Goal: Task Accomplishment & Management: Manage account settings

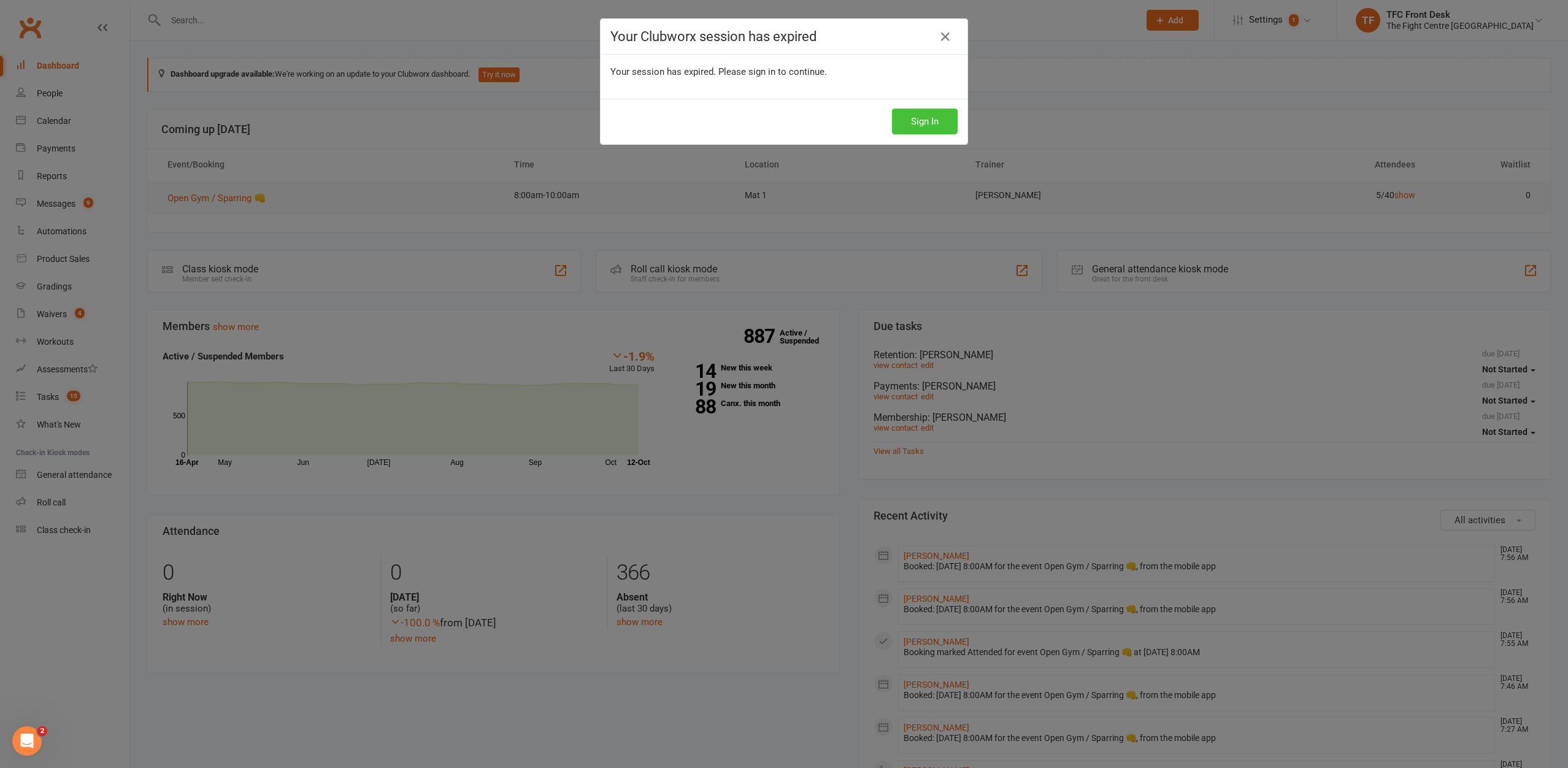
click at [892, 119] on button "Sign In" at bounding box center [924, 121] width 66 height 26
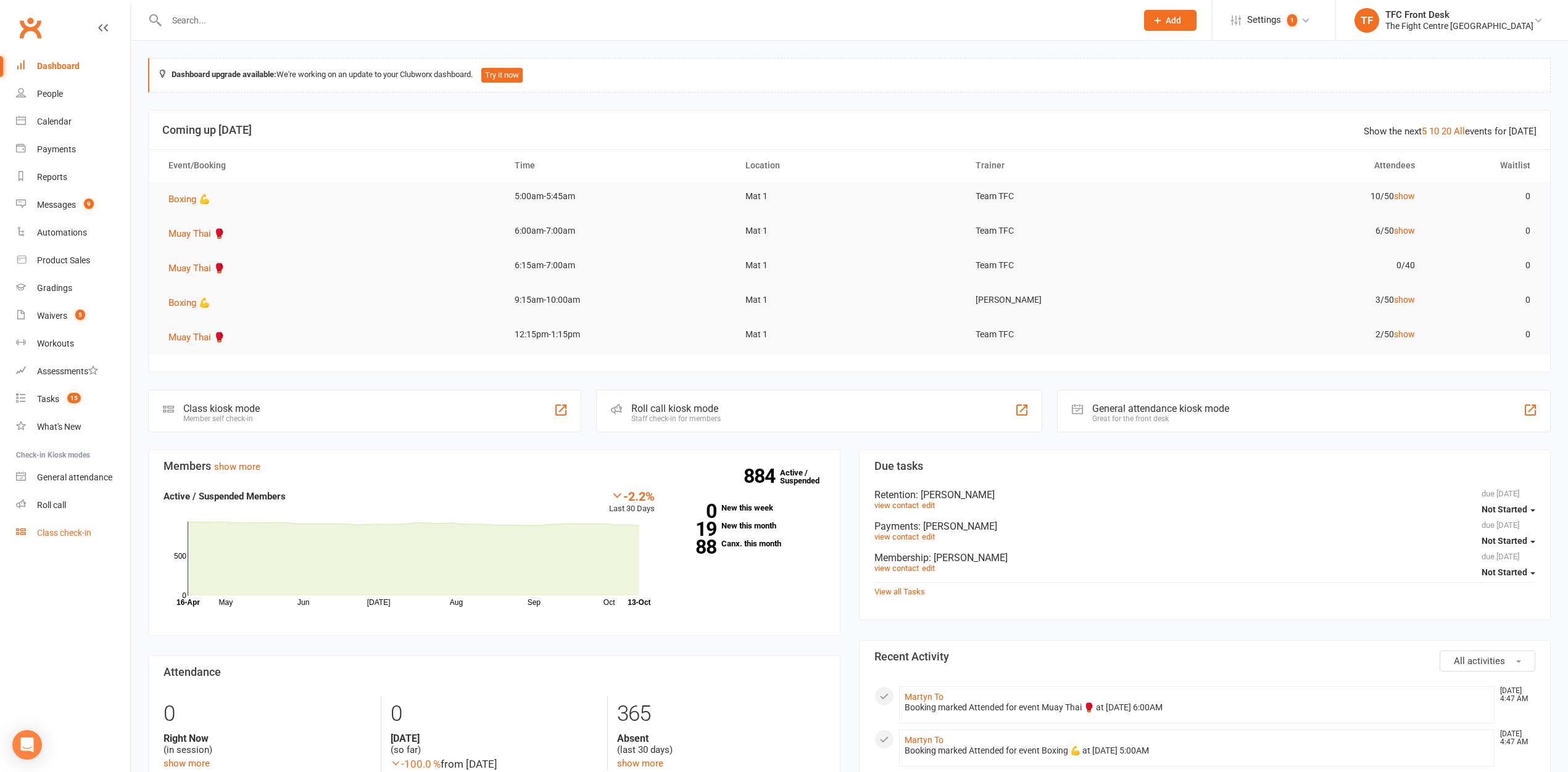
click at [42, 540] on link "Class check-in" at bounding box center [73, 533] width 114 height 28
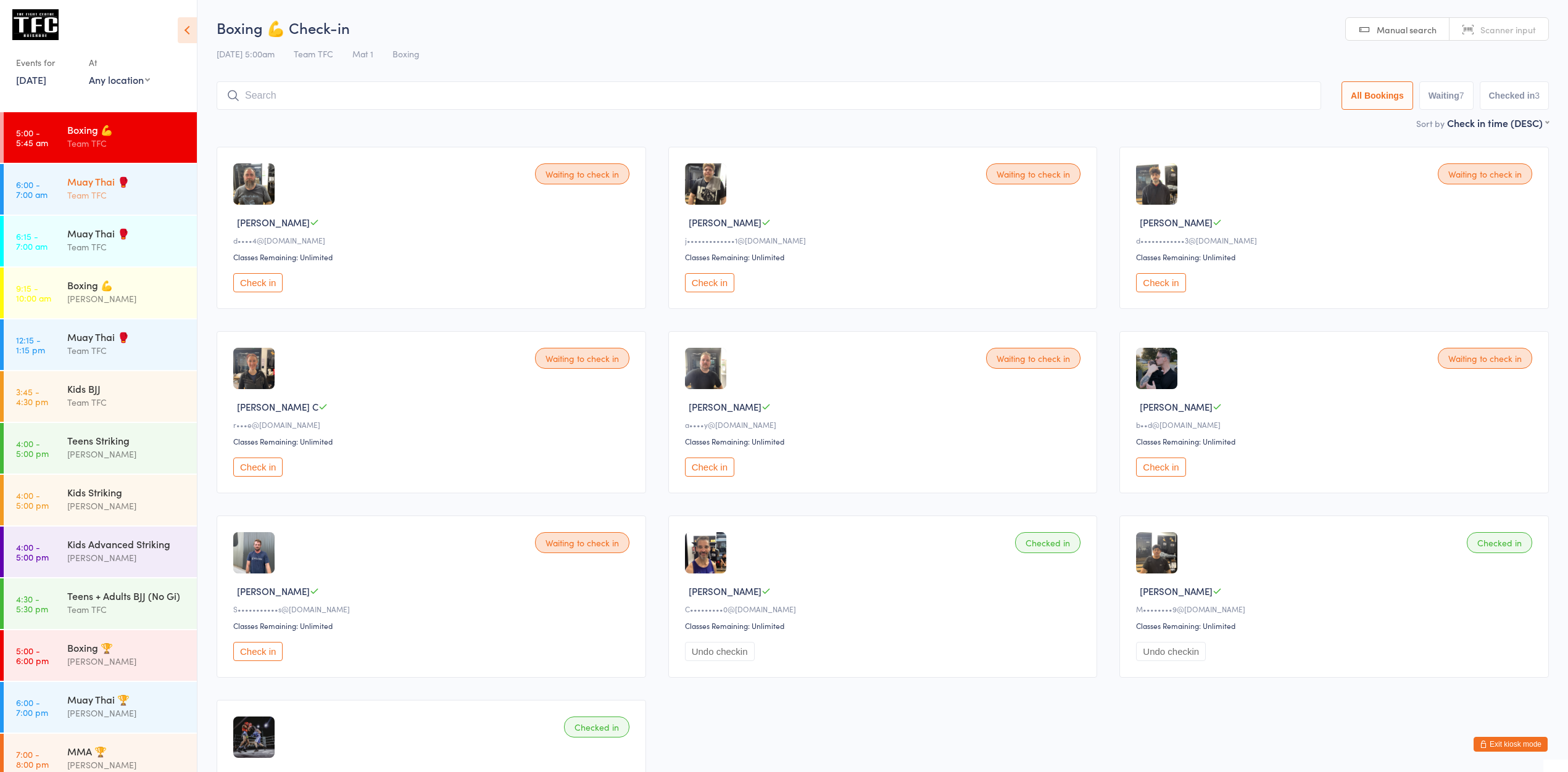
click at [115, 196] on div "Team TFC" at bounding box center [127, 194] width 119 height 14
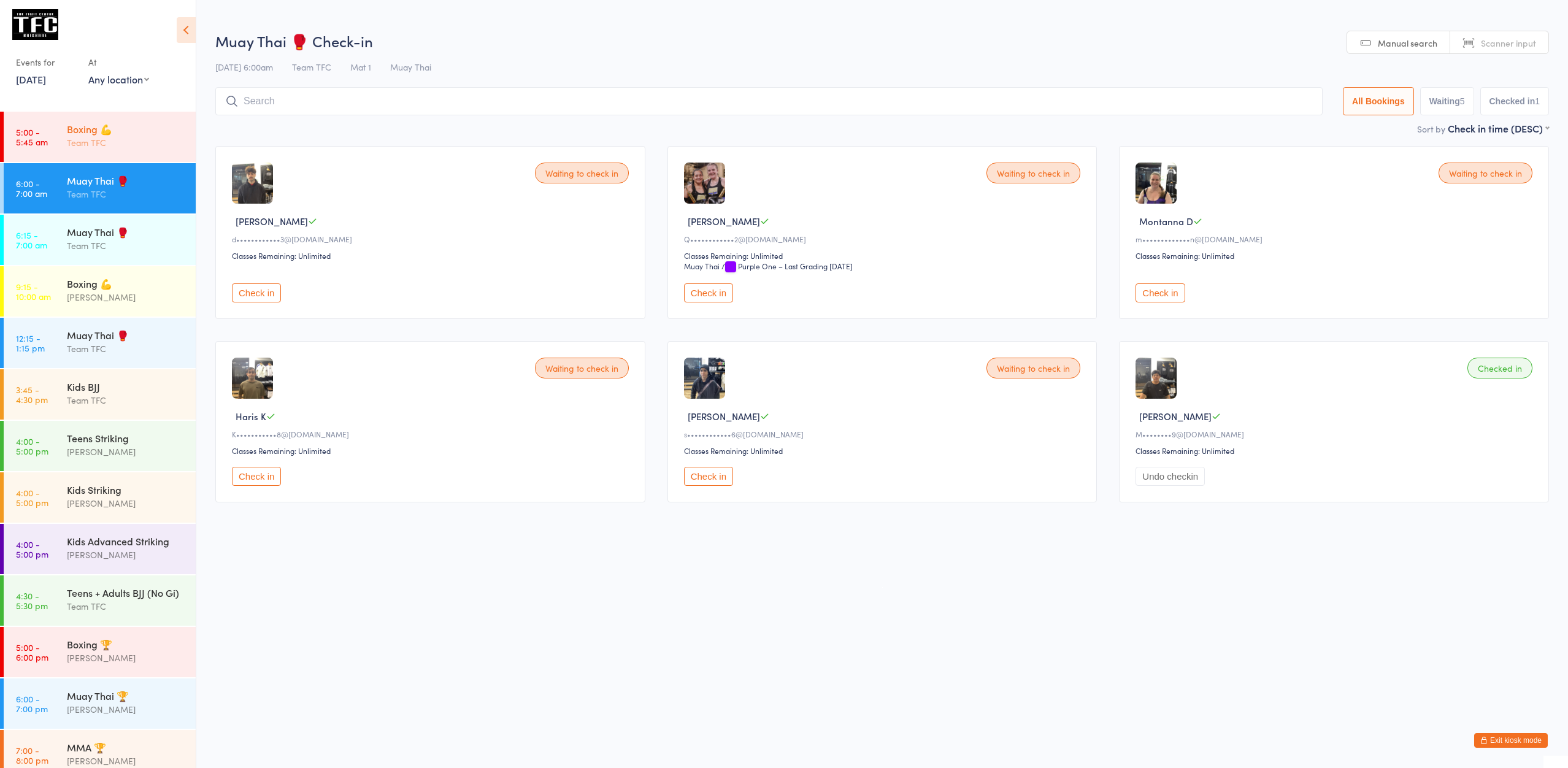
click at [83, 119] on div "Boxing 💪 Team TFC" at bounding box center [131, 136] width 129 height 48
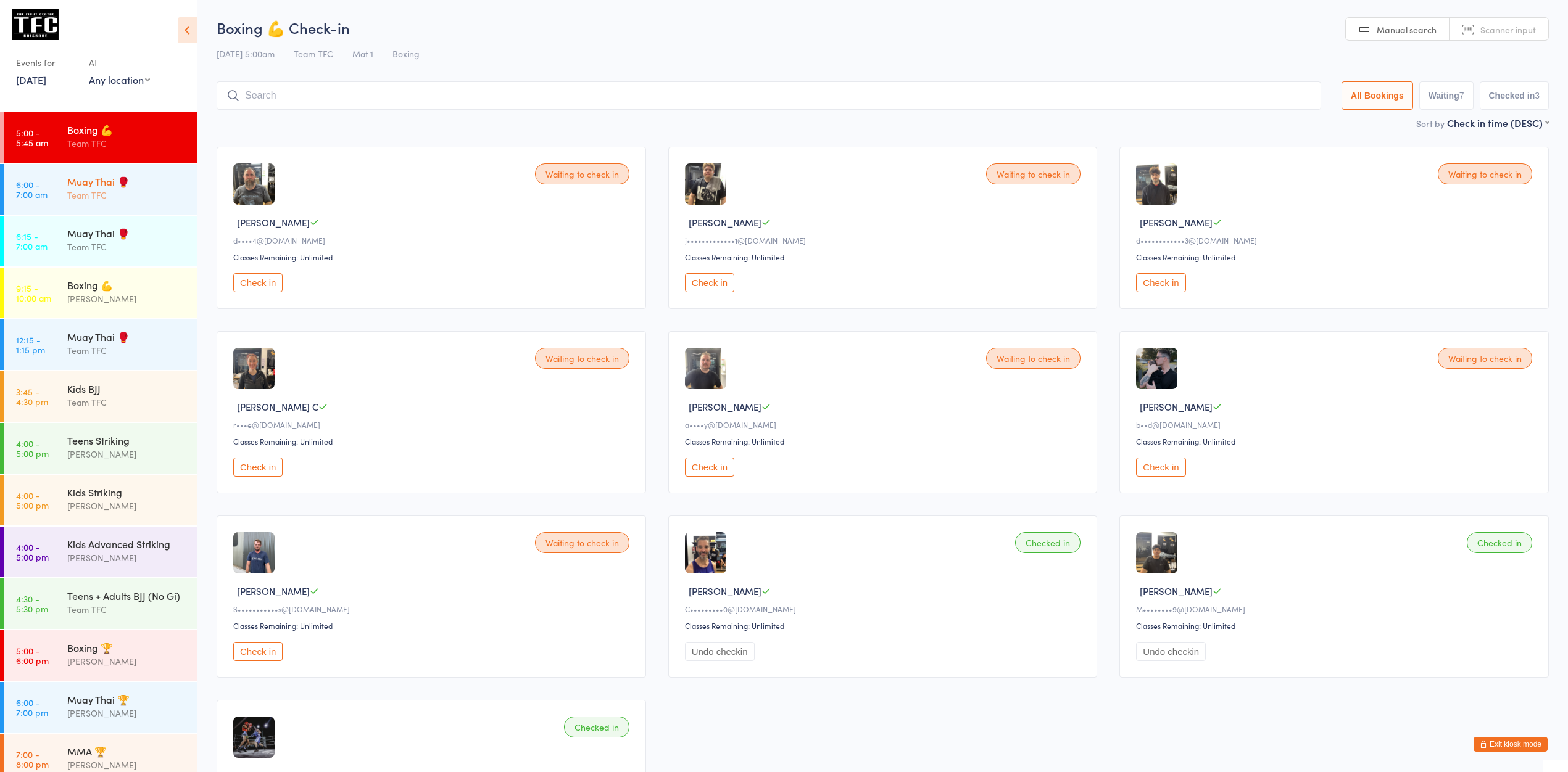
click at [167, 185] on div "Muay Thai 🥊" at bounding box center [127, 181] width 119 height 13
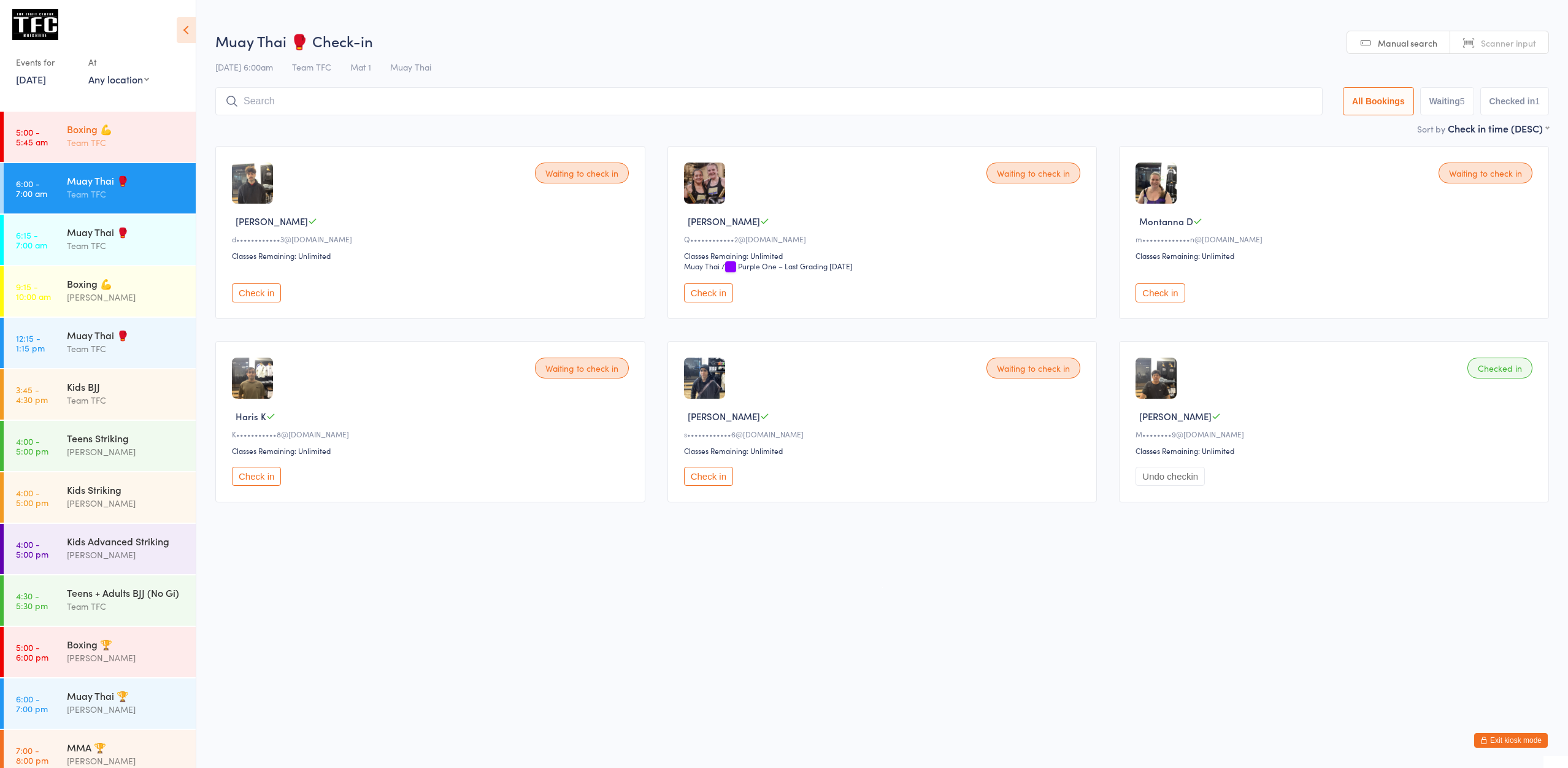
click at [150, 133] on div "Boxing 💪" at bounding box center [126, 129] width 119 height 13
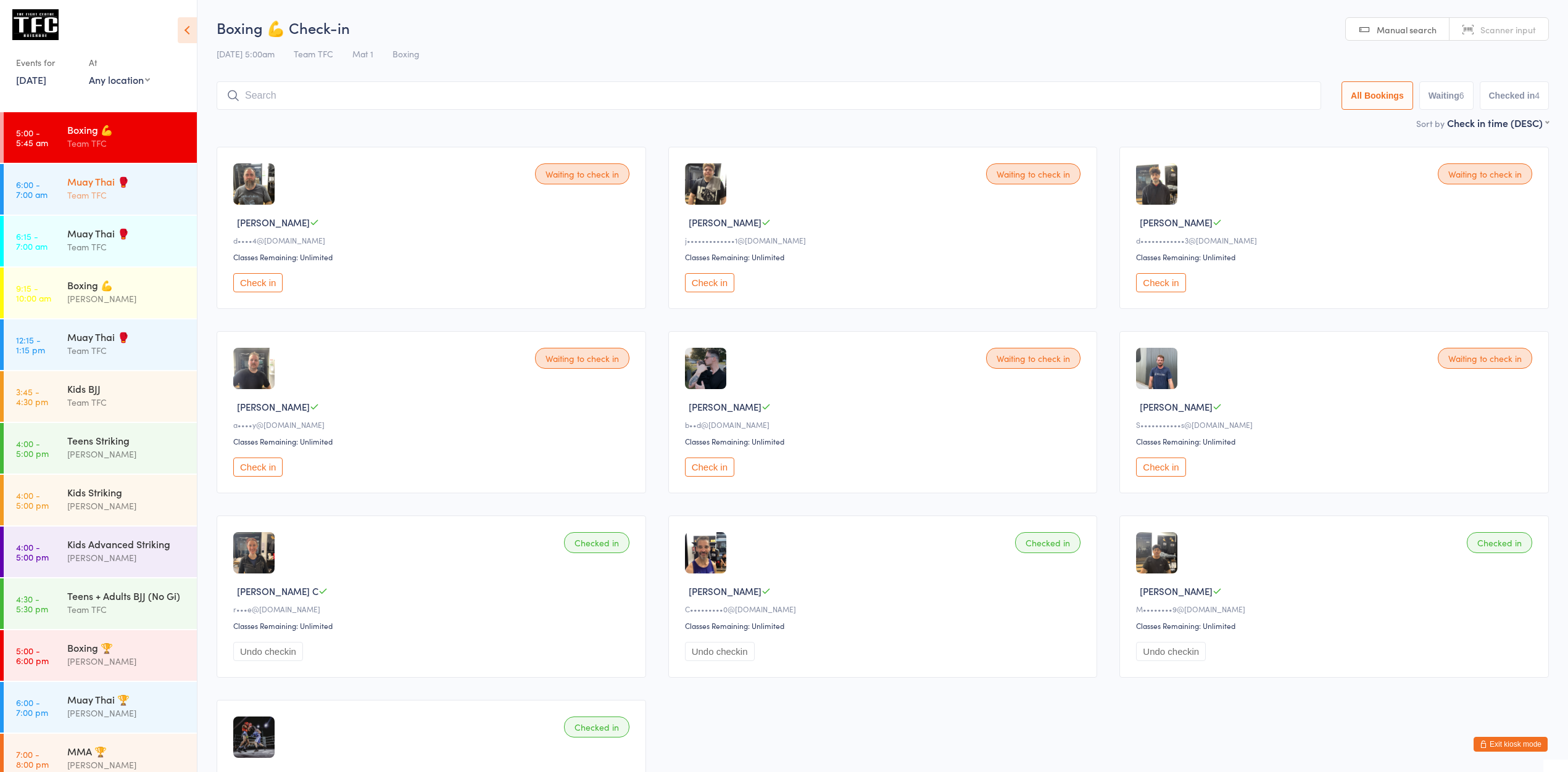
click at [124, 194] on div "Team TFC" at bounding box center [127, 194] width 119 height 14
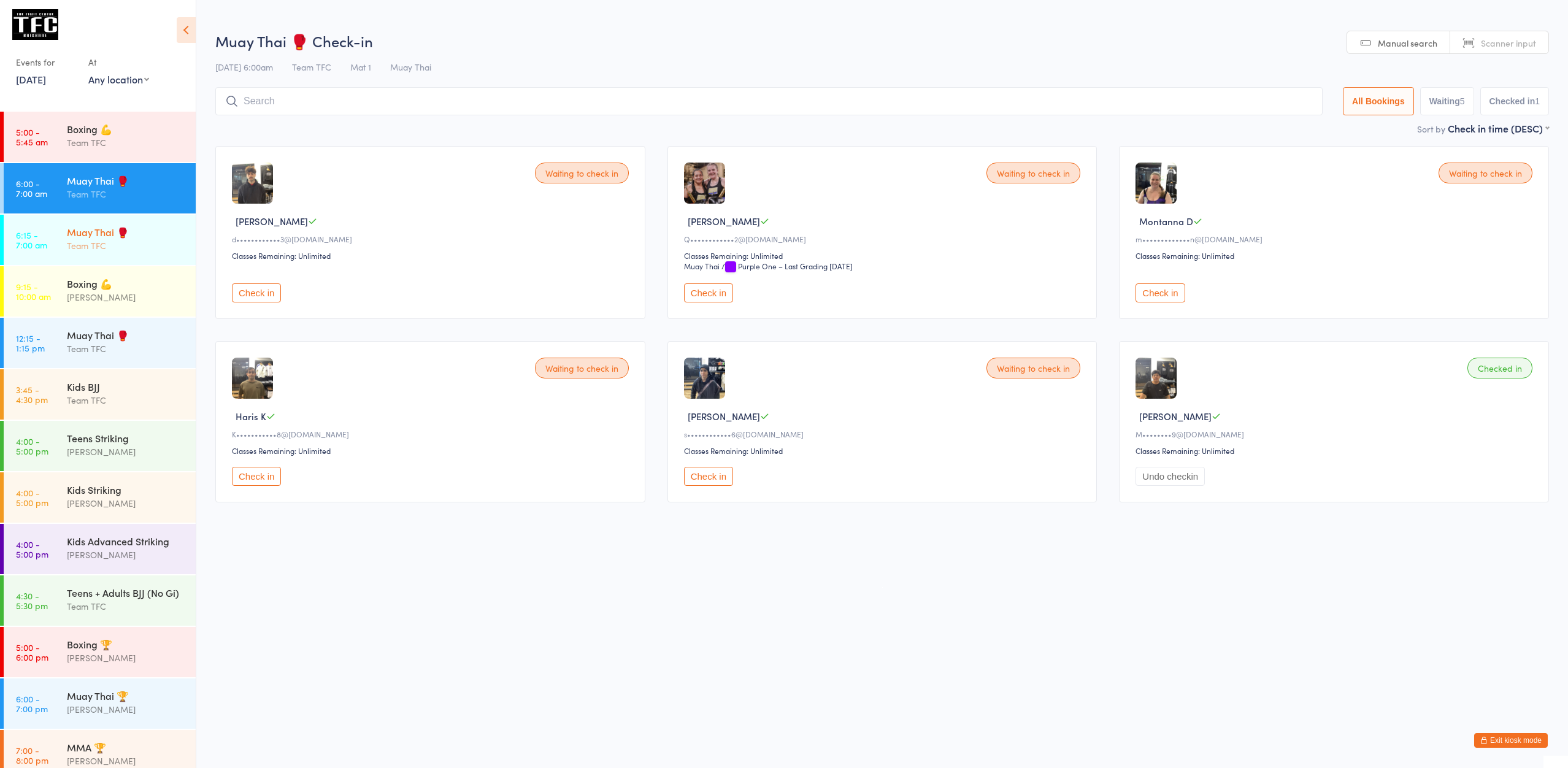
click at [137, 232] on div "Muay Thai 🥊" at bounding box center [126, 232] width 119 height 13
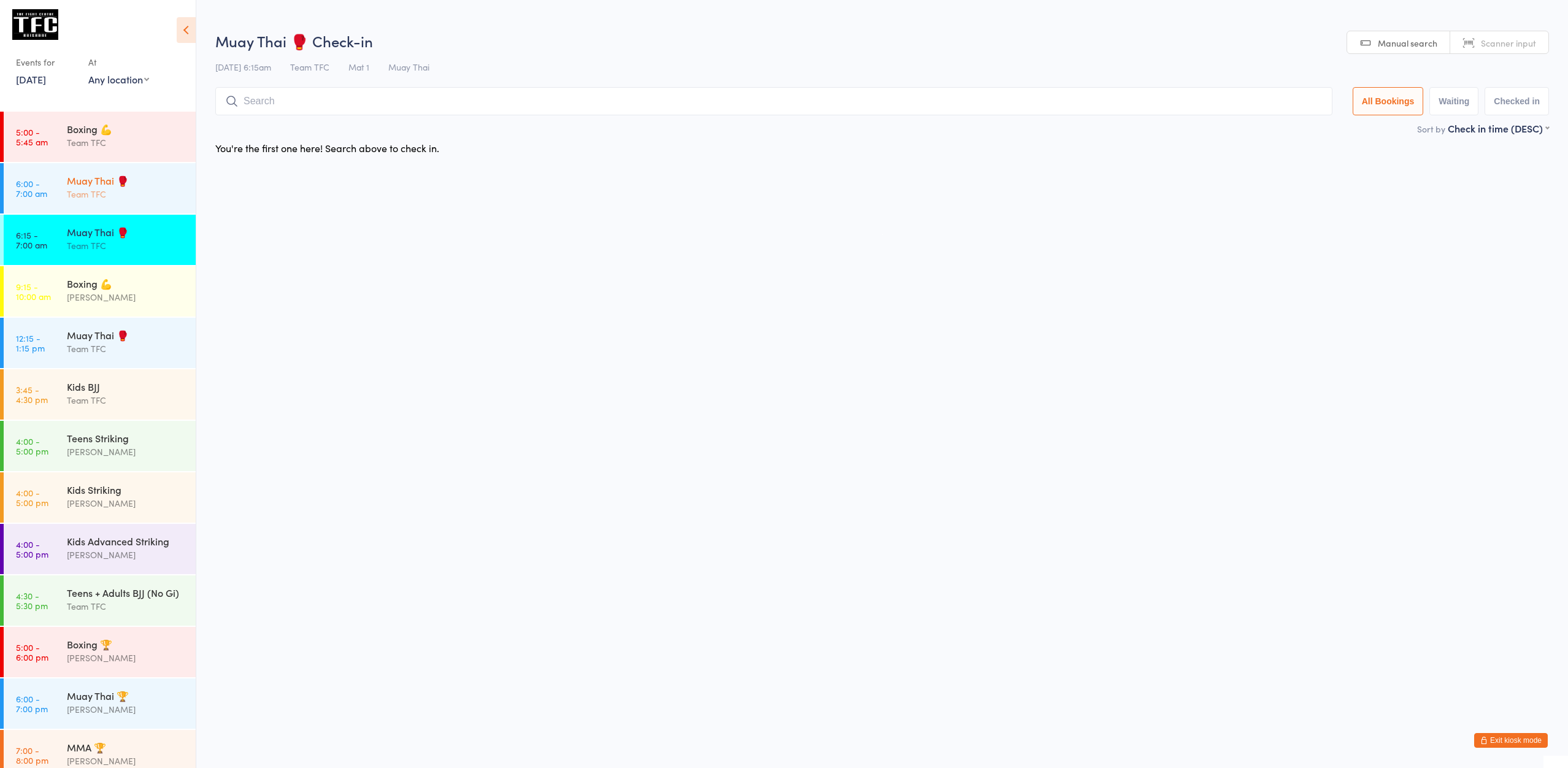
click at [113, 196] on div "Team TFC" at bounding box center [126, 193] width 119 height 14
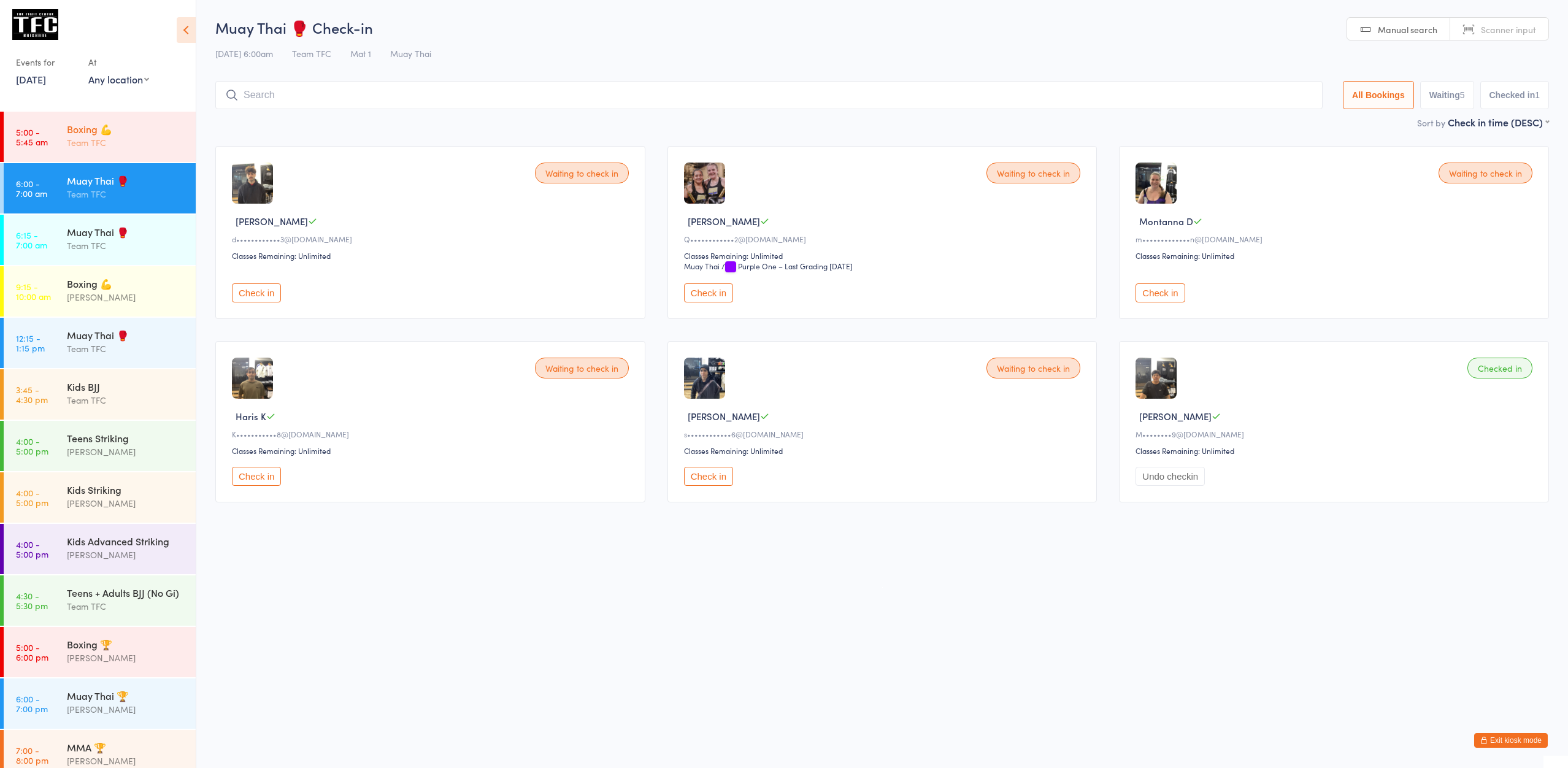
click at [95, 148] on div "Team TFC" at bounding box center [126, 142] width 119 height 14
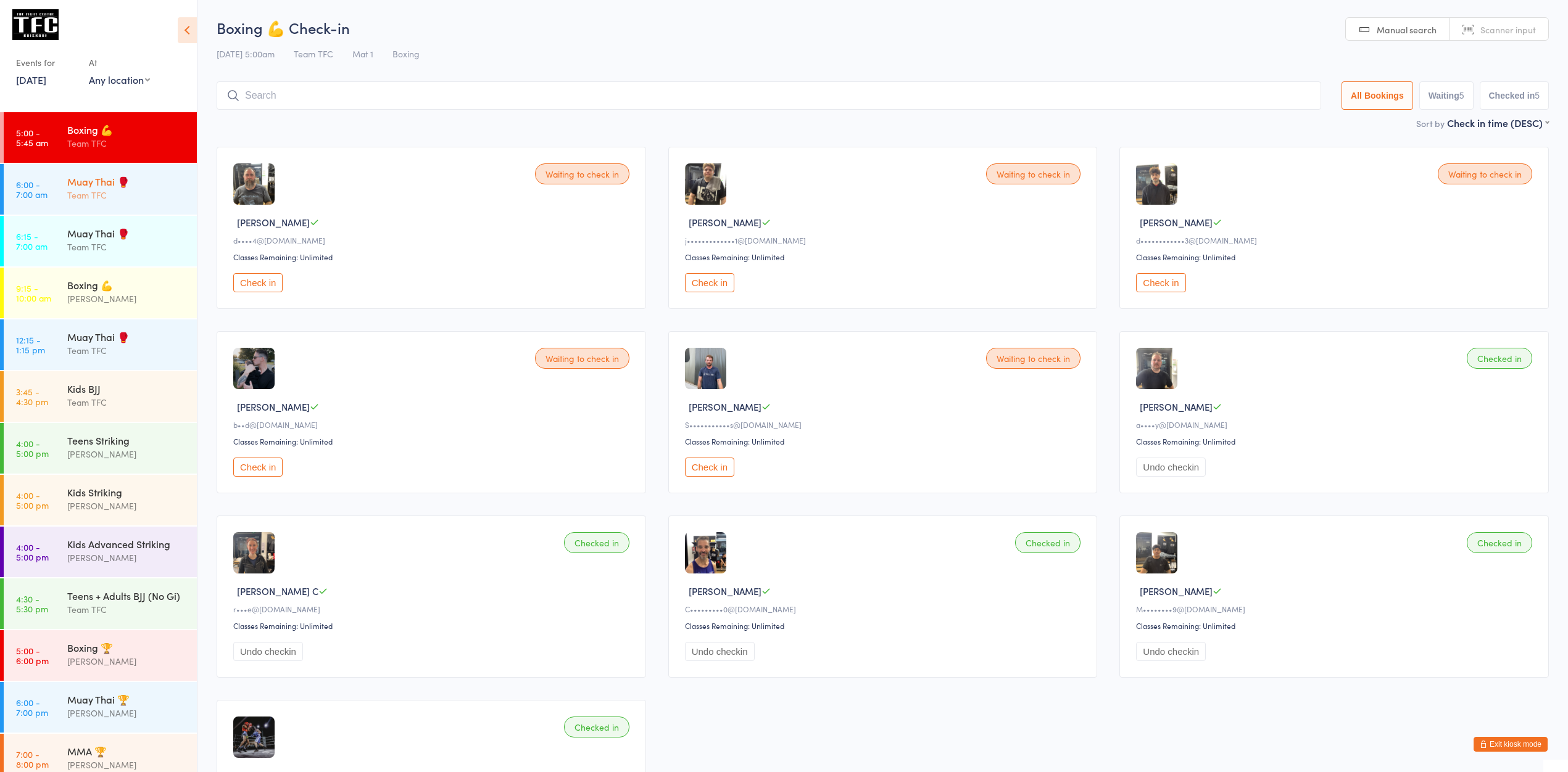
click at [63, 195] on link "6:00 - 7:00 am Muay Thai 🥊 Team TFC" at bounding box center [100, 189] width 193 height 51
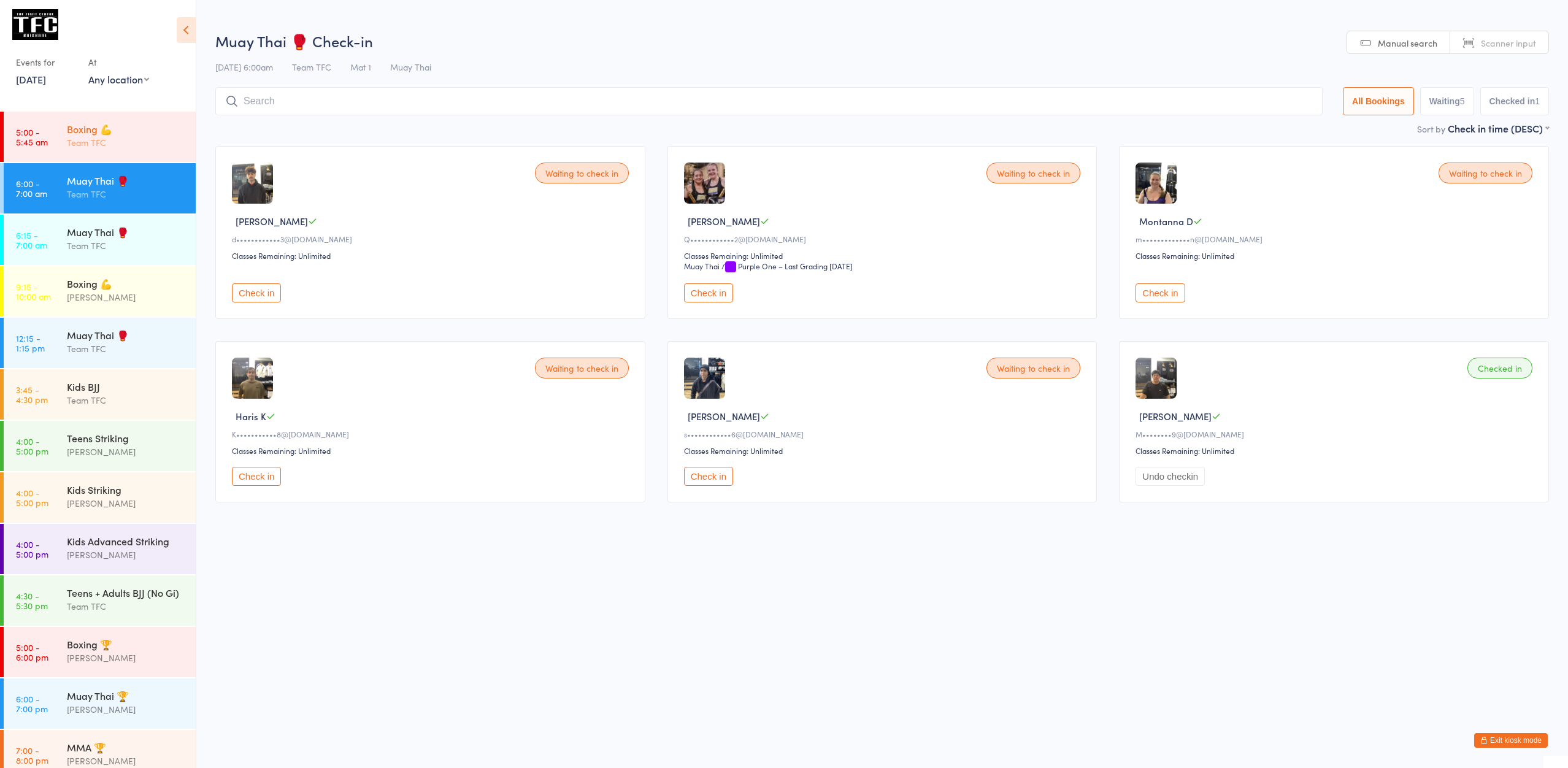
click at [97, 144] on div "Team TFC" at bounding box center [126, 142] width 119 height 14
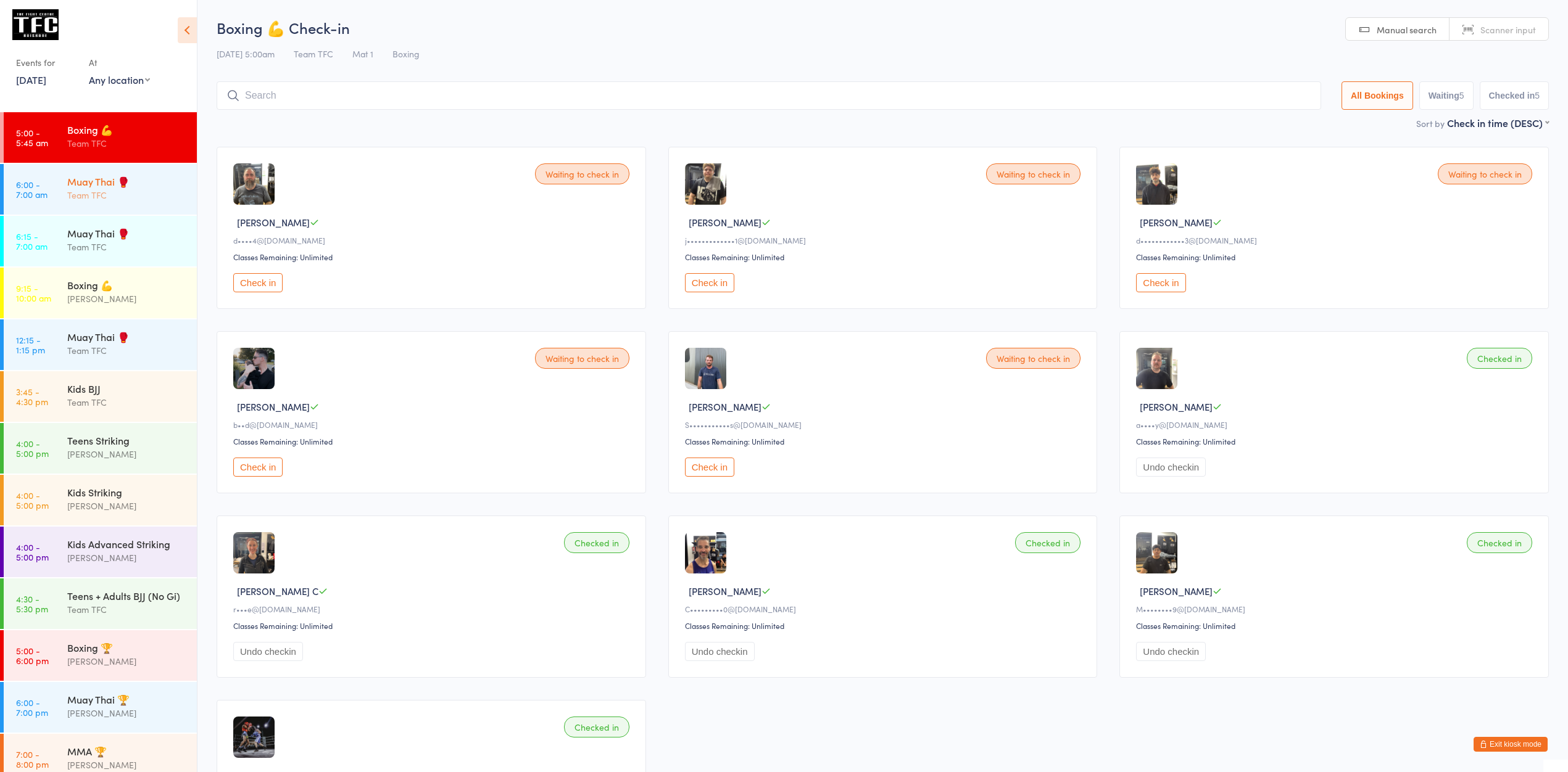
click at [76, 175] on div "Muay Thai 🥊" at bounding box center [127, 181] width 119 height 13
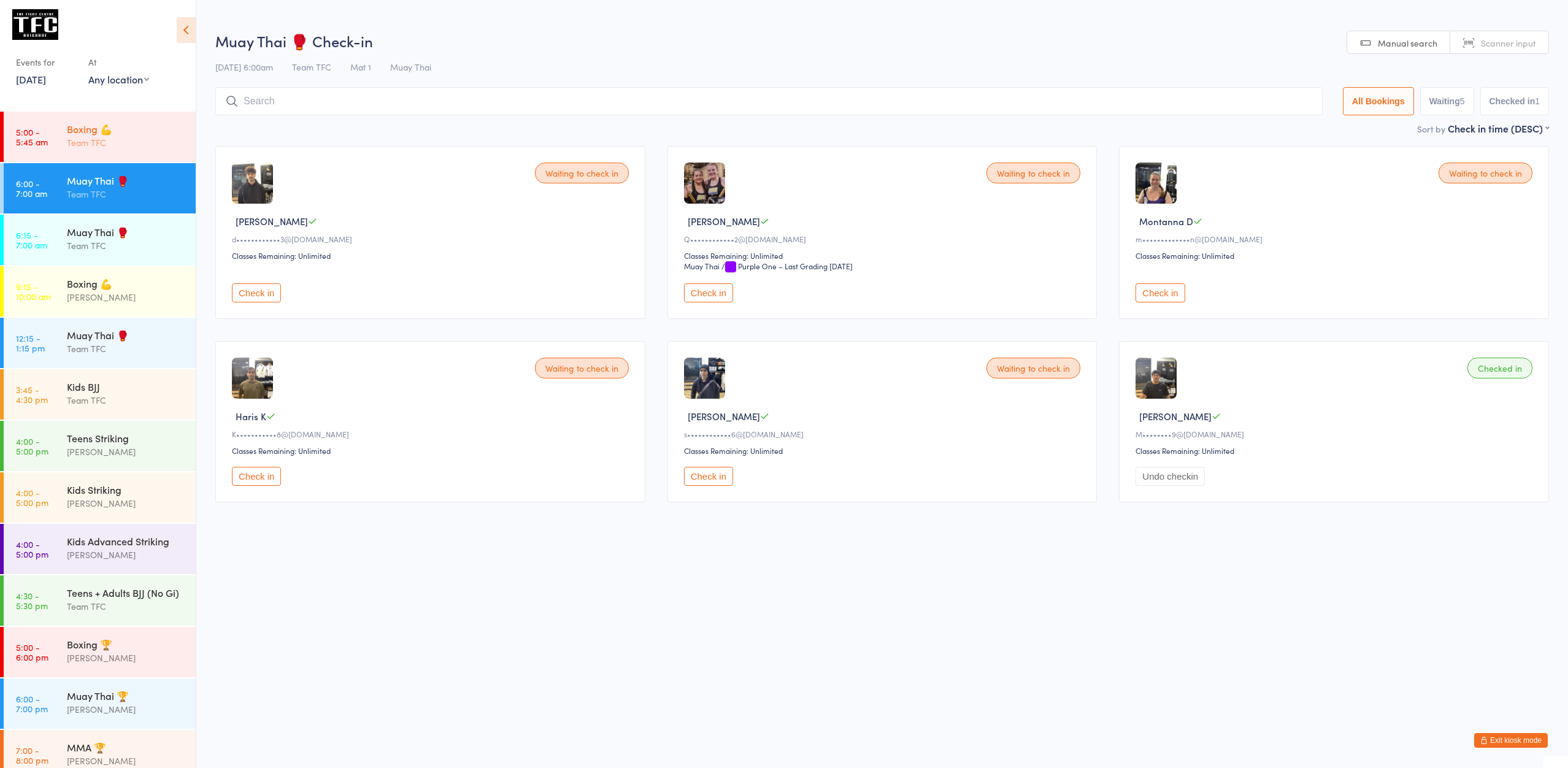
click at [85, 152] on div "Boxing 💪 Team TFC" at bounding box center [131, 136] width 129 height 48
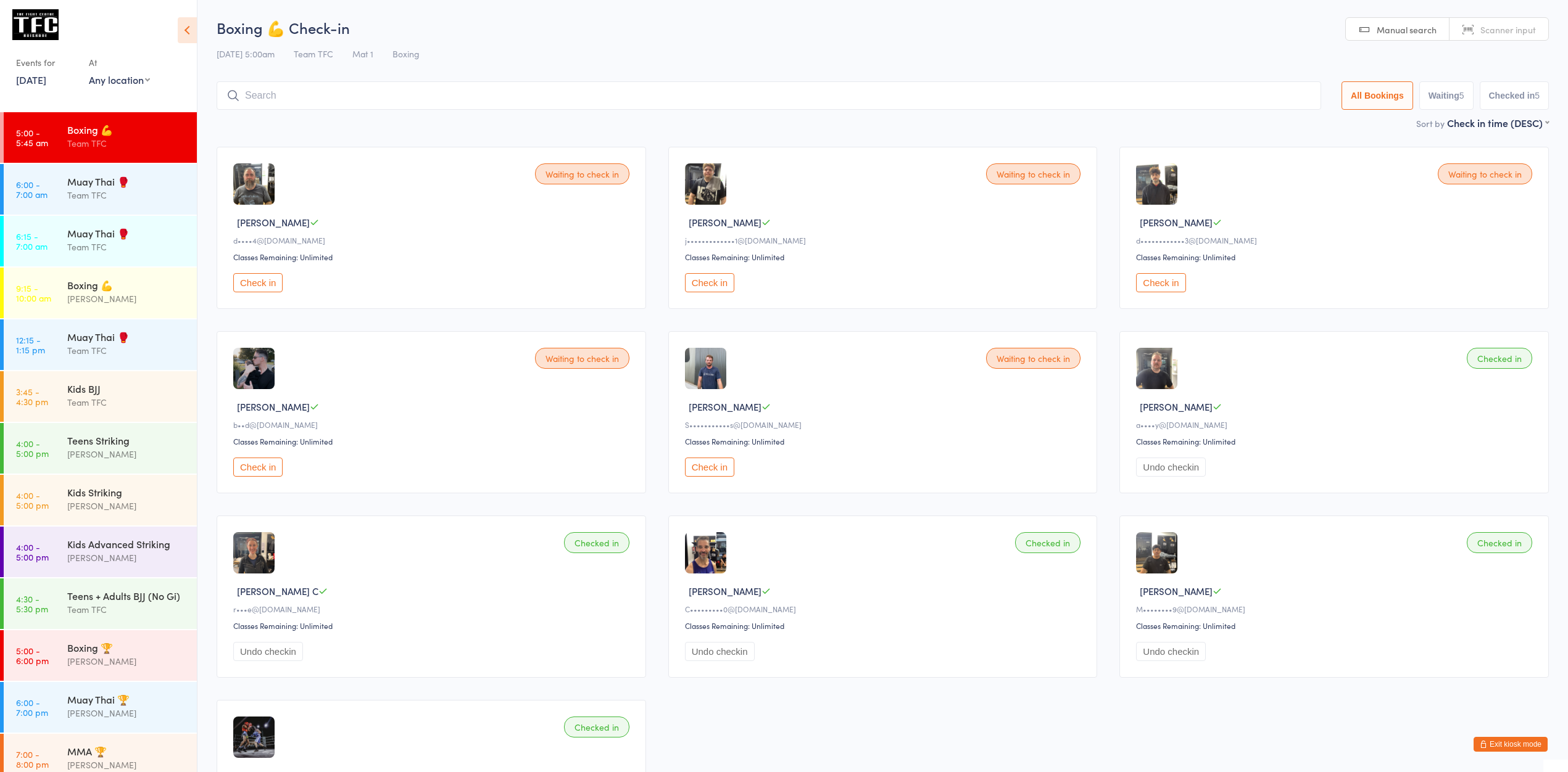
click at [1501, 735] on div "Waiting to check in Daniel B d••••4@bigpond.com Classes Remaining: Unlimited Ch…" at bounding box center [883, 504] width 1354 height 738
click at [1497, 743] on button "Exit kiosk mode" at bounding box center [1510, 744] width 74 height 15
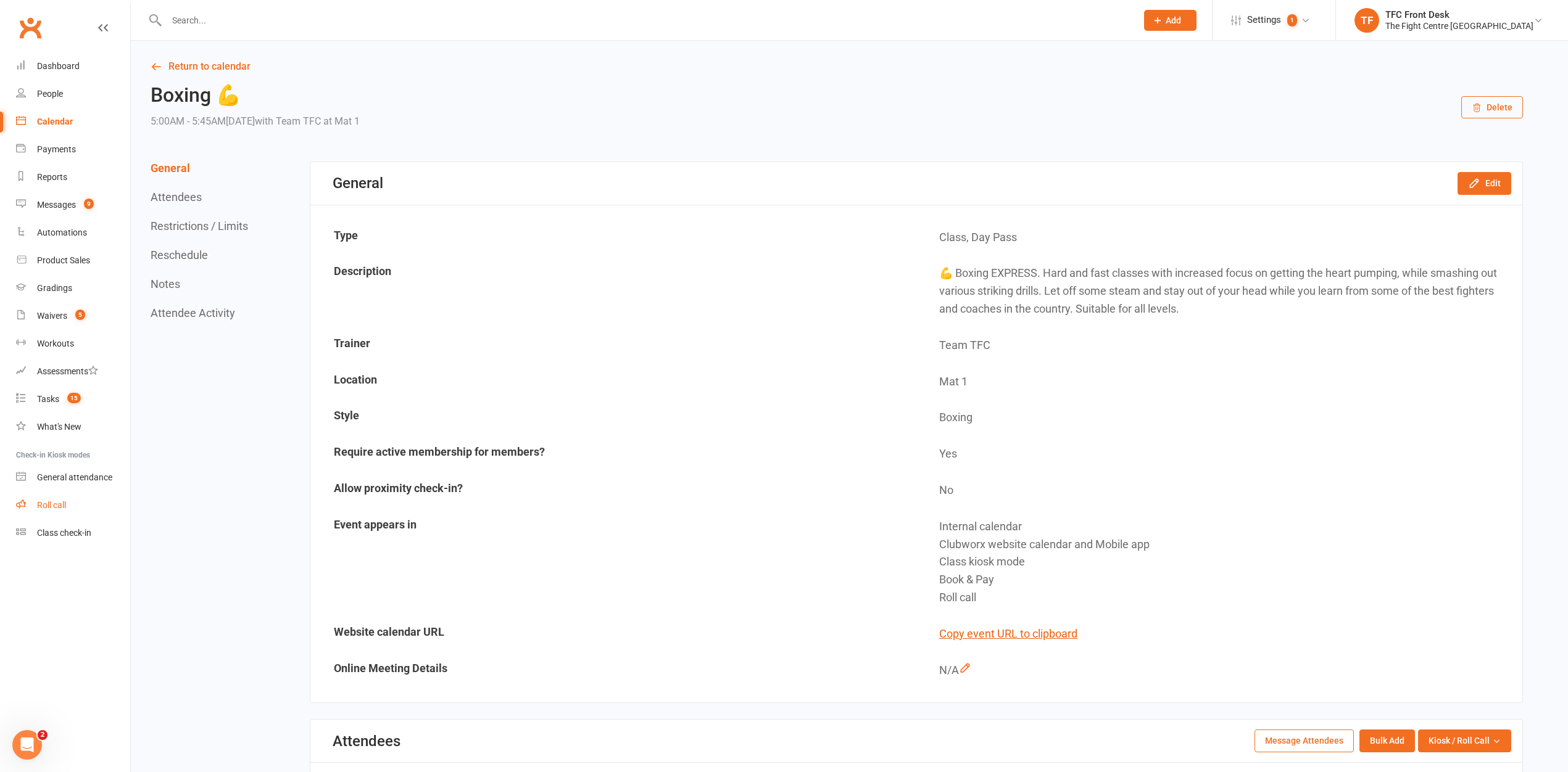
click at [45, 496] on link "Roll call" at bounding box center [73, 505] width 114 height 28
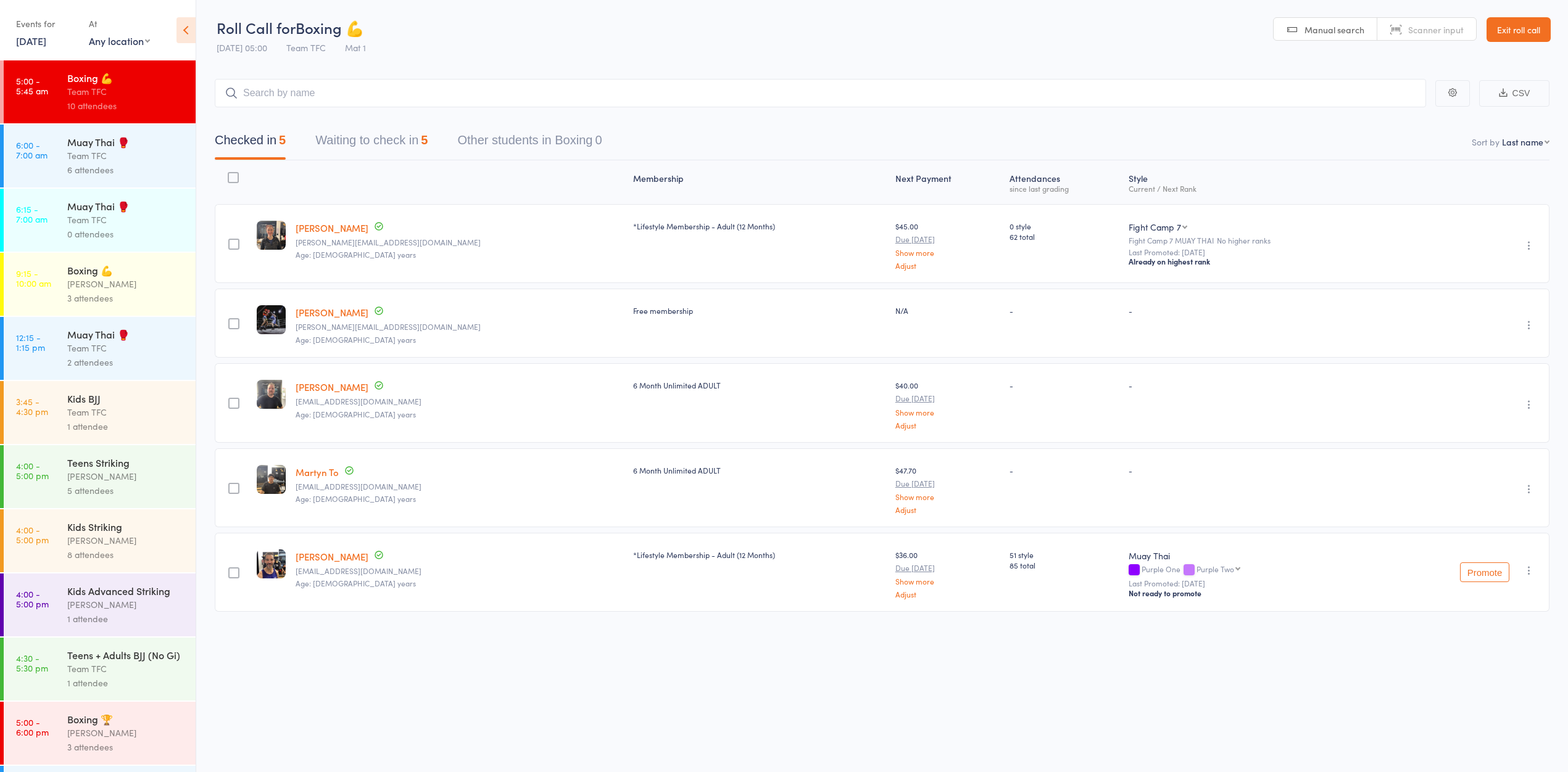
click at [421, 147] on button "Waiting to check in 5" at bounding box center [371, 143] width 113 height 33
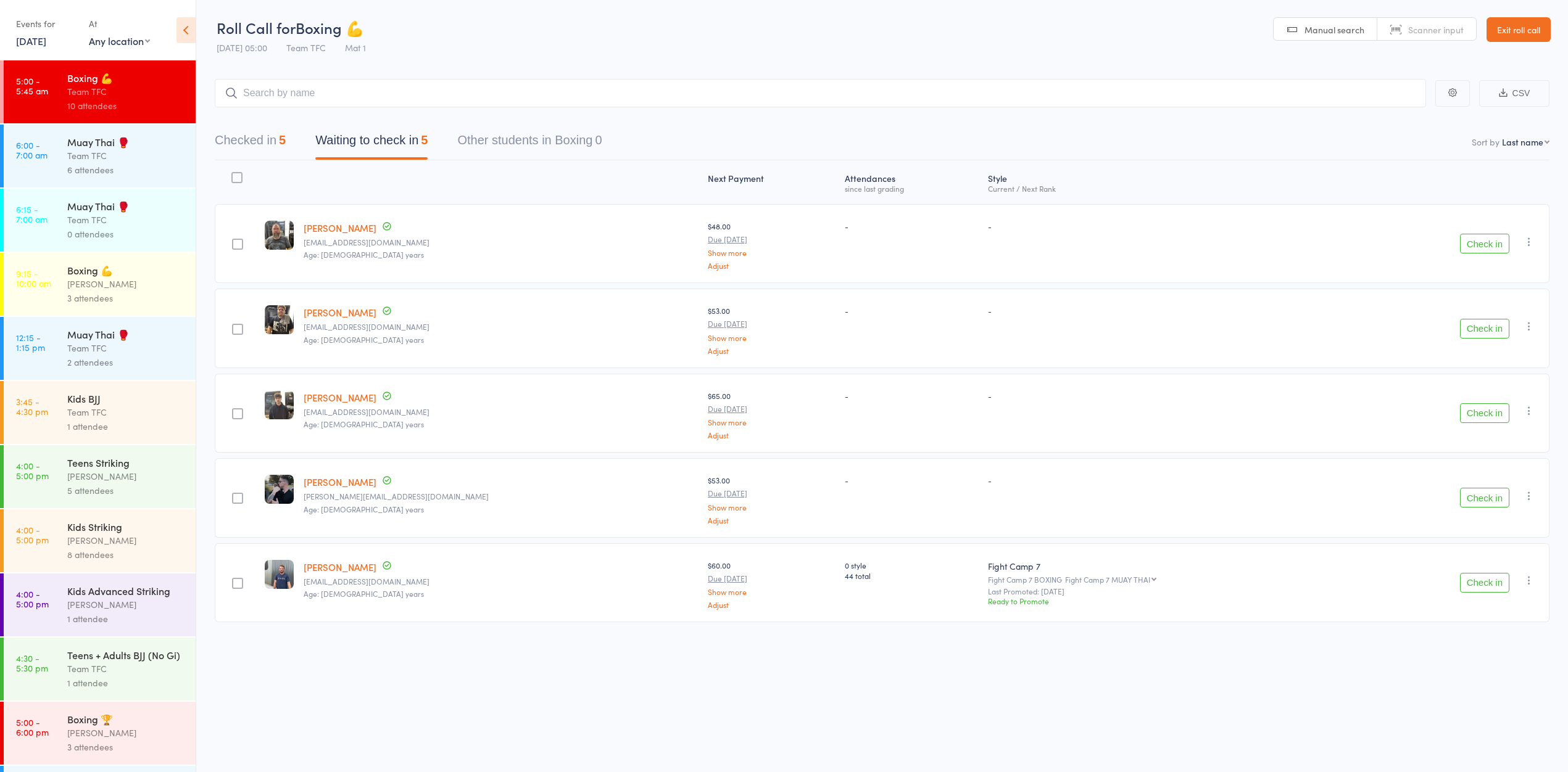
click at [327, 479] on link "Brad Lee" at bounding box center [340, 481] width 73 height 13
click at [256, 131] on button "Checked in 5" at bounding box center [250, 143] width 71 height 33
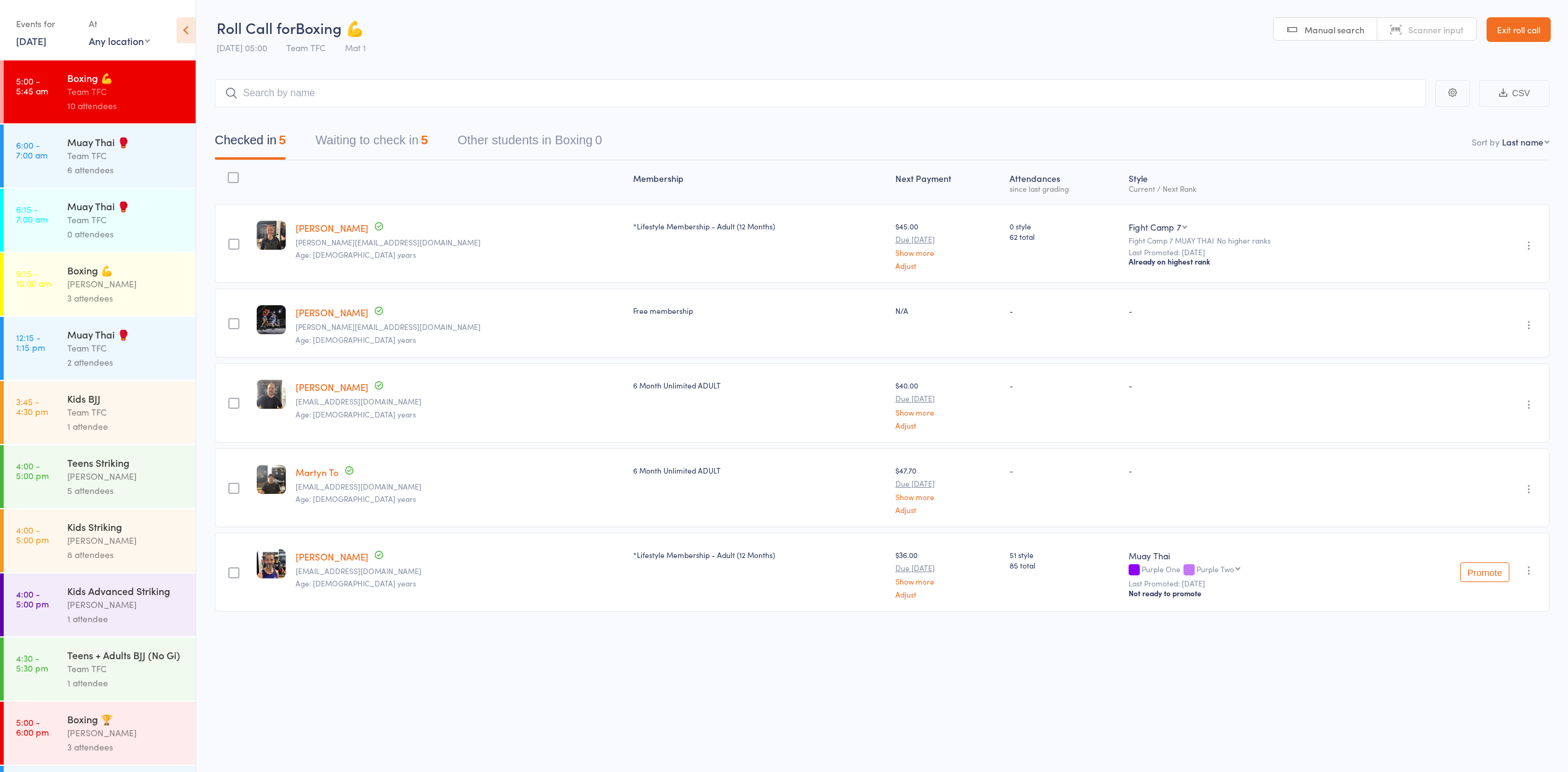
click at [334, 141] on button "Waiting to check in 5" at bounding box center [371, 143] width 113 height 33
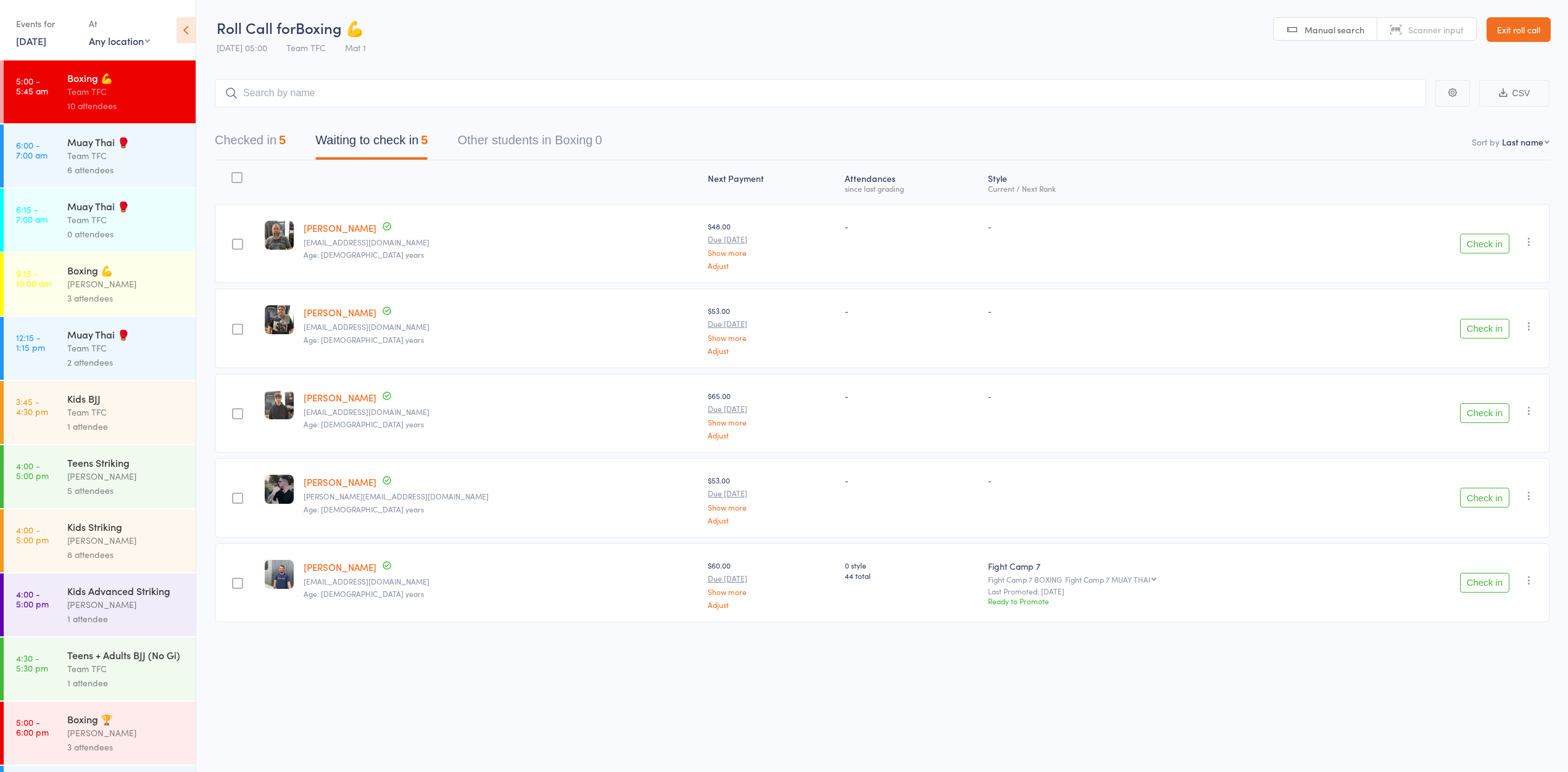
click at [241, 162] on div "Next Payment Atten­dances since last grading Style Current / Next Rank edit Dan…" at bounding box center [882, 393] width 1335 height 467
click at [245, 151] on button "Checked in 5" at bounding box center [250, 143] width 71 height 33
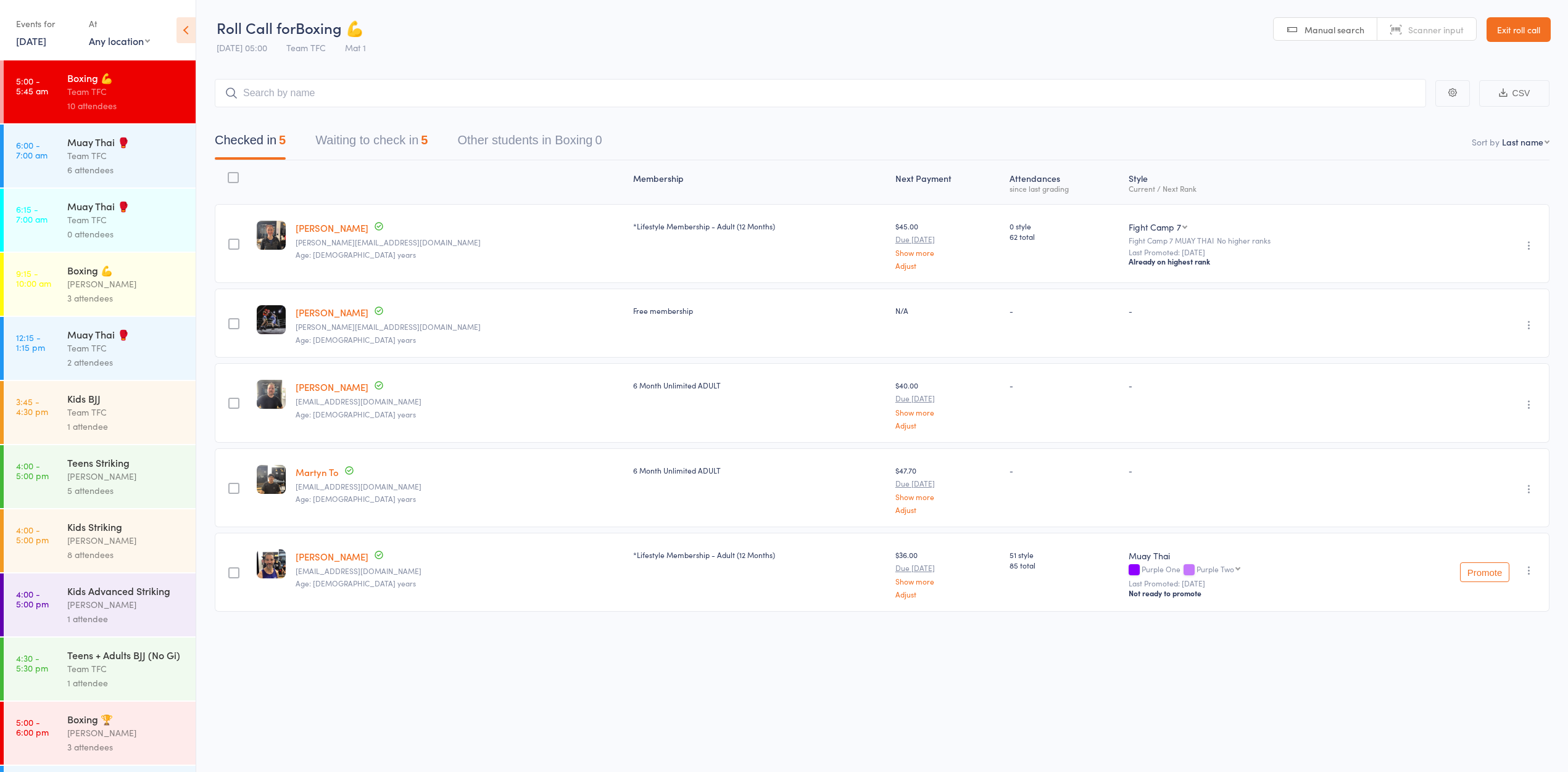
click at [109, 148] on div "Muay Thai 🥊" at bounding box center [126, 142] width 118 height 13
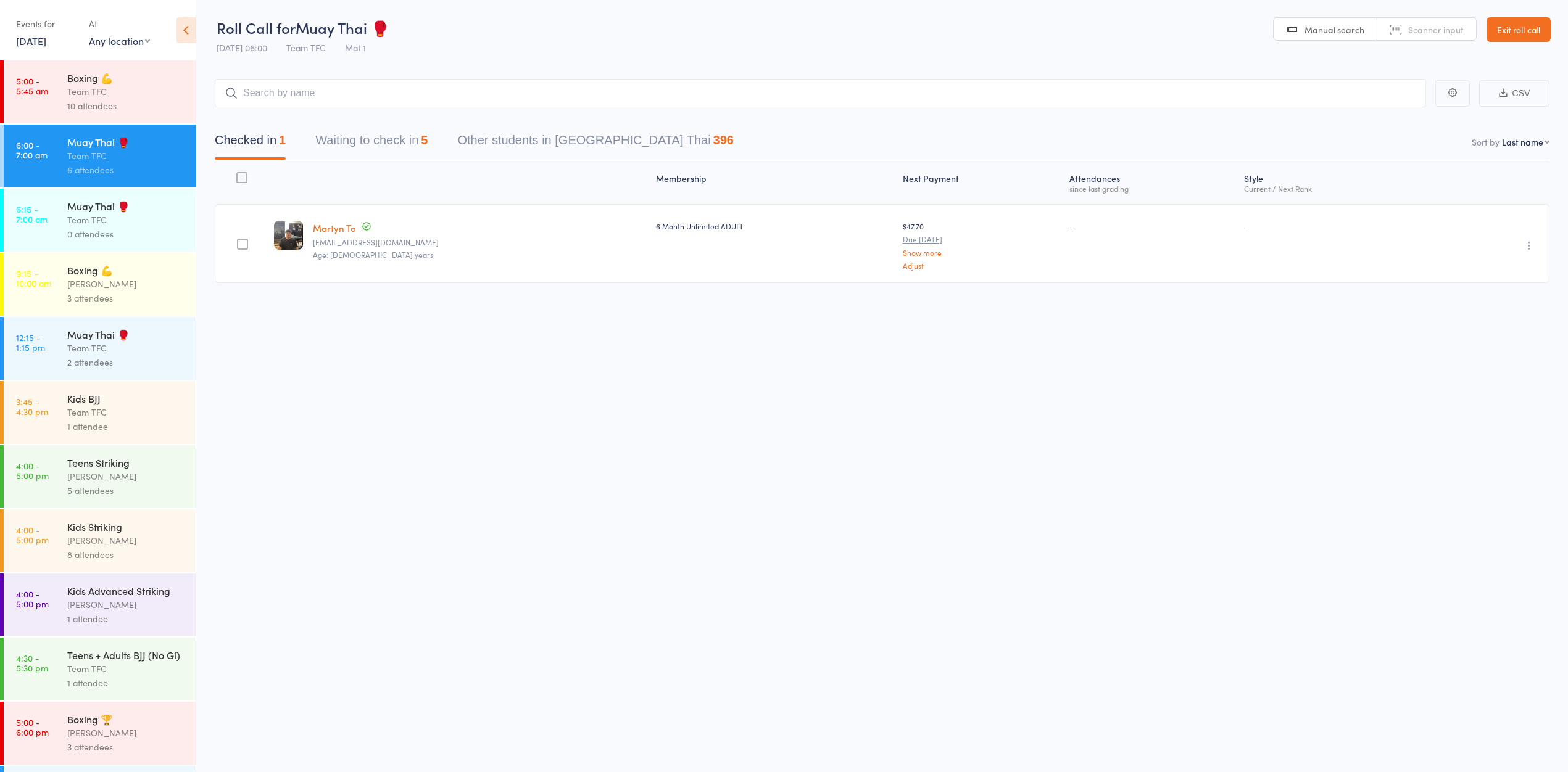
click at [346, 139] on button "Waiting to check in 5" at bounding box center [371, 143] width 113 height 33
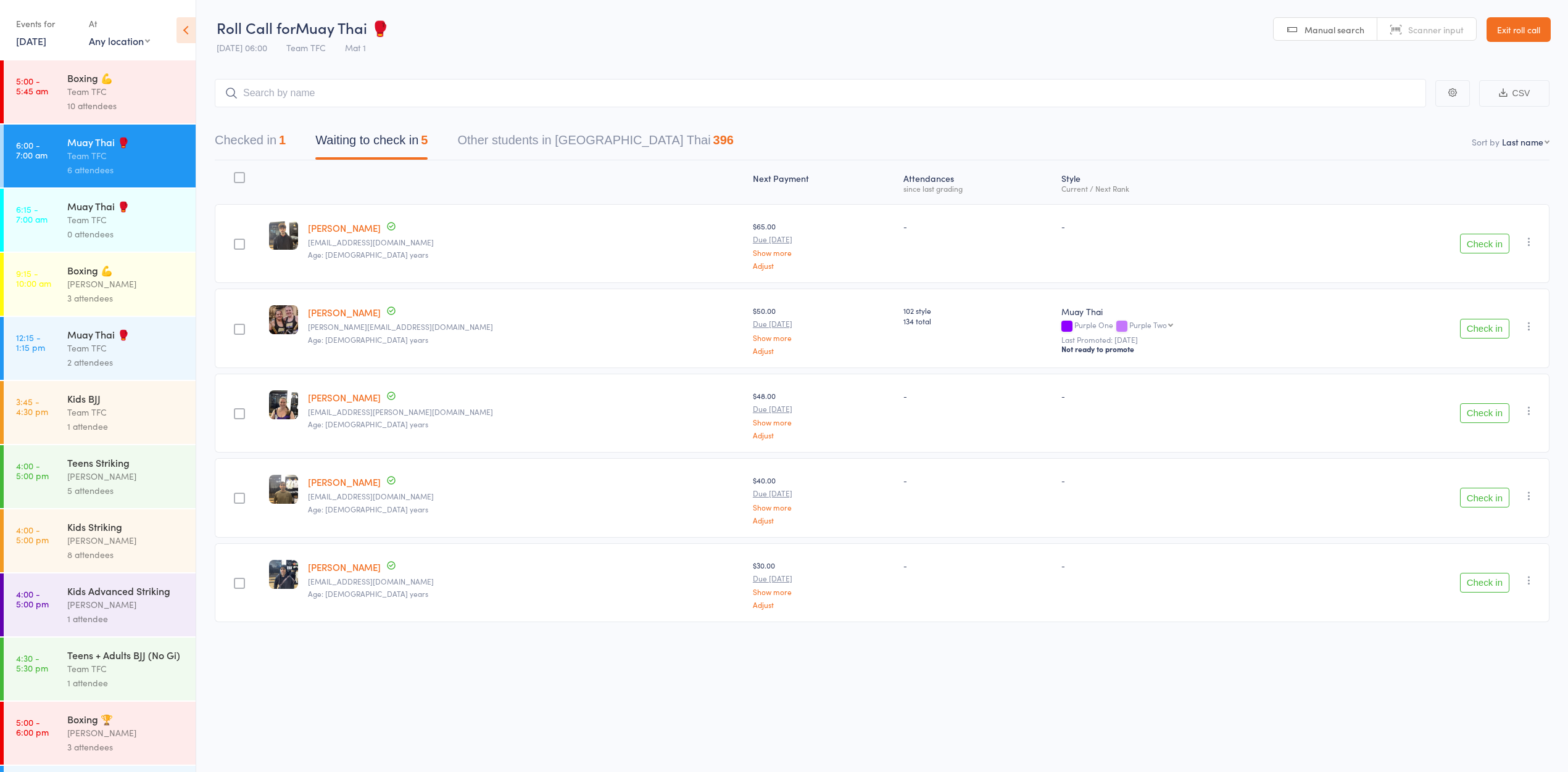
click at [261, 143] on button "Checked in 1" at bounding box center [250, 143] width 71 height 33
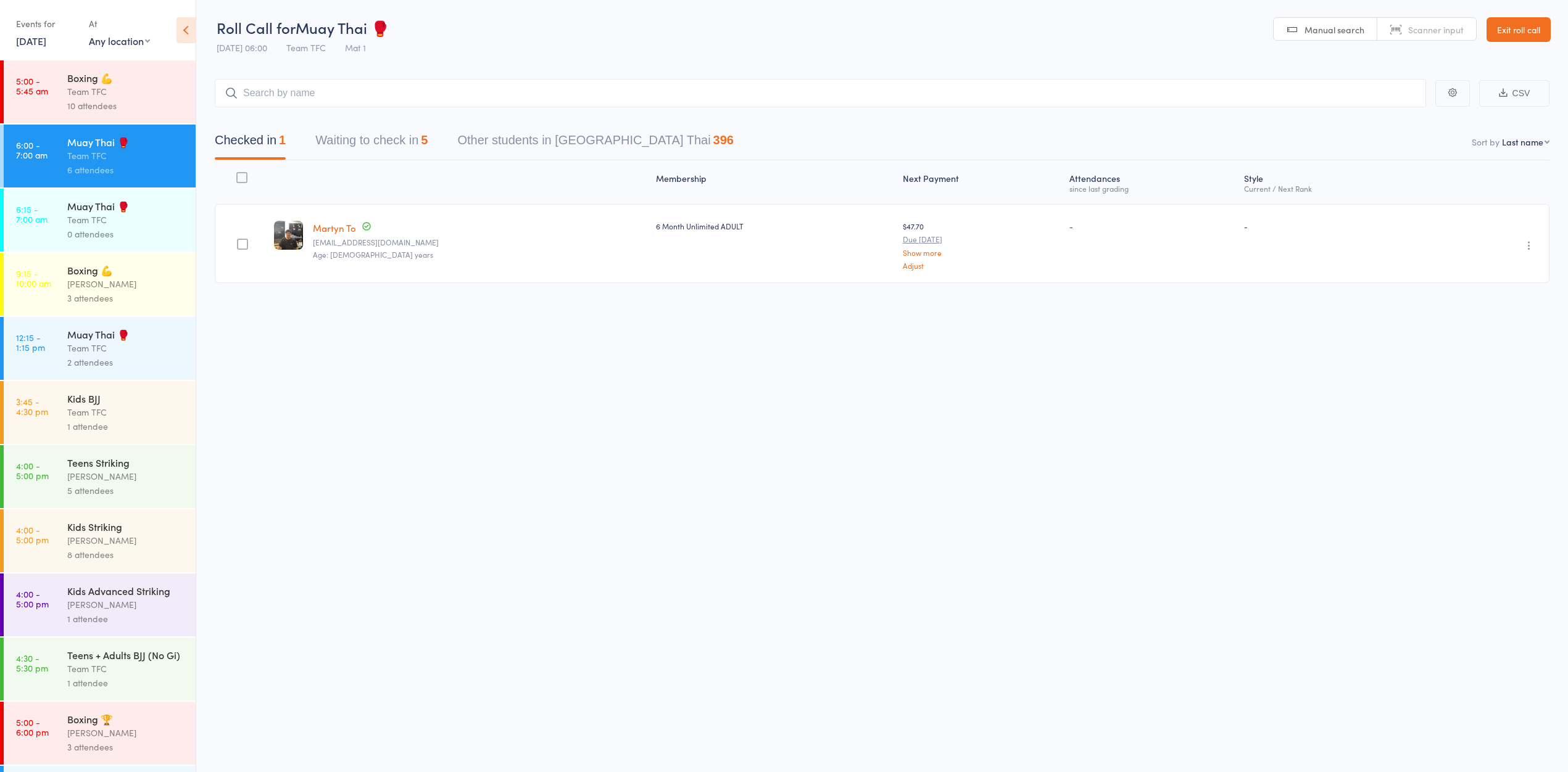
click at [81, 77] on div "Boxing 💪" at bounding box center [126, 77] width 118 height 13
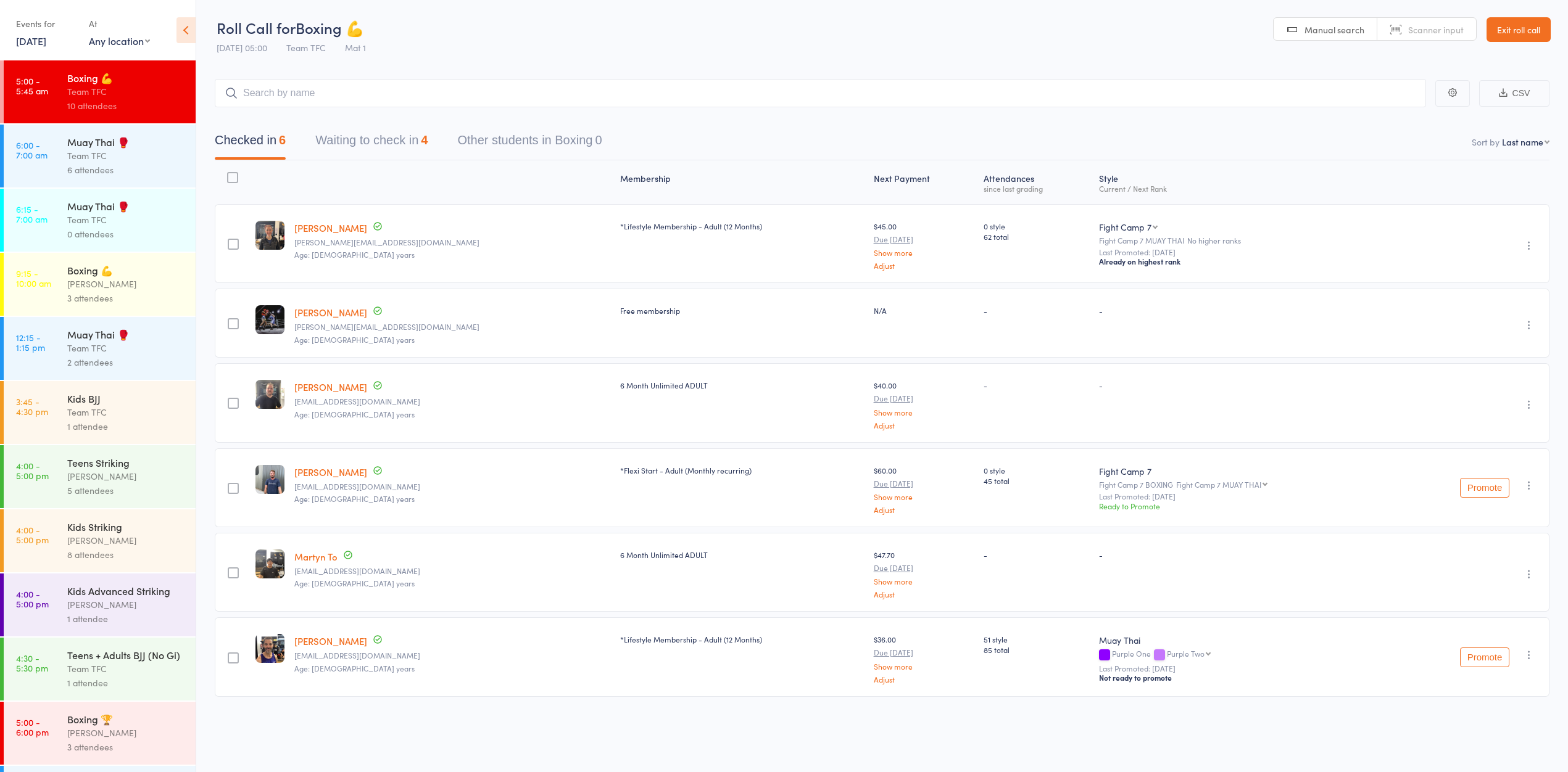
click at [361, 138] on button "Waiting to check in 4" at bounding box center [371, 143] width 113 height 33
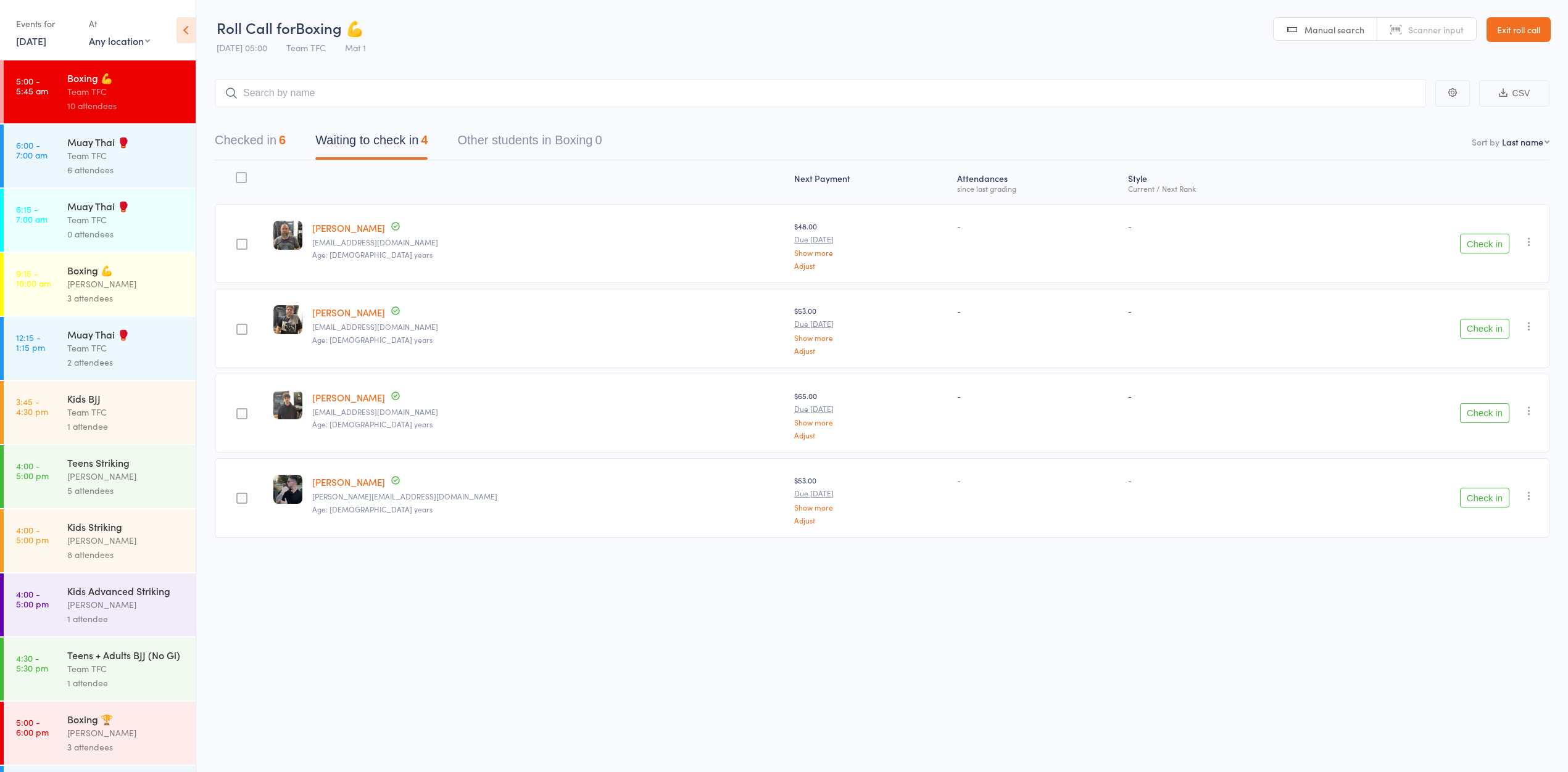
click at [364, 232] on link "Daniel Baker" at bounding box center [349, 227] width 73 height 13
click at [233, 133] on button "Checked in 6" at bounding box center [250, 143] width 71 height 33
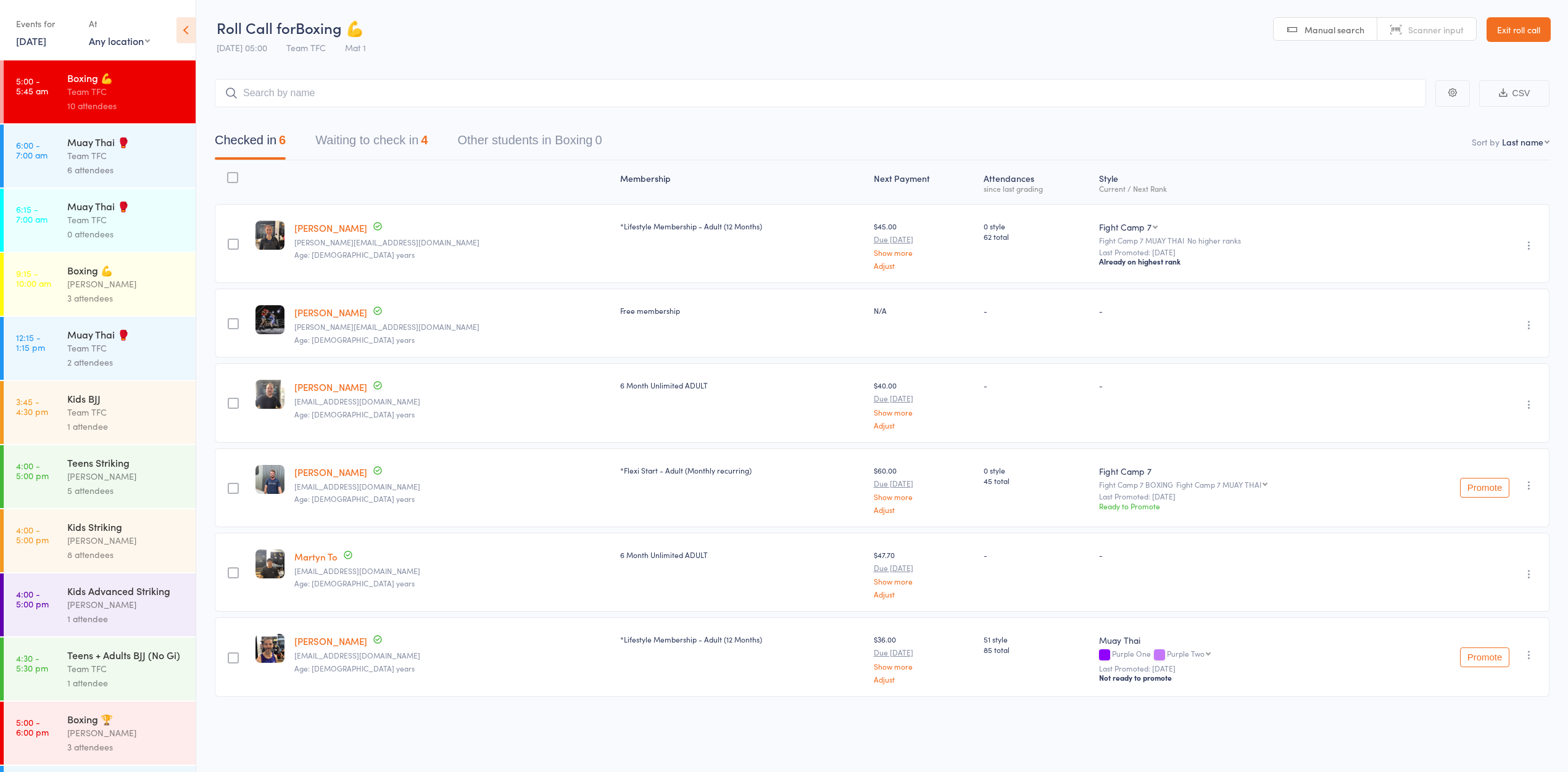
click at [396, 141] on button "Waiting to check in 4" at bounding box center [371, 143] width 113 height 33
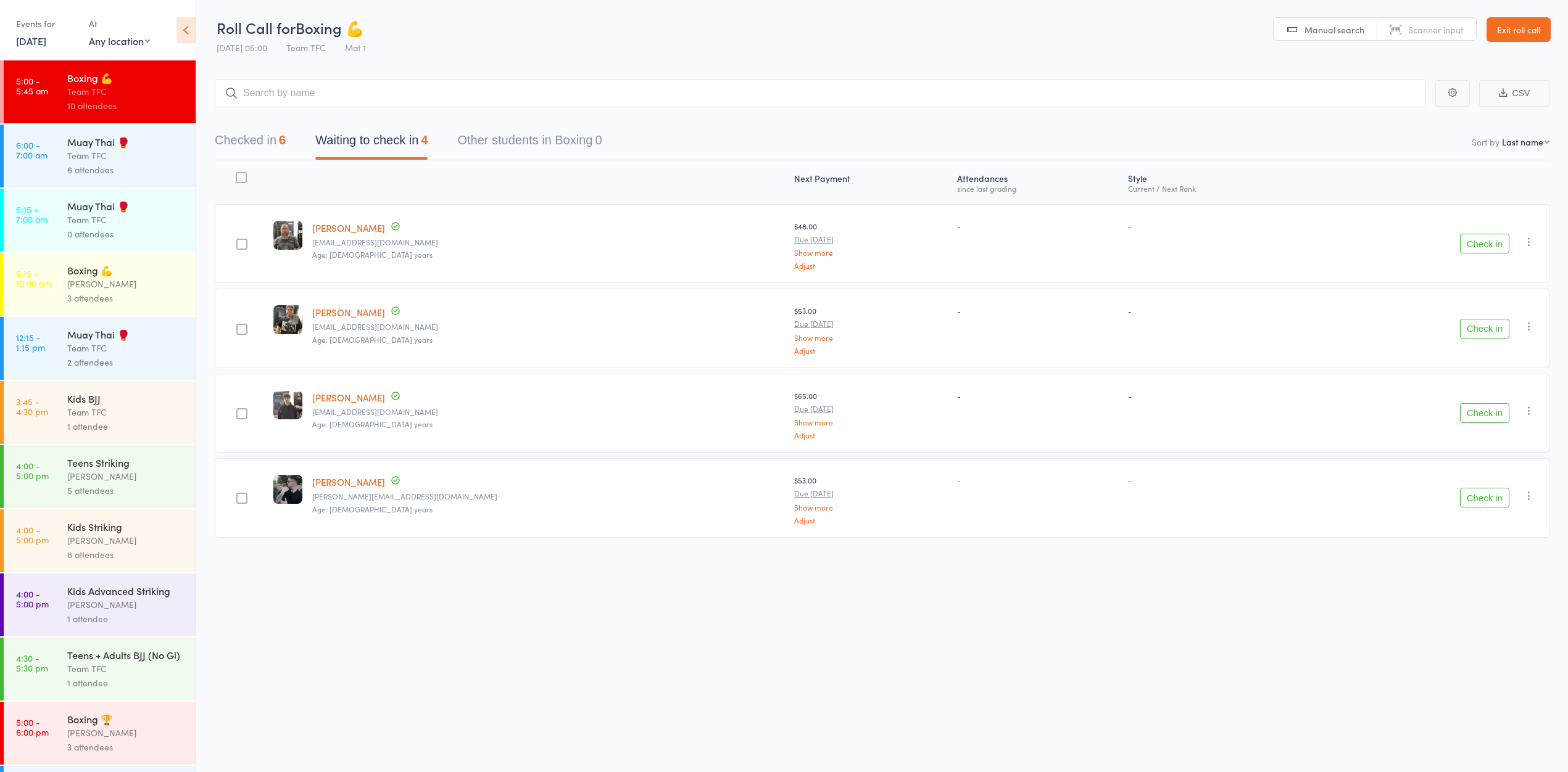
click at [153, 145] on div "Muay Thai 🥊" at bounding box center [126, 142] width 118 height 13
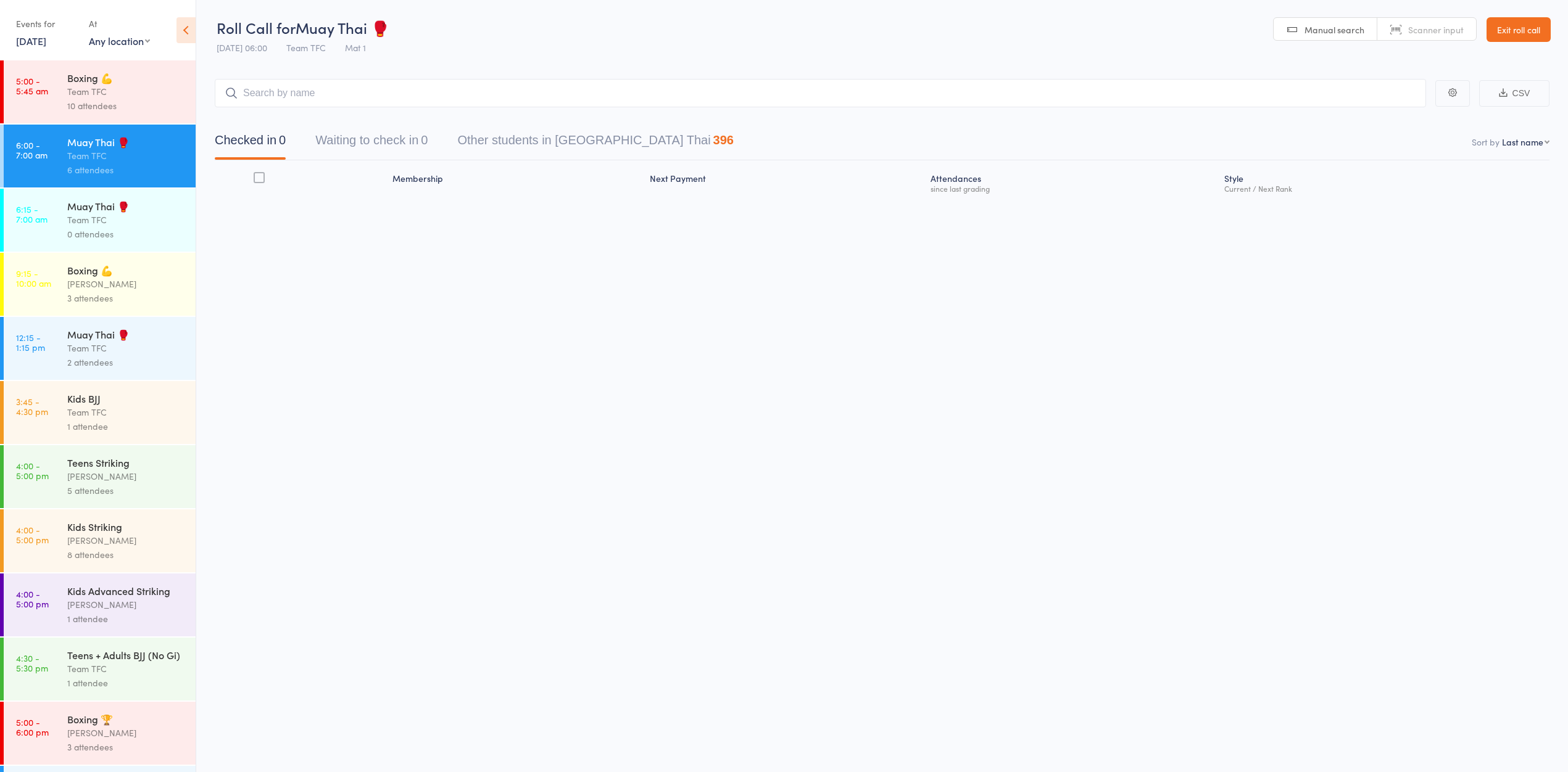
click at [153, 96] on div "Team TFC" at bounding box center [126, 91] width 118 height 14
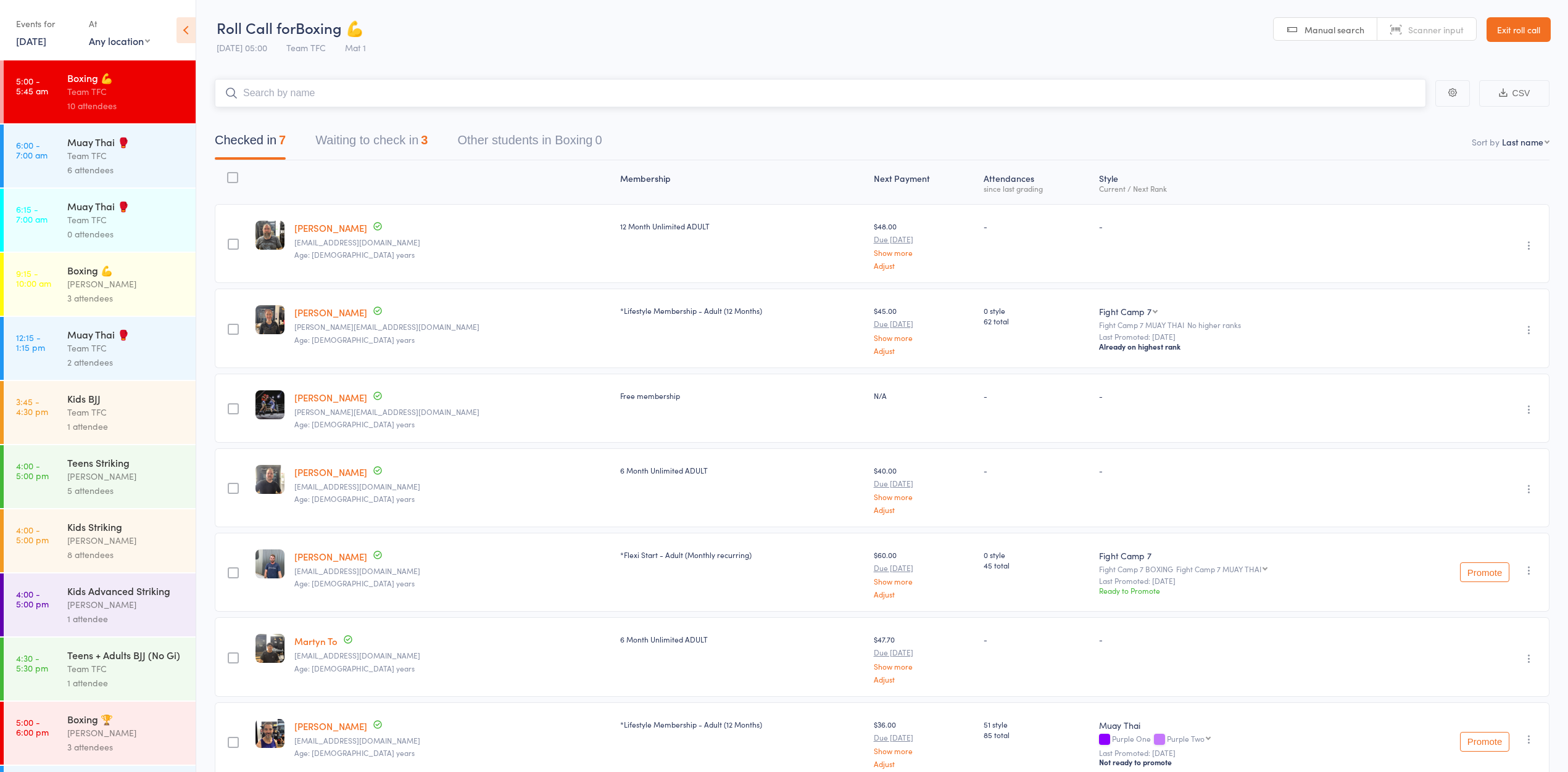
click at [381, 151] on button "Waiting to check in 3" at bounding box center [371, 143] width 113 height 33
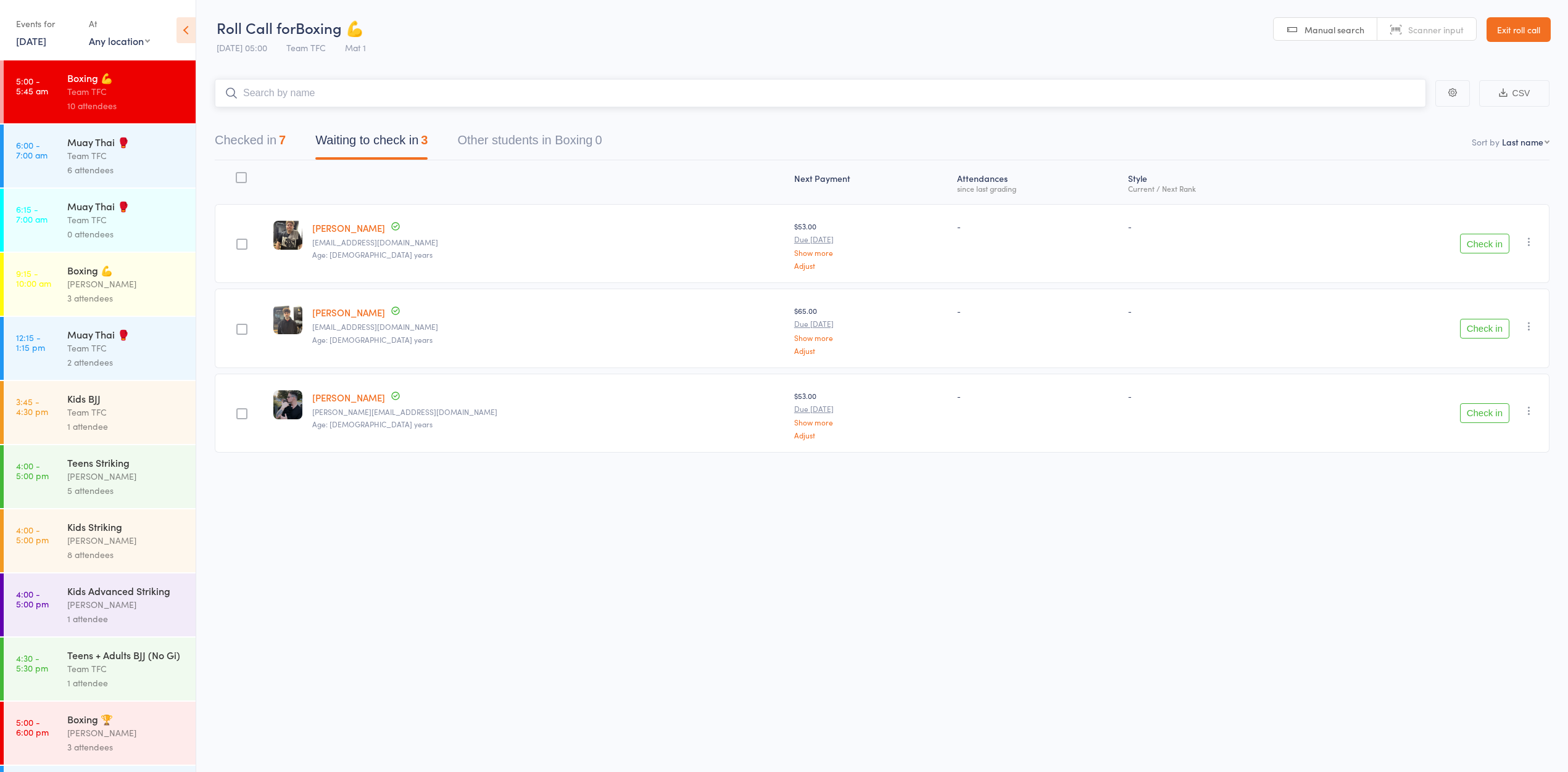
click at [281, 135] on button "Checked in 7" at bounding box center [250, 143] width 71 height 33
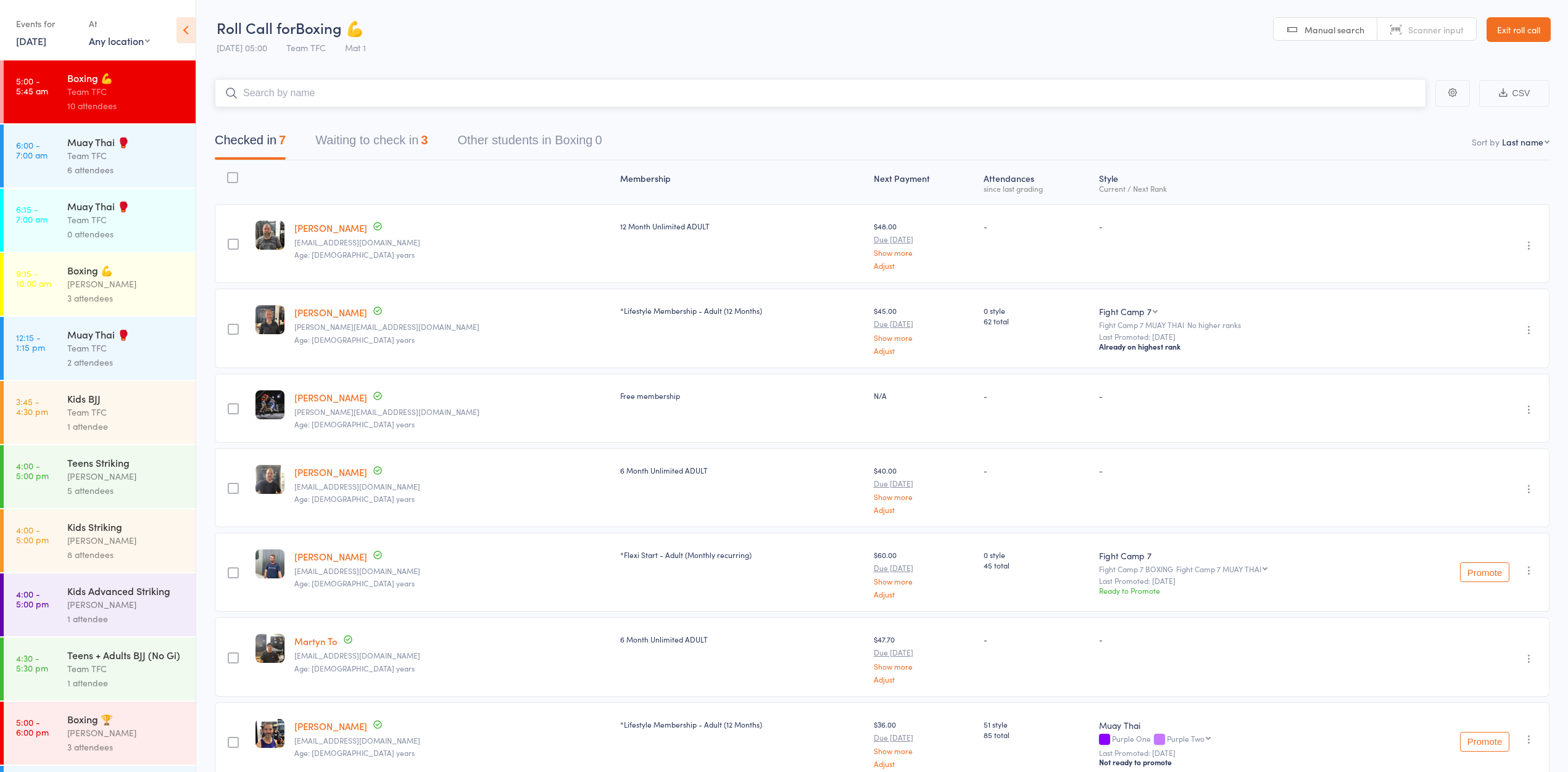
click at [353, 149] on button "Waiting to check in 3" at bounding box center [371, 143] width 113 height 33
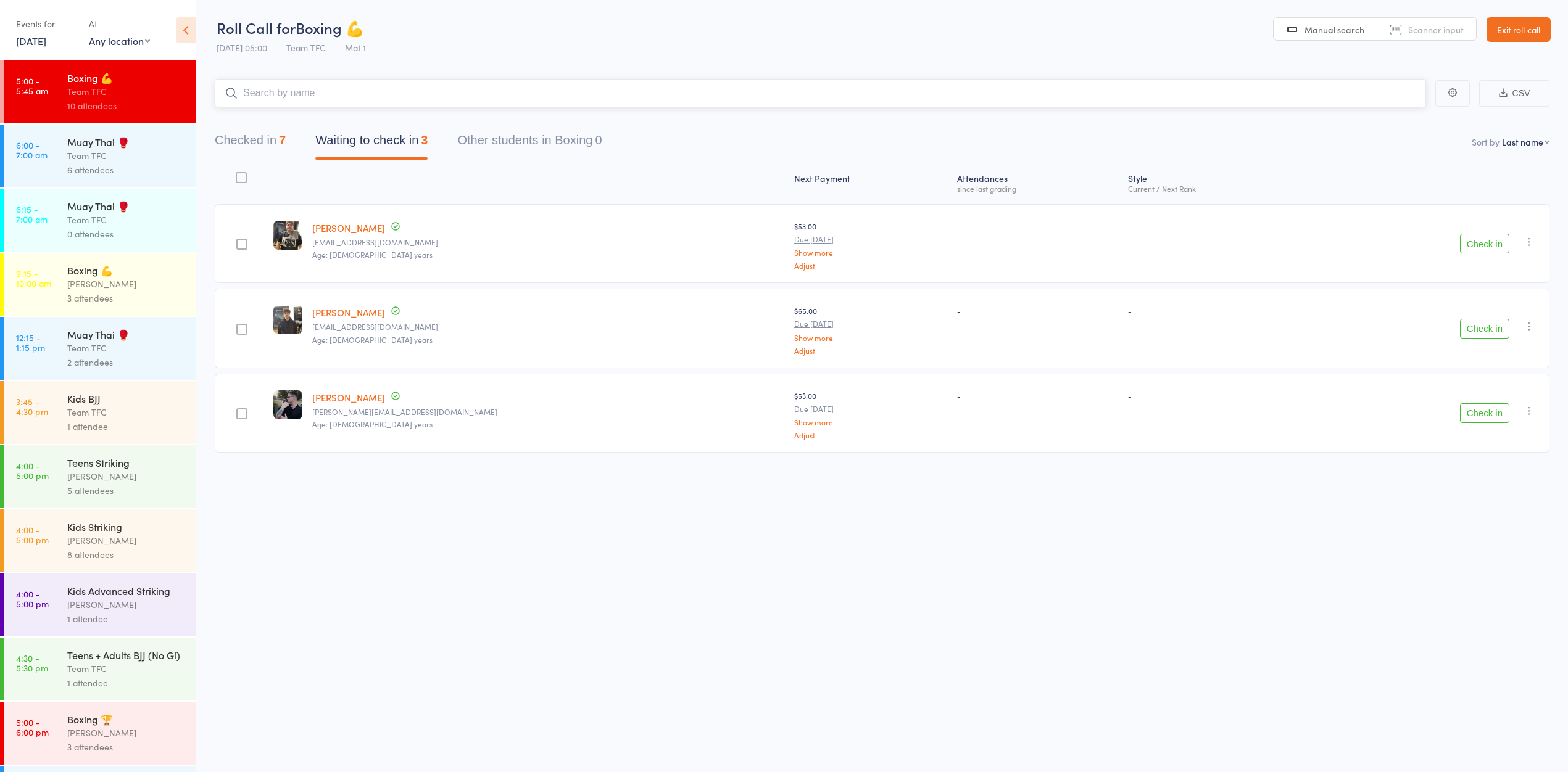
click at [291, 139] on div "Checked in 7 Waiting to check in 3 Other students in Boxing 0" at bounding box center [408, 143] width 417 height 33
click at [277, 141] on button "Checked in 7" at bounding box center [250, 143] width 71 height 33
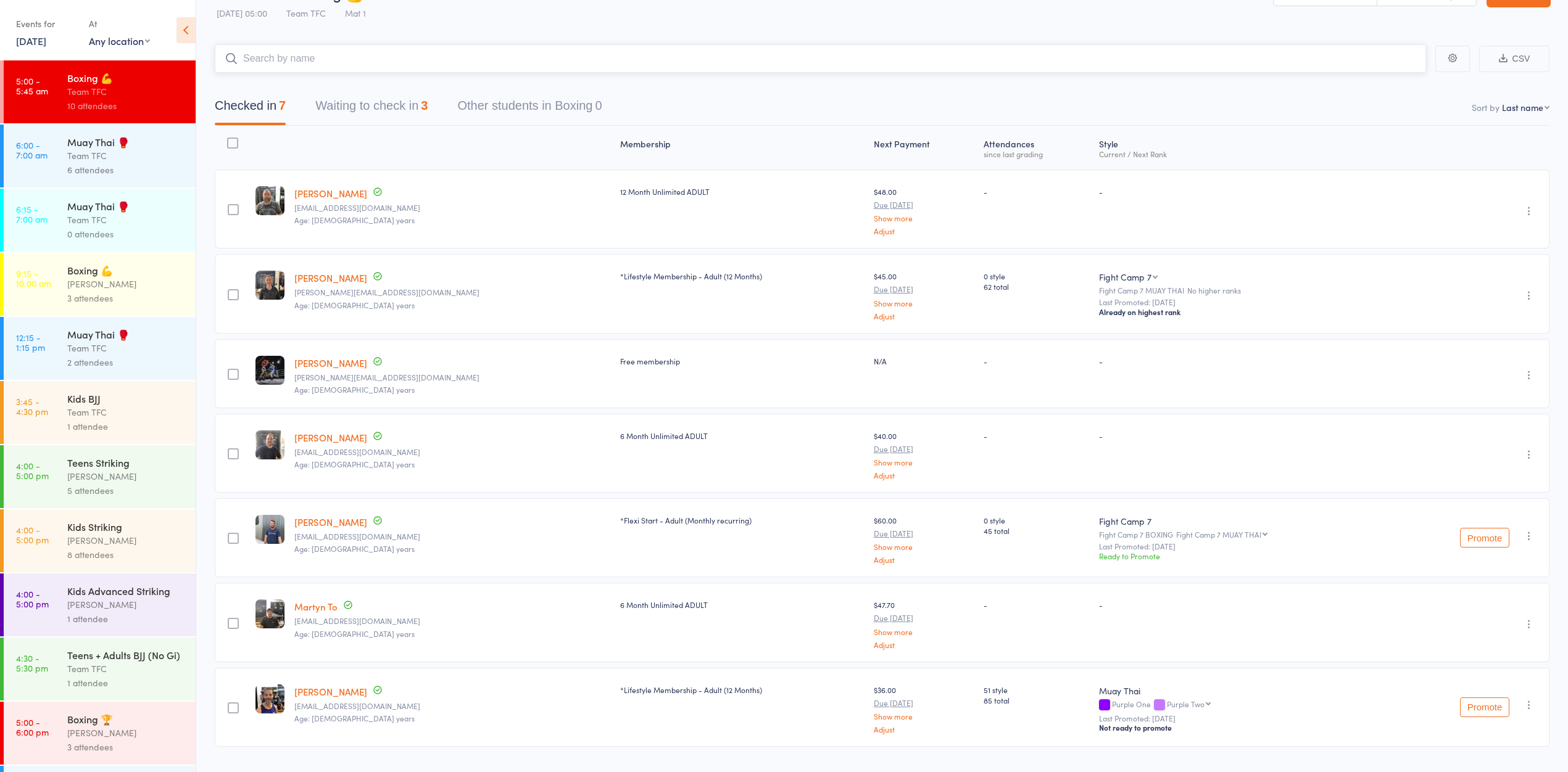
scroll to position [64, 0]
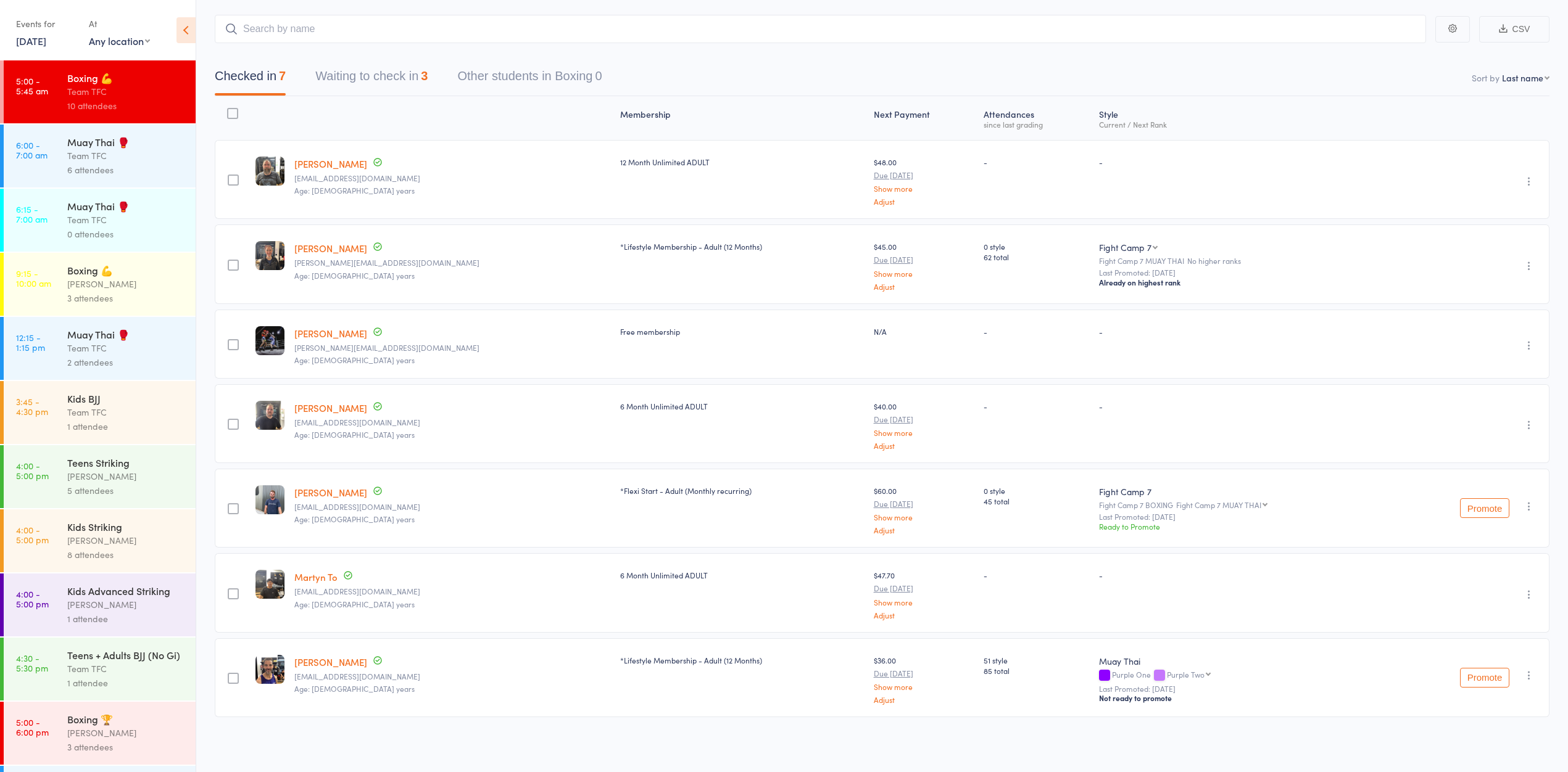
click at [84, 130] on div "Muay Thai 🥊 Team TFC 6 attendees" at bounding box center [131, 156] width 128 height 63
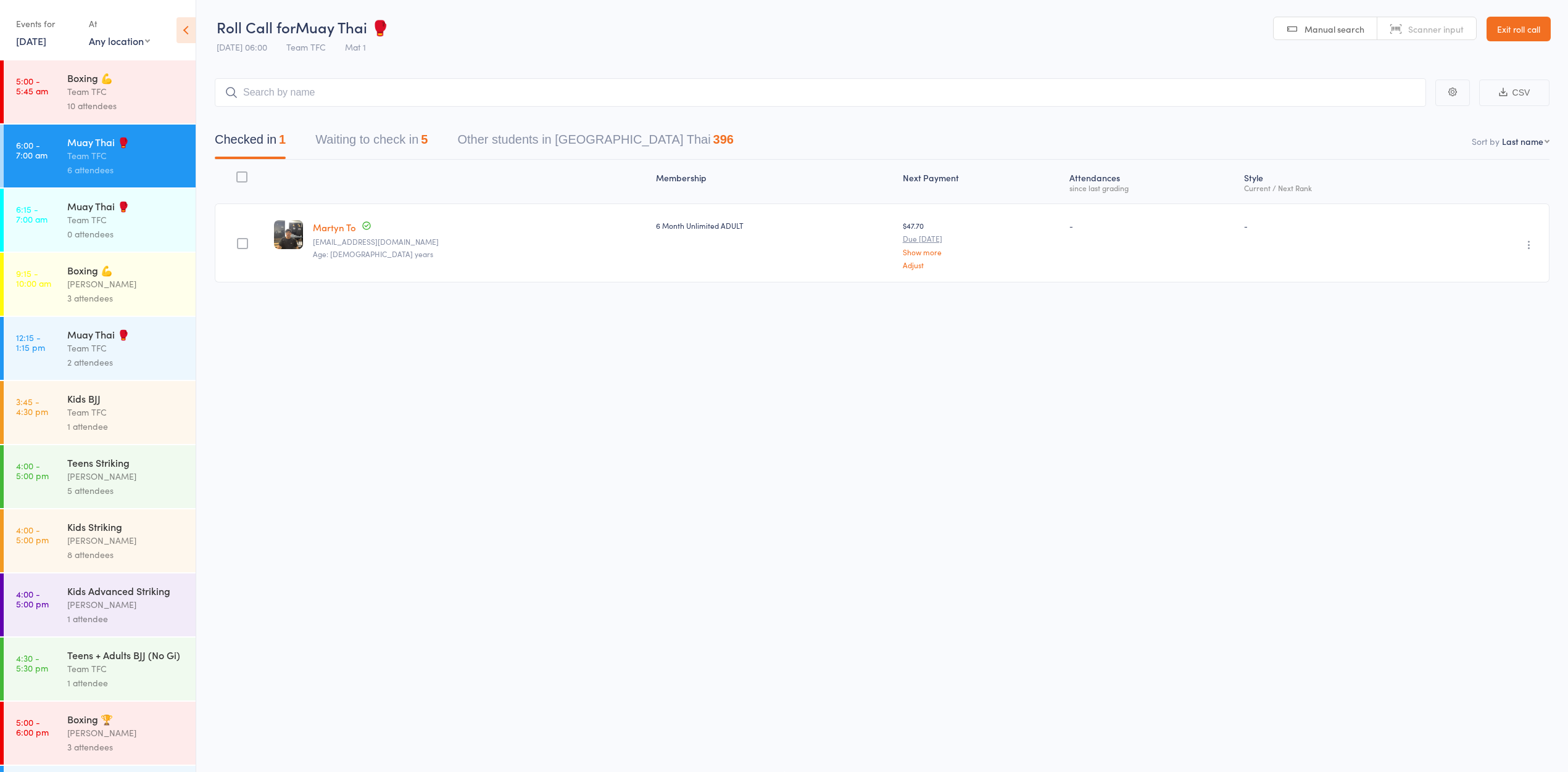
click at [113, 76] on div "Boxing 💪" at bounding box center [126, 77] width 118 height 13
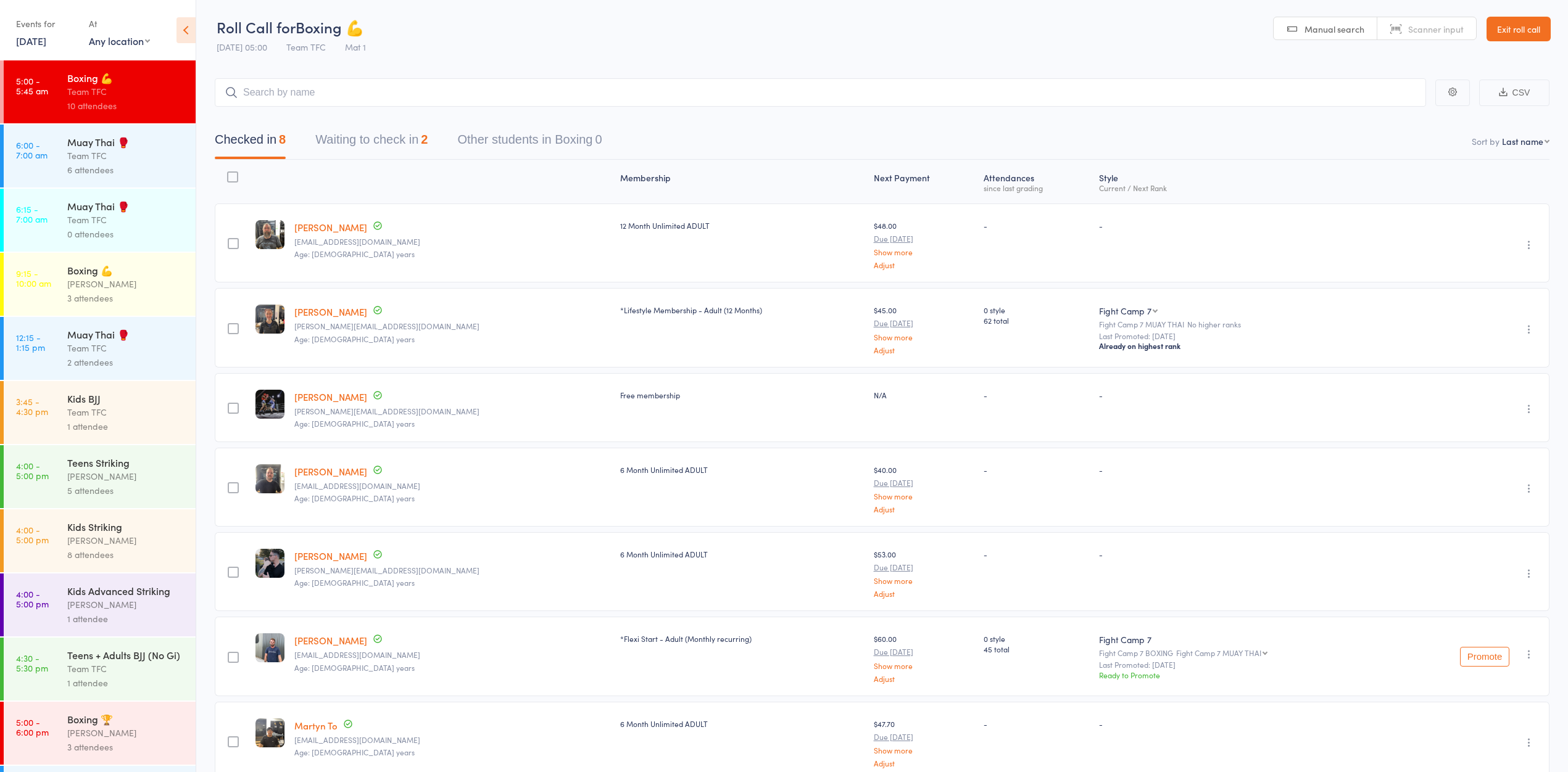
click at [374, 140] on button "Waiting to check in 2" at bounding box center [371, 143] width 113 height 33
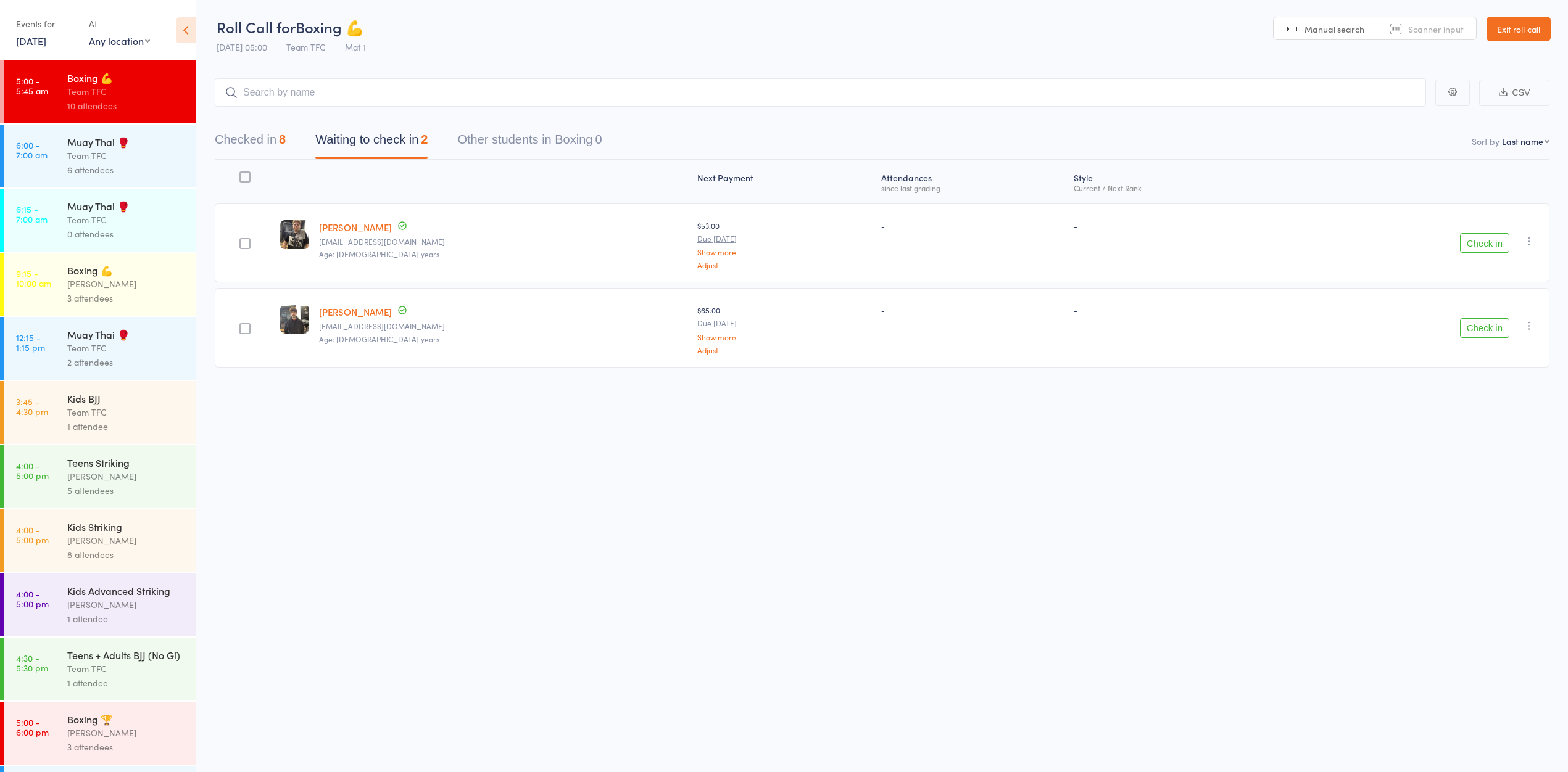
click at [244, 132] on button "Checked in 8" at bounding box center [250, 143] width 71 height 33
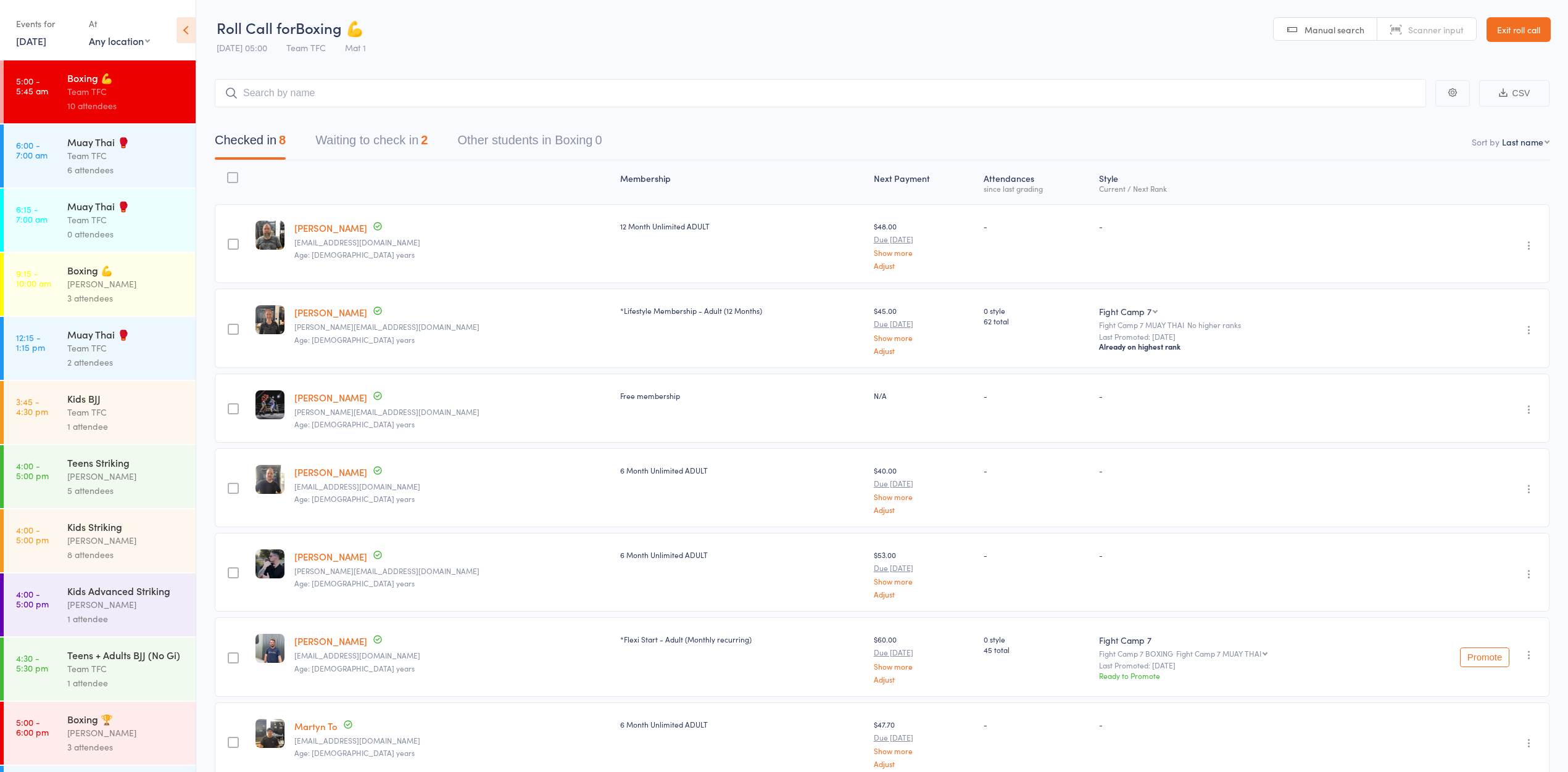
click at [160, 155] on div "Team TFC" at bounding box center [126, 155] width 118 height 14
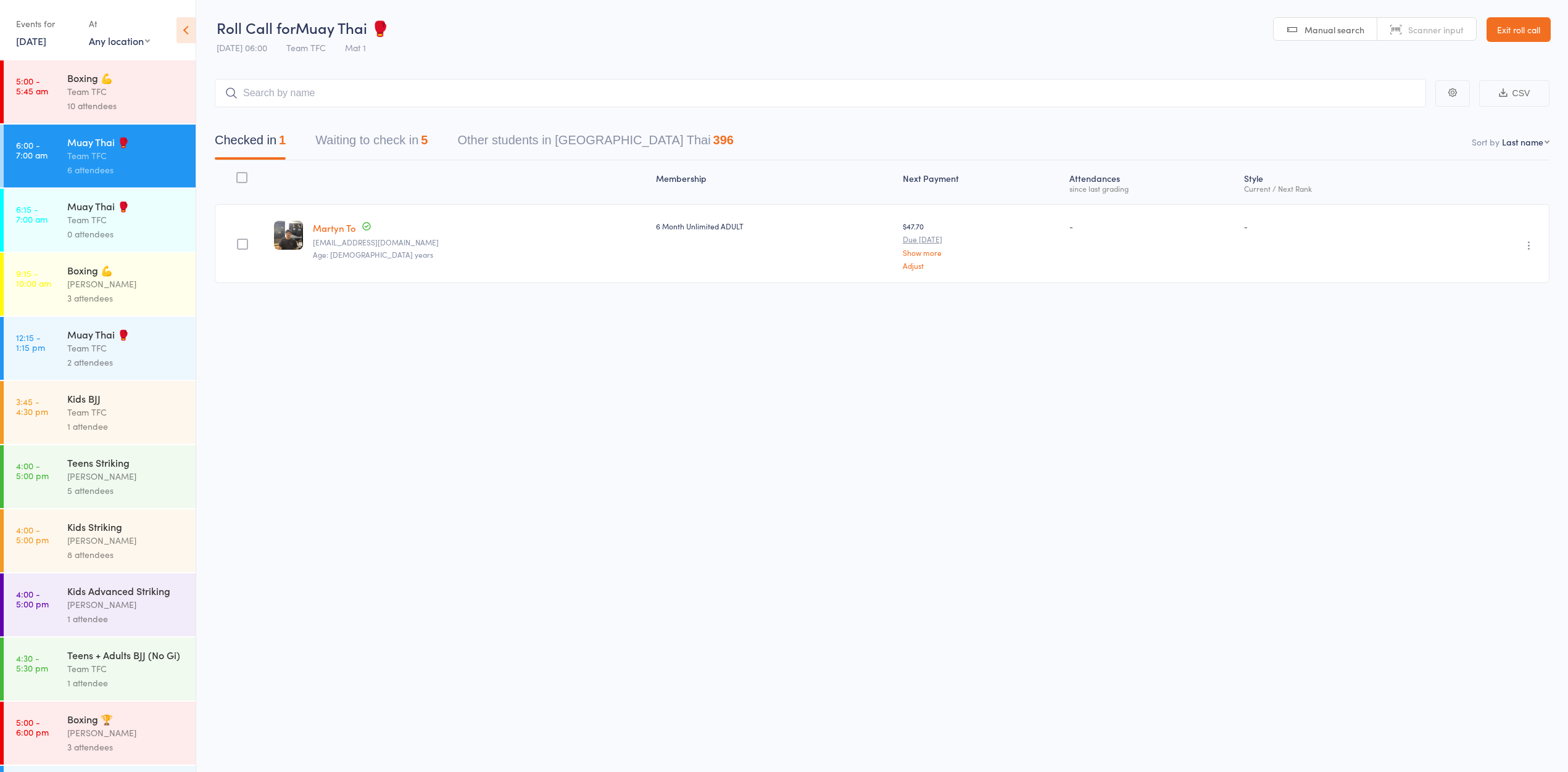
click at [140, 81] on div "Boxing 💪" at bounding box center [126, 77] width 118 height 13
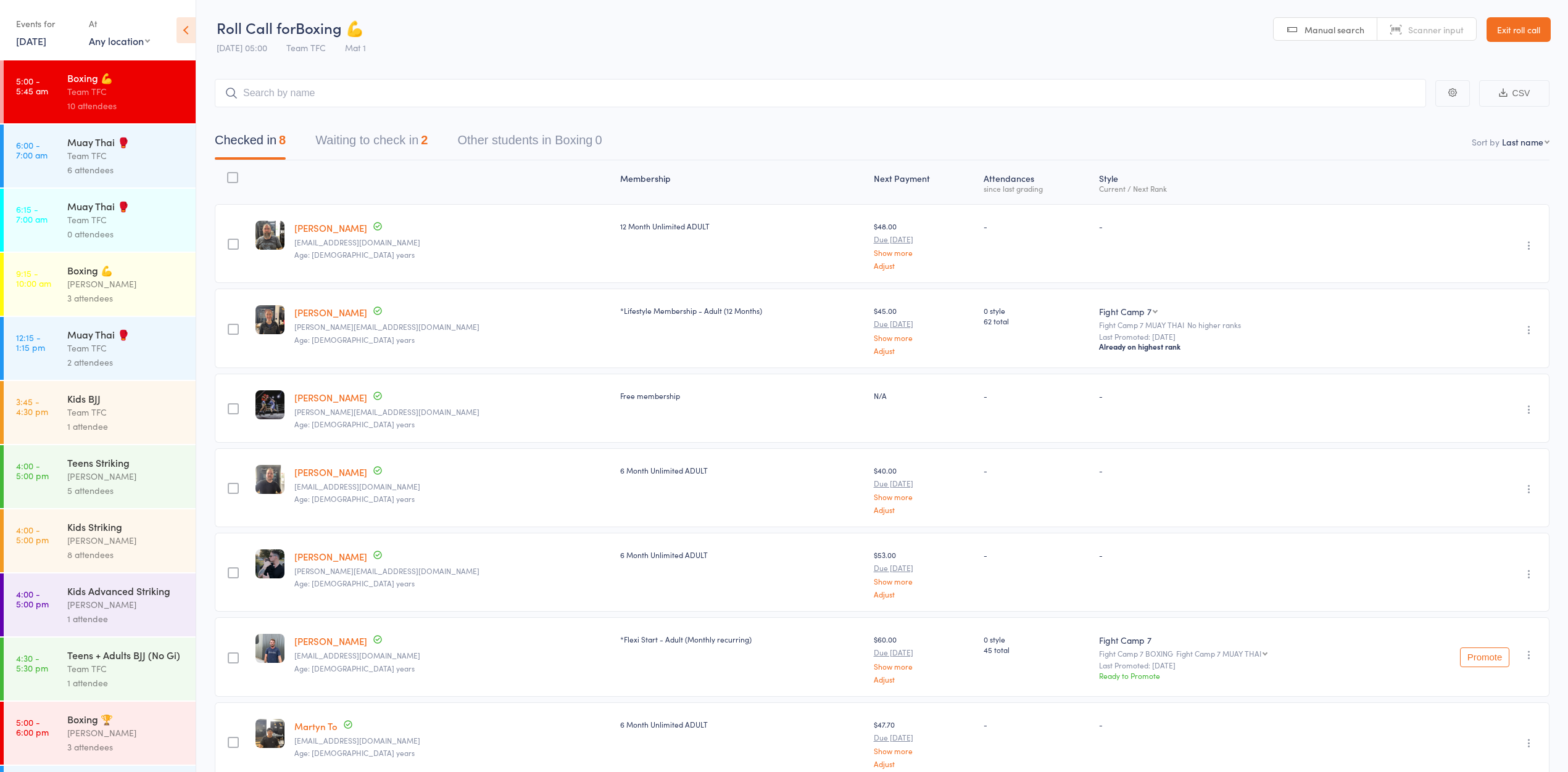
click at [106, 171] on div "6 attendees" at bounding box center [126, 169] width 118 height 14
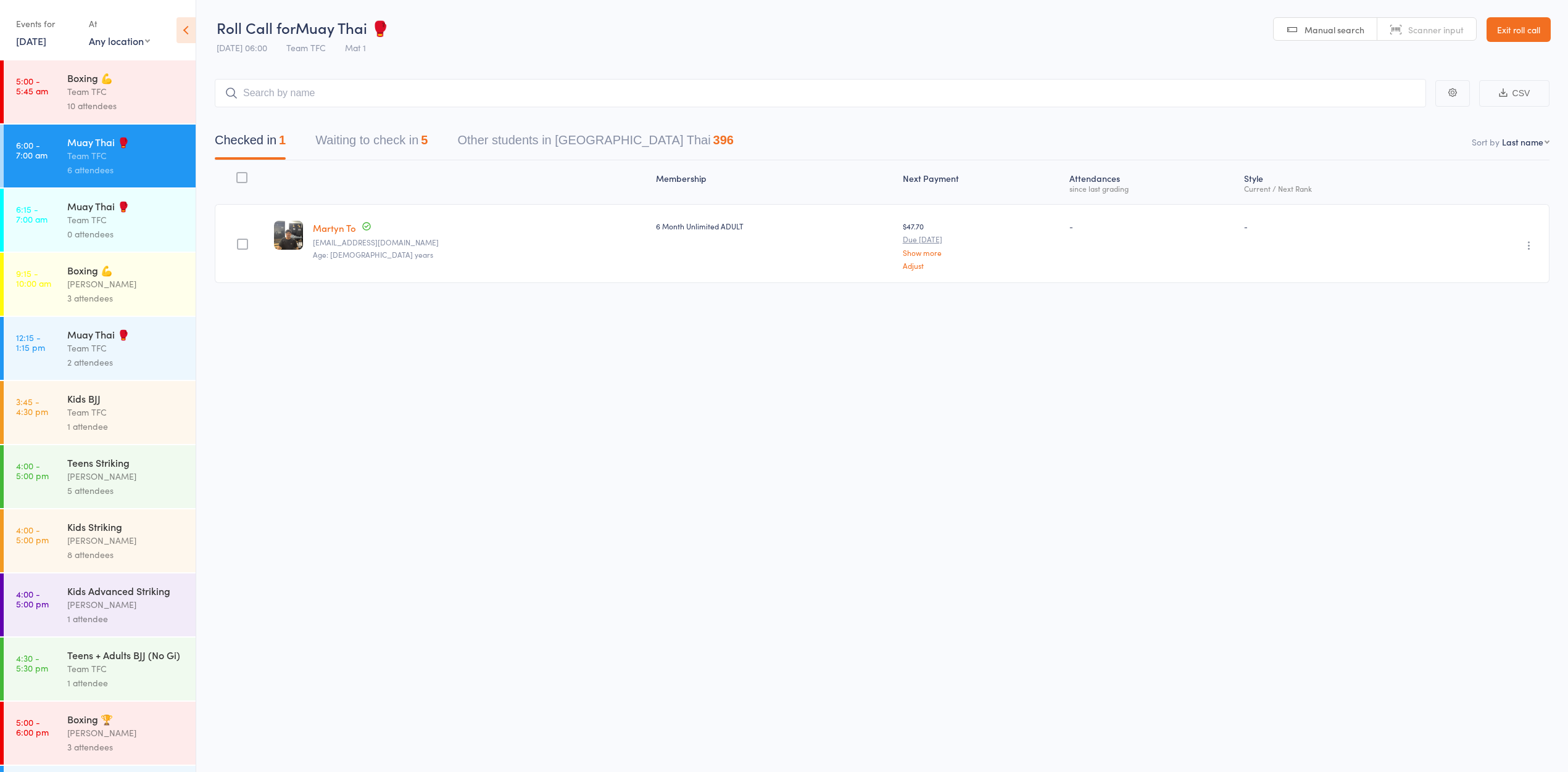
click at [109, 77] on div "Boxing 💪" at bounding box center [126, 77] width 118 height 13
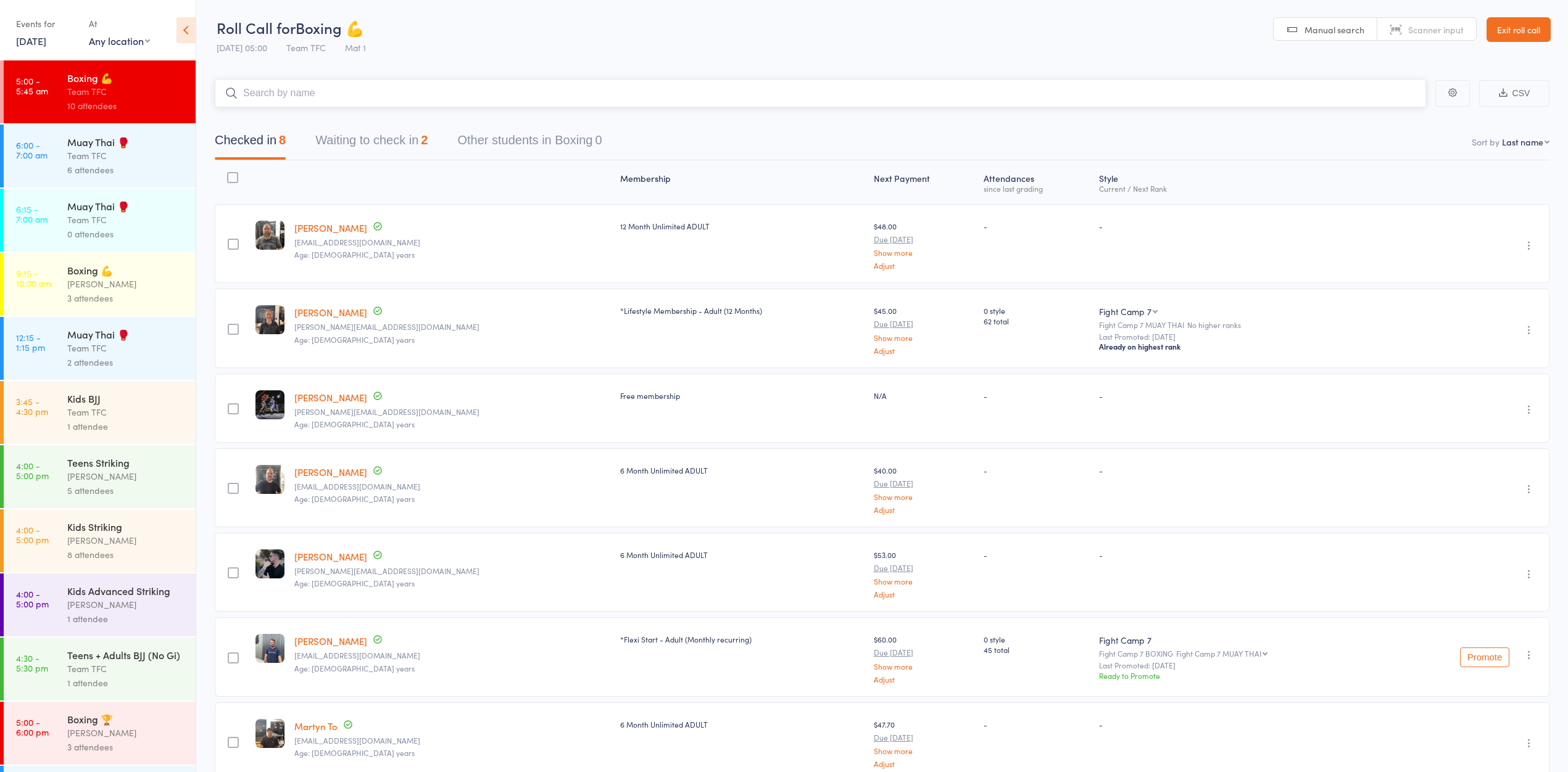
click at [357, 133] on button "Waiting to check in 2" at bounding box center [371, 143] width 113 height 33
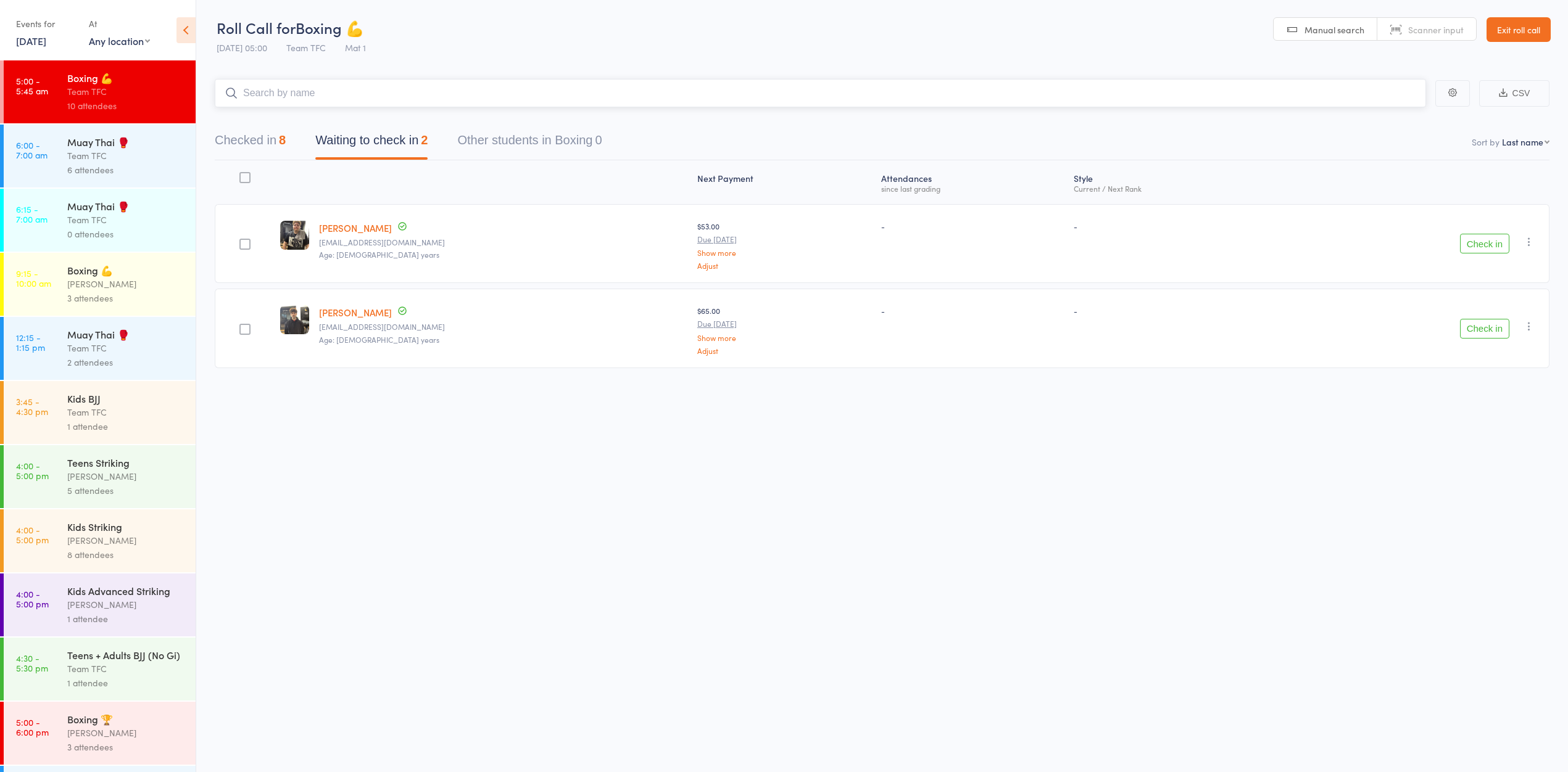
click at [283, 133] on div "8" at bounding box center [282, 140] width 7 height 13
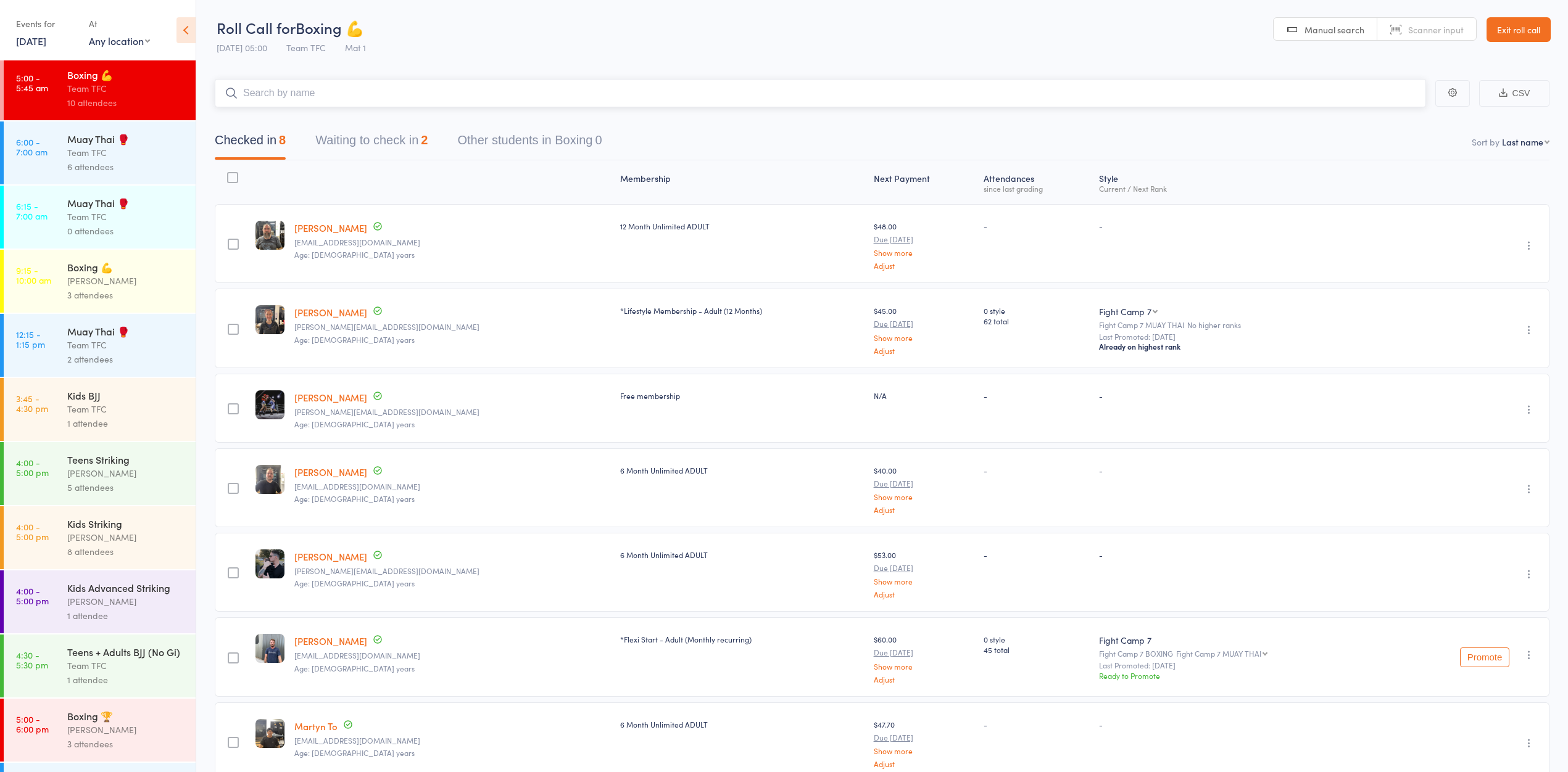
scroll to position [5, 0]
click at [60, 138] on link "6:00 - 7:00 am Muay Thai 🥊 Team TFC 6 attendees" at bounding box center [99, 151] width 192 height 63
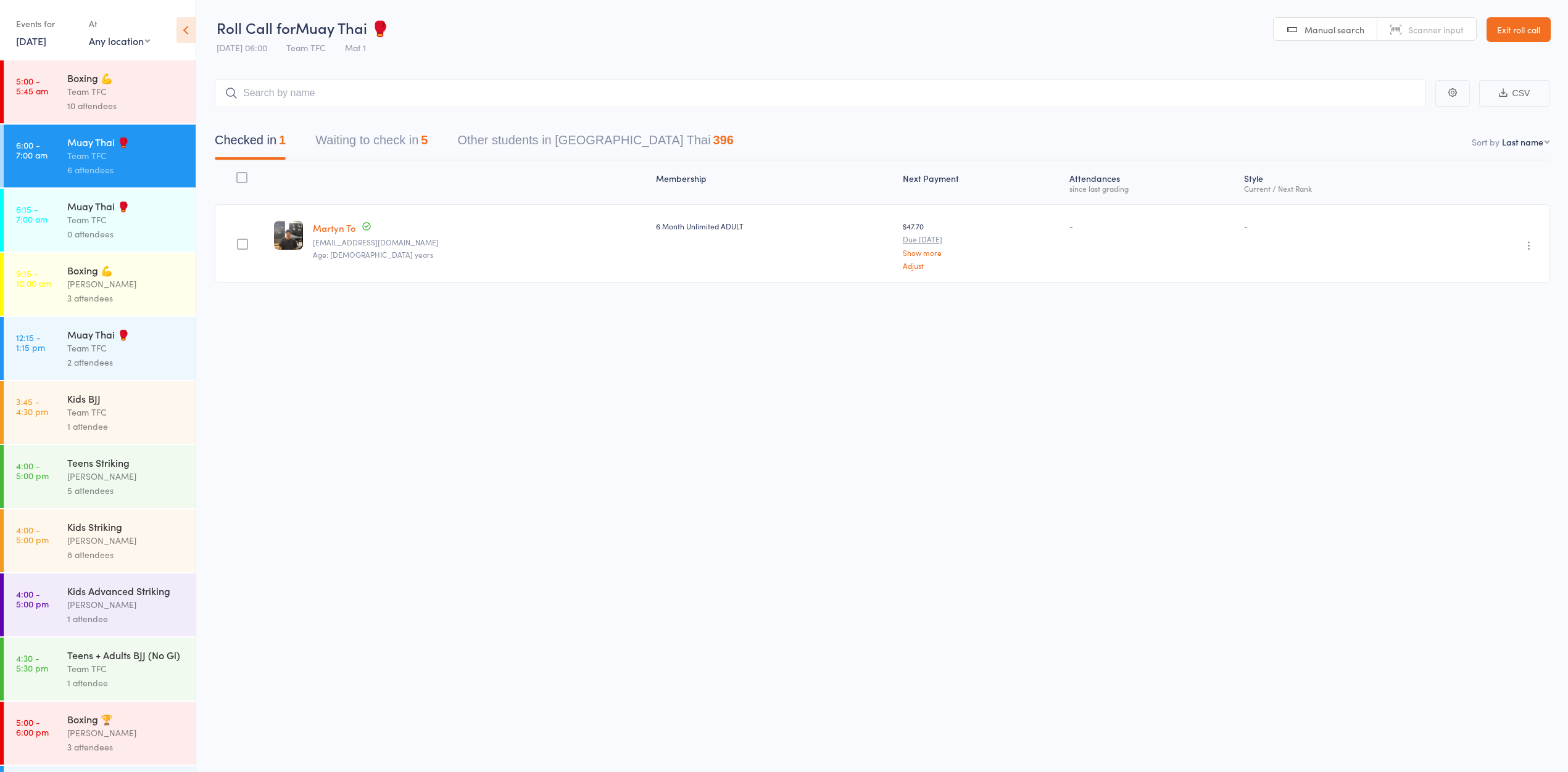
click at [70, 77] on div "Boxing 💪" at bounding box center [126, 77] width 118 height 13
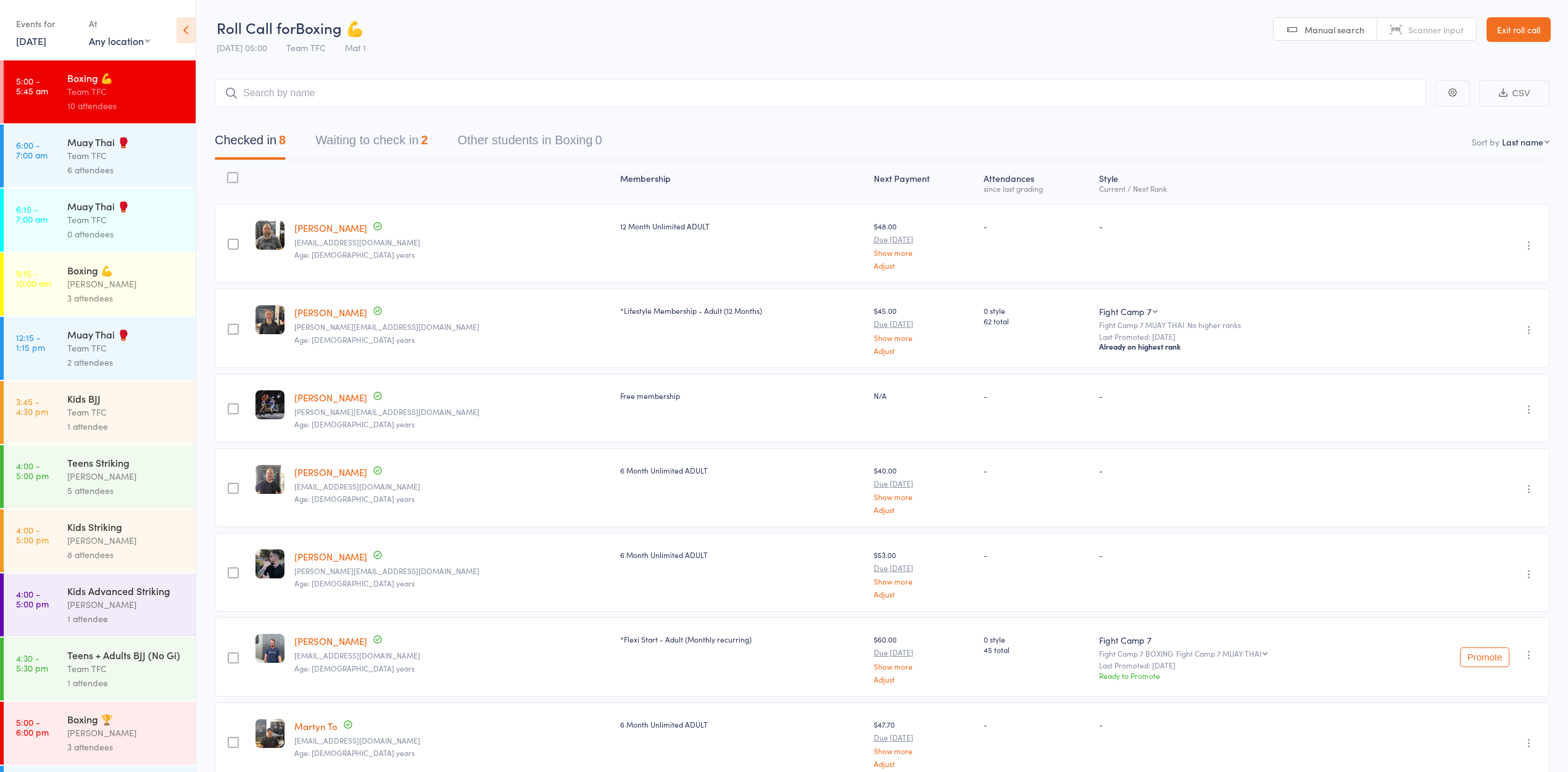
click at [289, 98] on input "search" at bounding box center [820, 93] width 1211 height 28
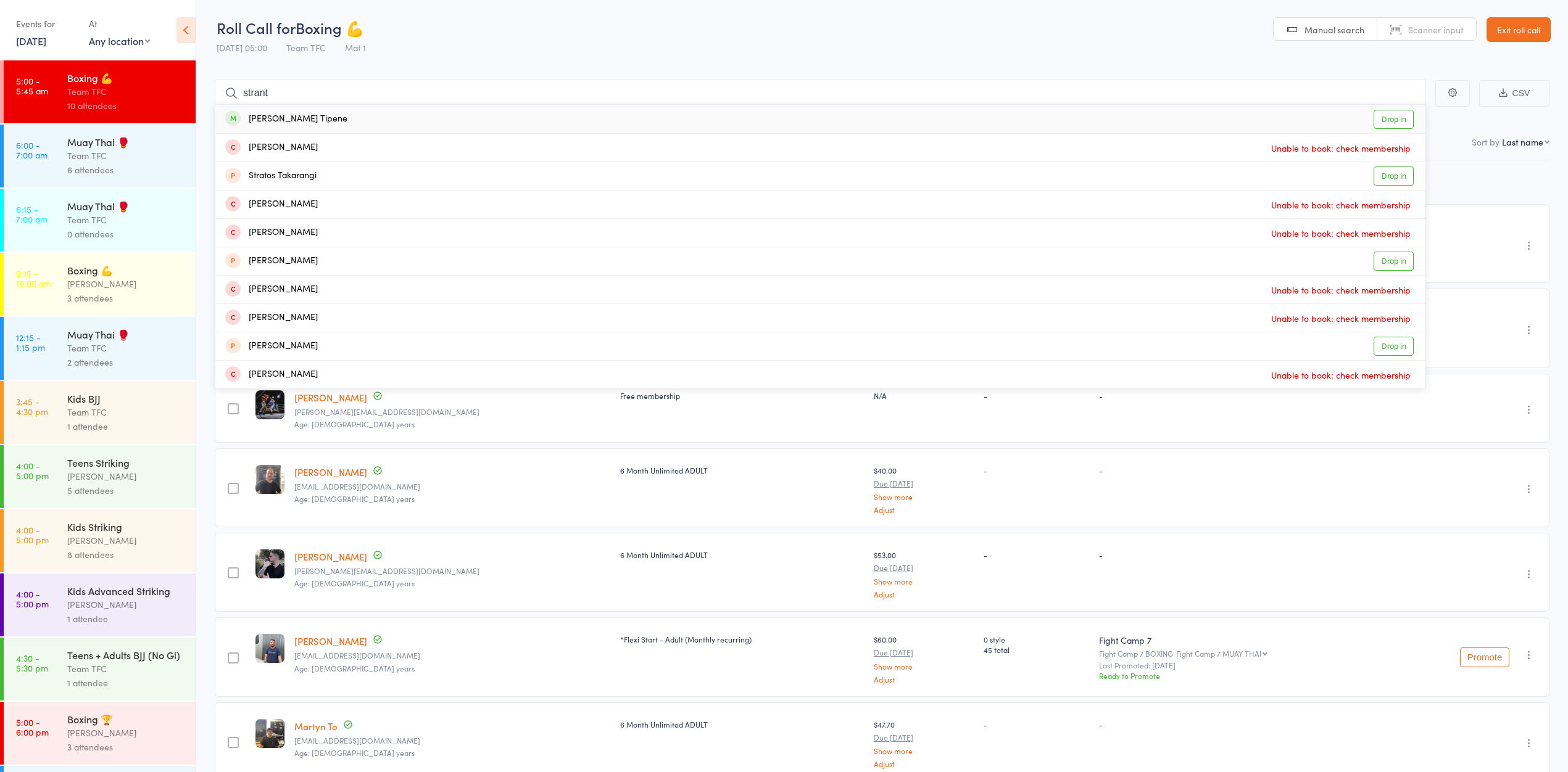
type input "strant"
click at [1370, 124] on div "Strantz Tipene Drop in" at bounding box center [820, 119] width 1210 height 28
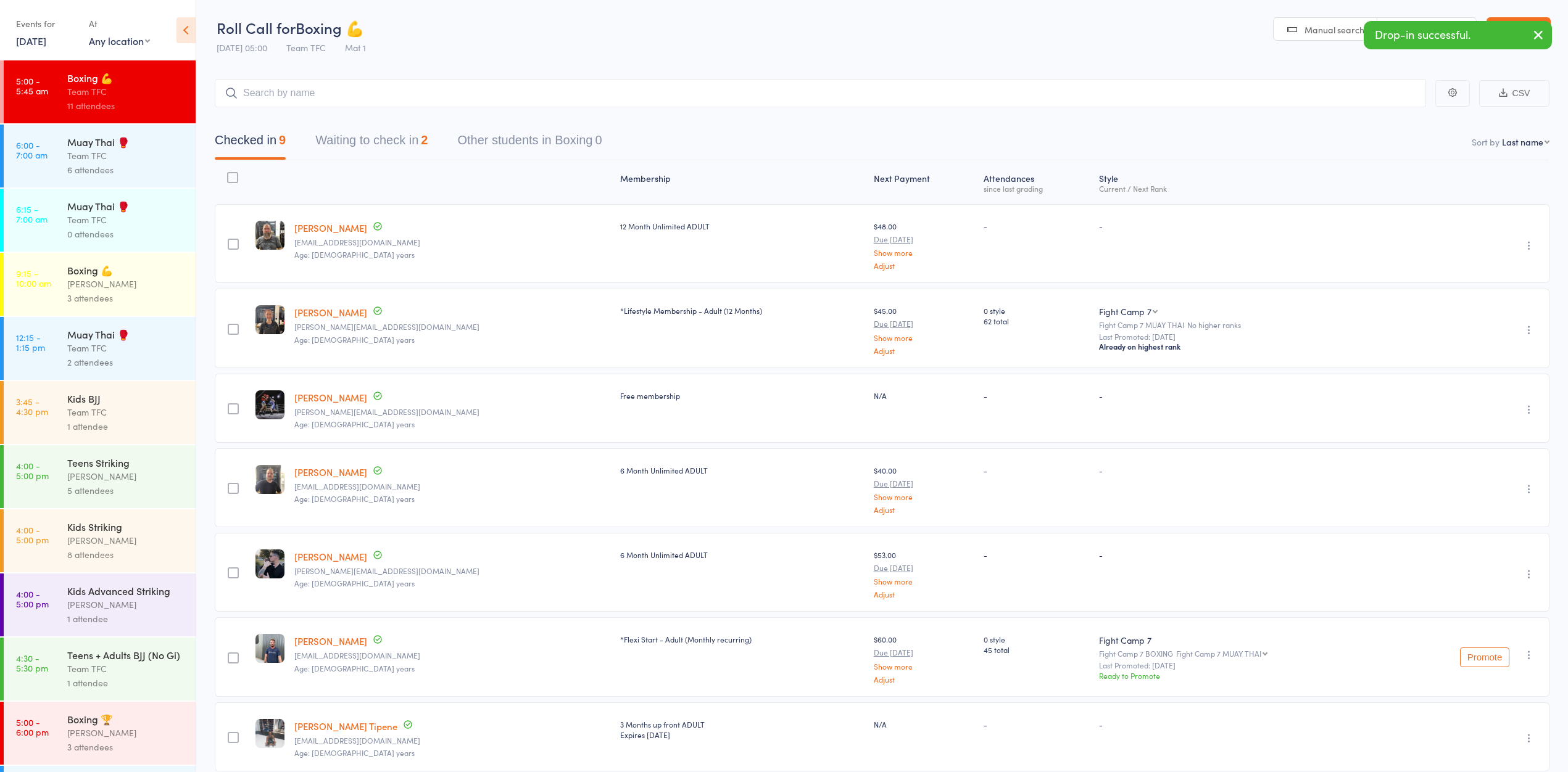
click at [25, 154] on time "6:00 - 7:00 am" at bounding box center [32, 150] width 31 height 19
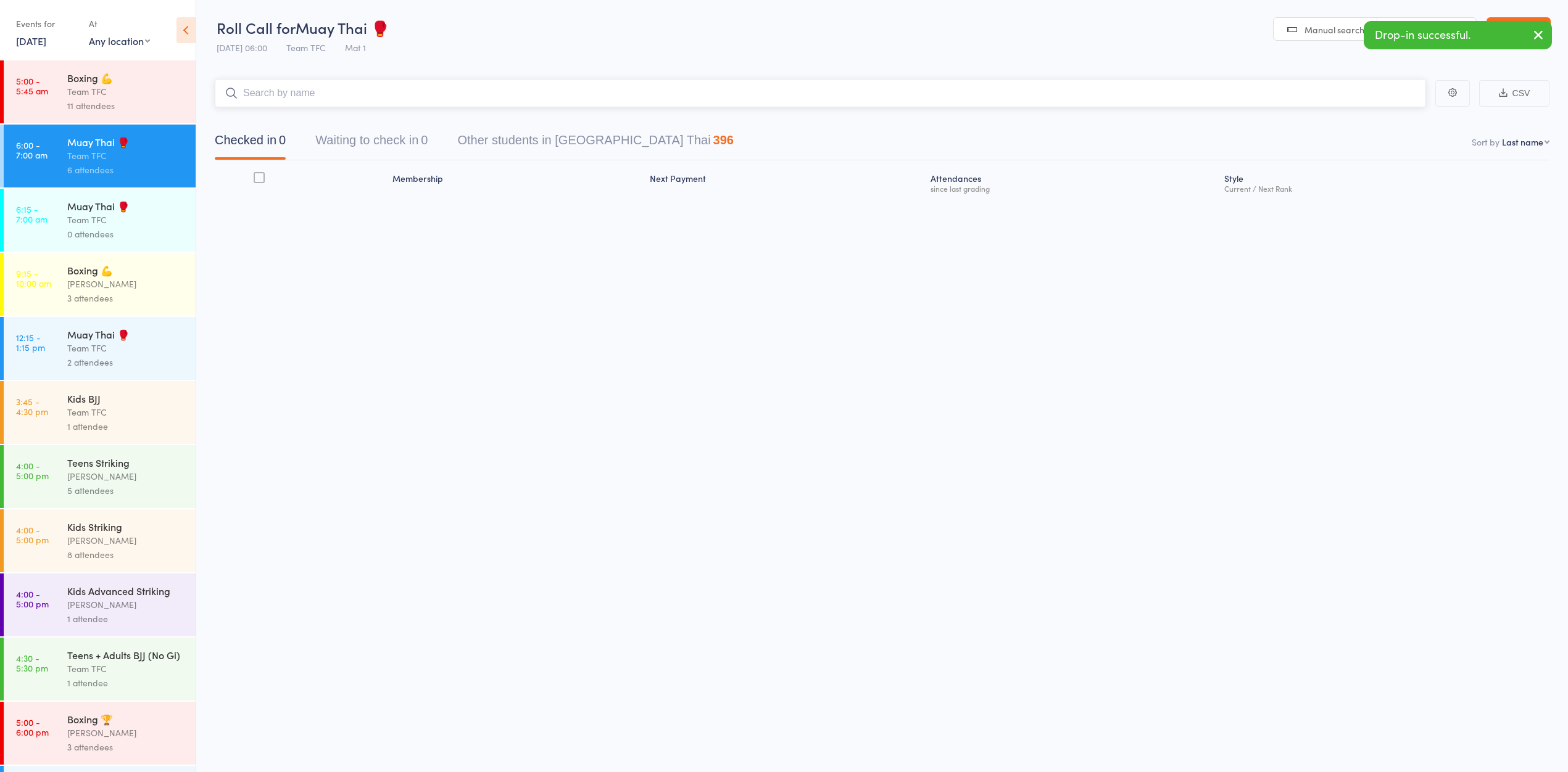
click at [315, 89] on input "search" at bounding box center [820, 93] width 1211 height 28
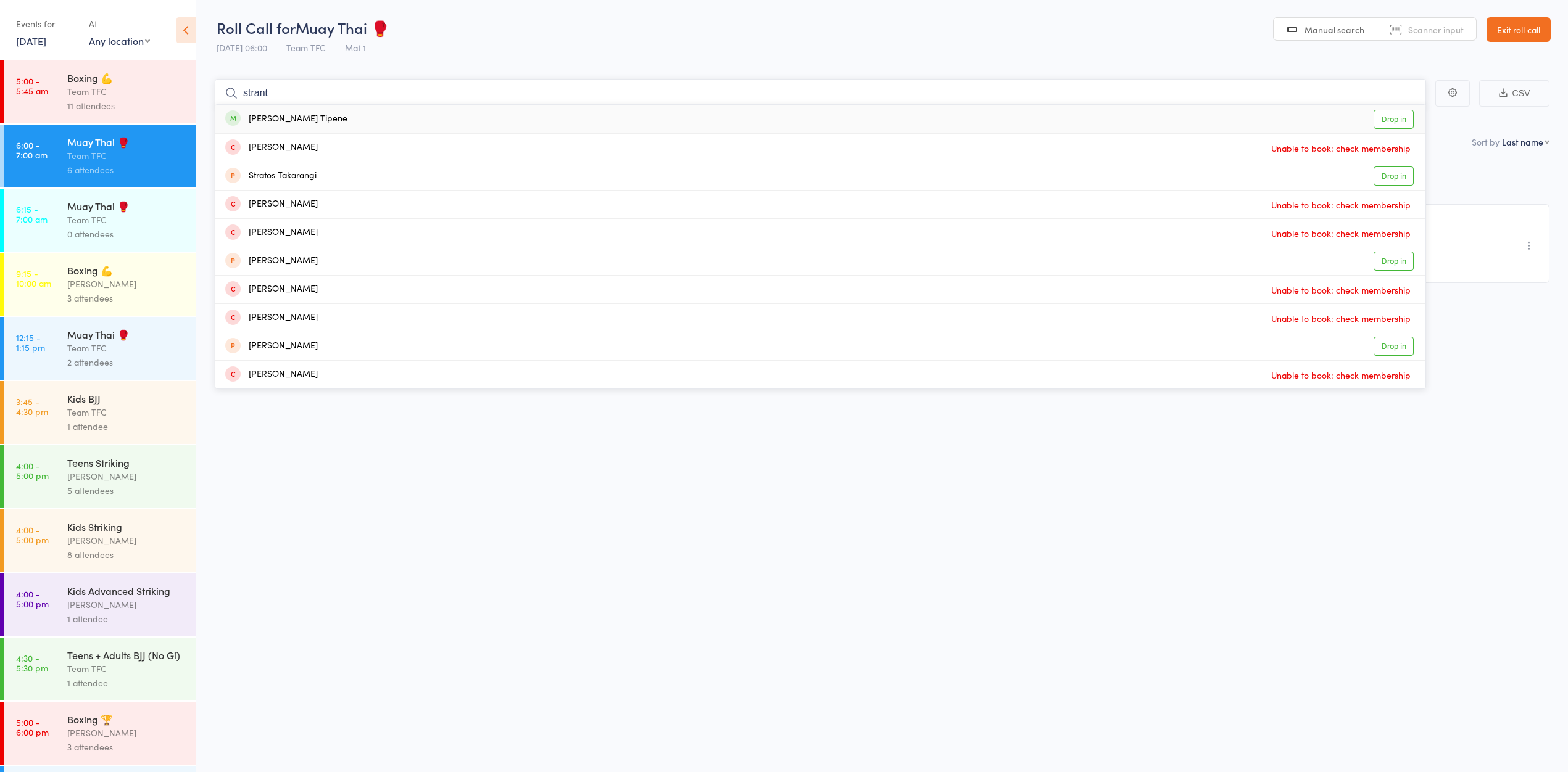
type input "strant"
click at [1405, 123] on link "Drop in" at bounding box center [1394, 119] width 40 height 19
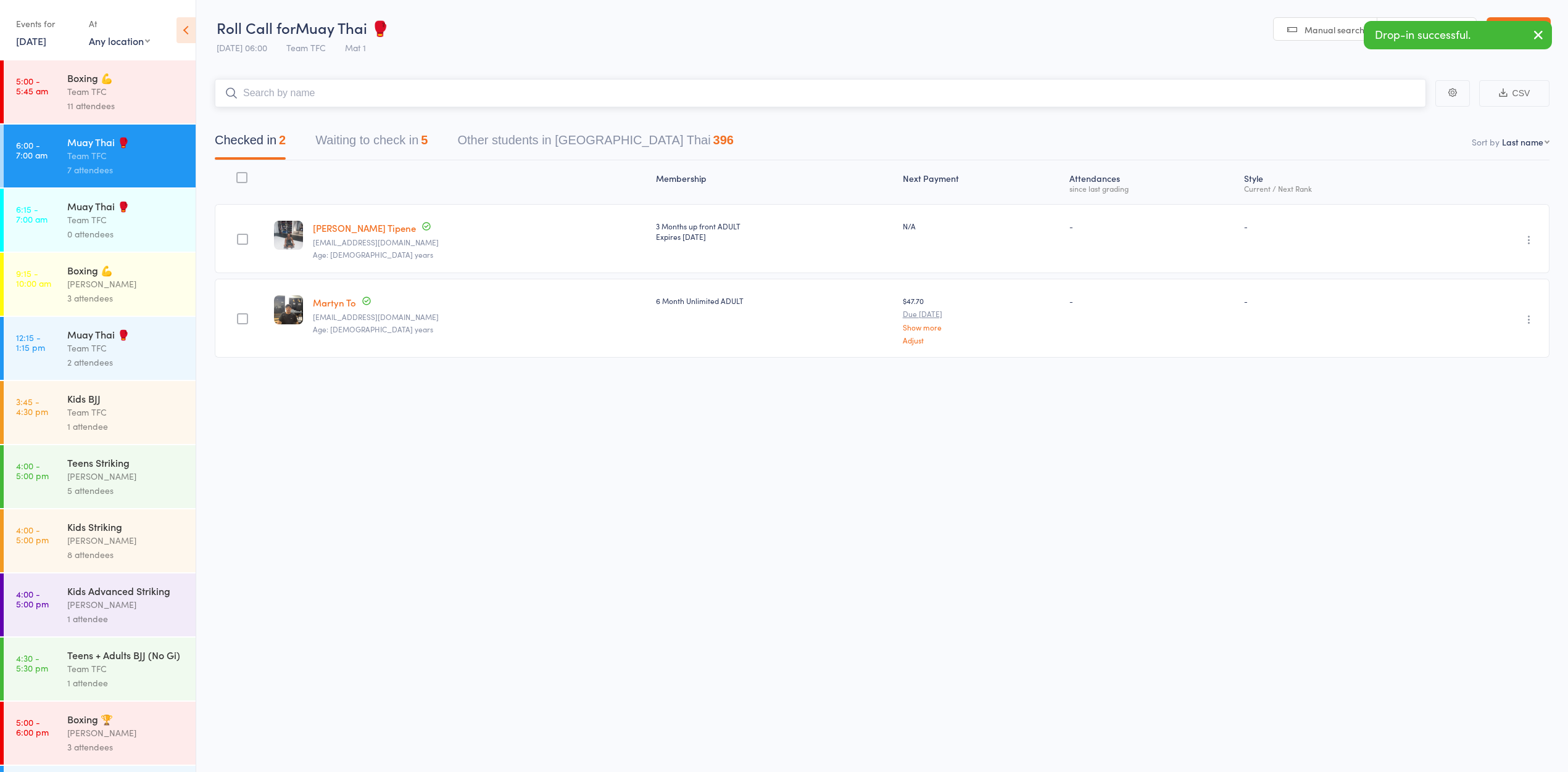
click at [338, 141] on button "Waiting to check in 5" at bounding box center [371, 143] width 113 height 33
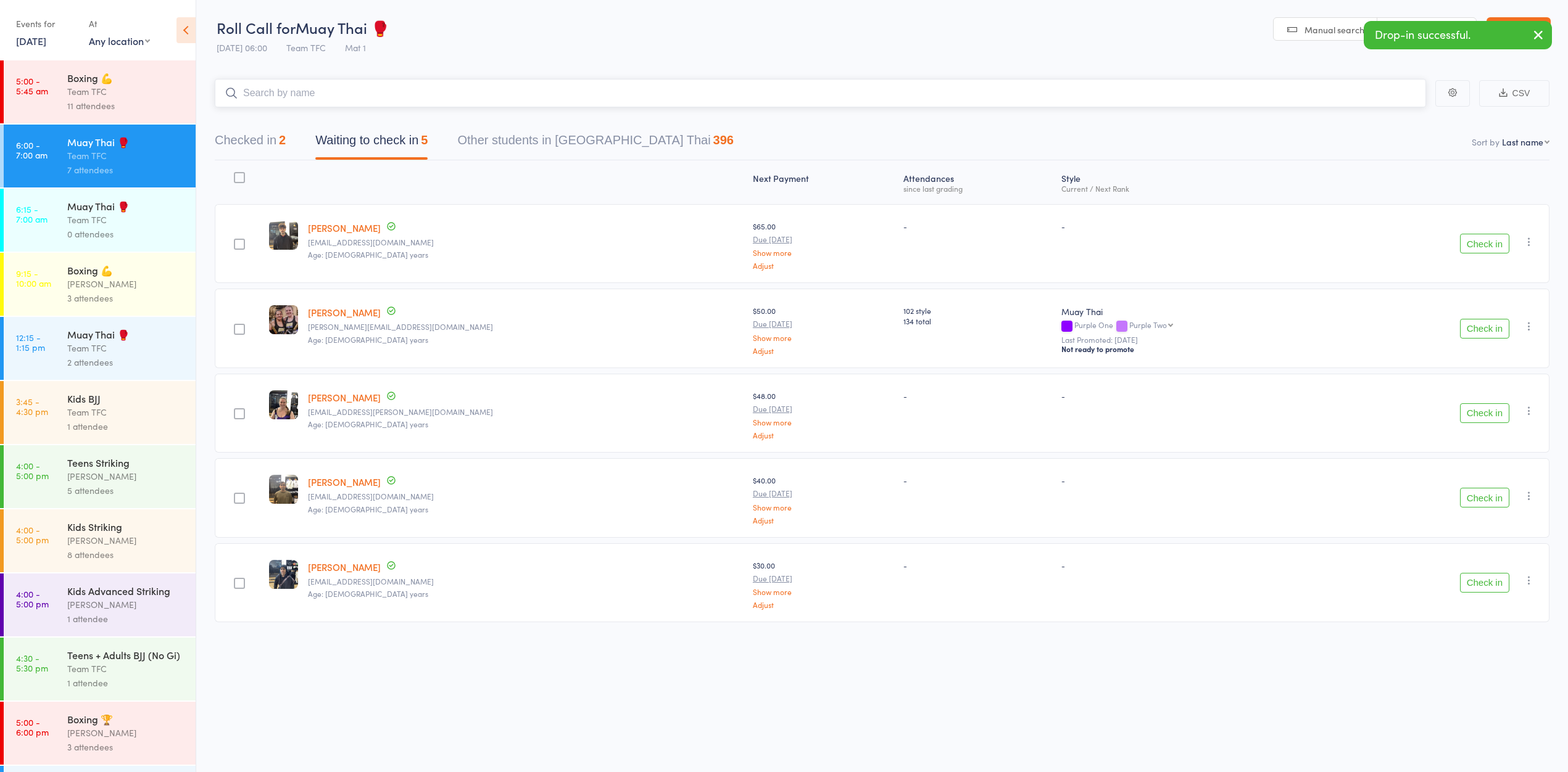
click at [273, 140] on button "Checked in 2" at bounding box center [250, 143] width 71 height 33
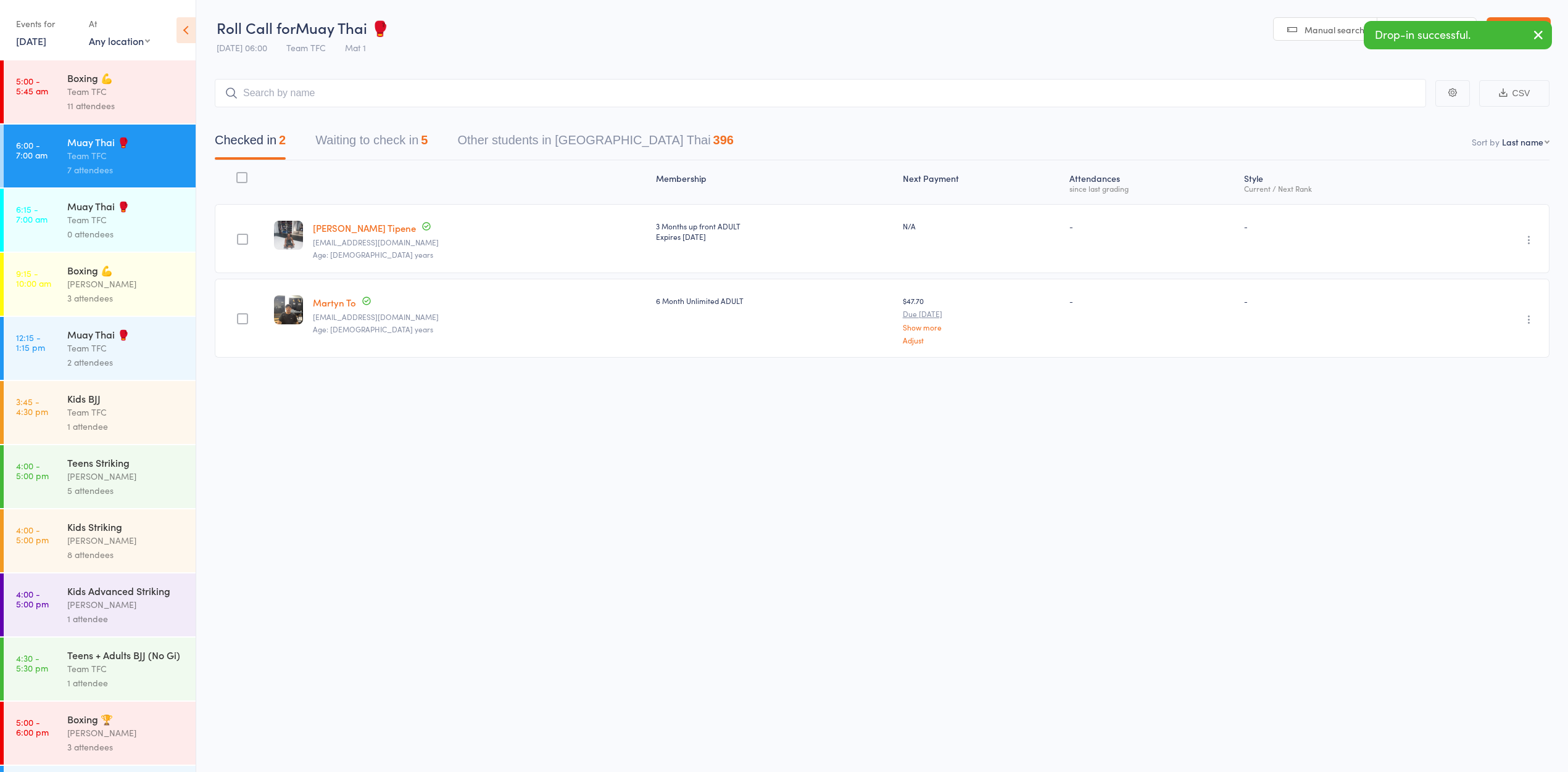
click at [62, 89] on link "5:00 - 5:45 am Boxing 💪 Team TFC 11 attendees" at bounding box center [99, 92] width 192 height 63
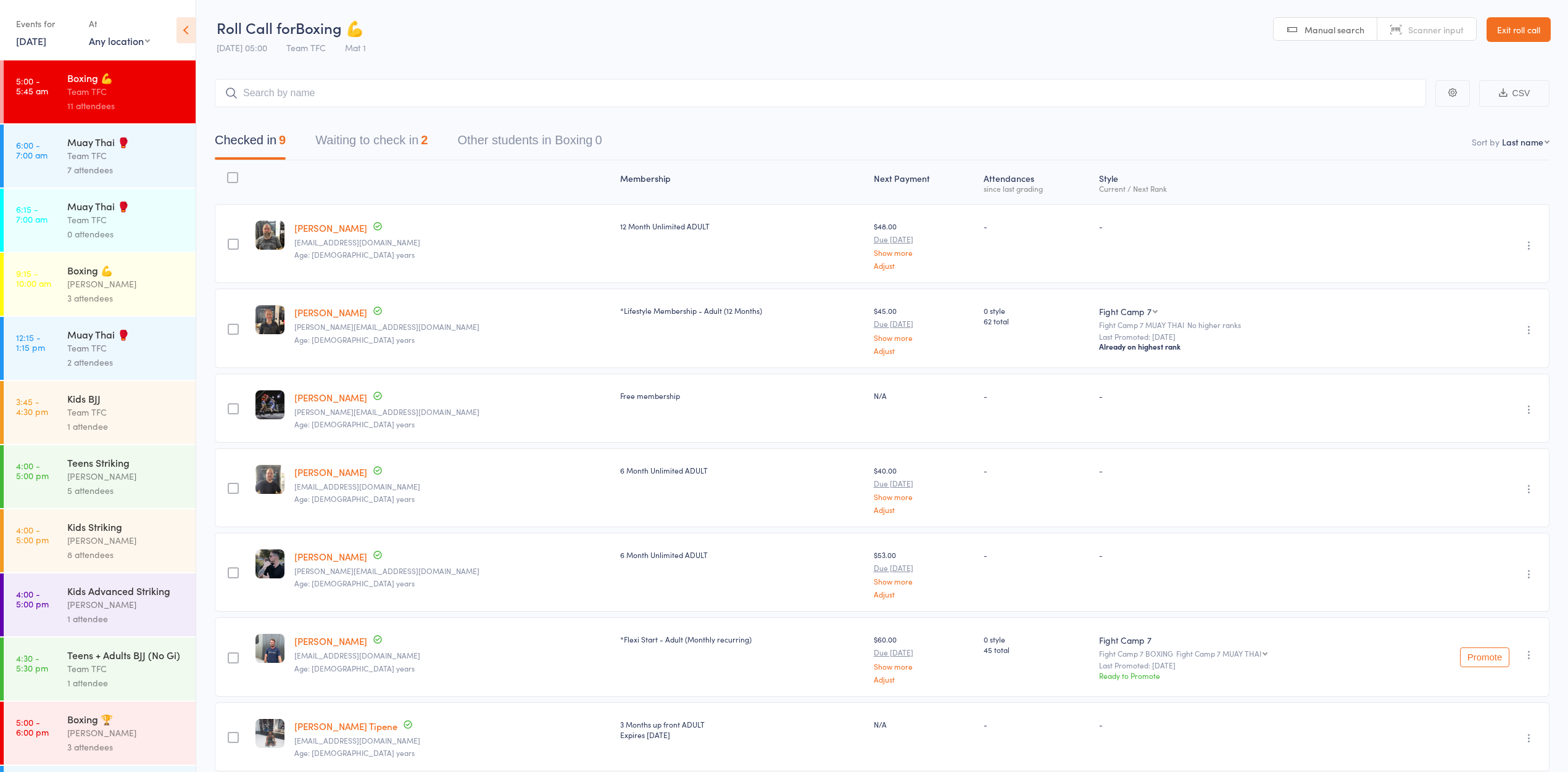
click at [386, 120] on div "Checked in 9 Waiting to check in 2 Other students in Boxing 0" at bounding box center [882, 133] width 1335 height 53
click at [371, 136] on button "Waiting to check in 2" at bounding box center [371, 143] width 113 height 33
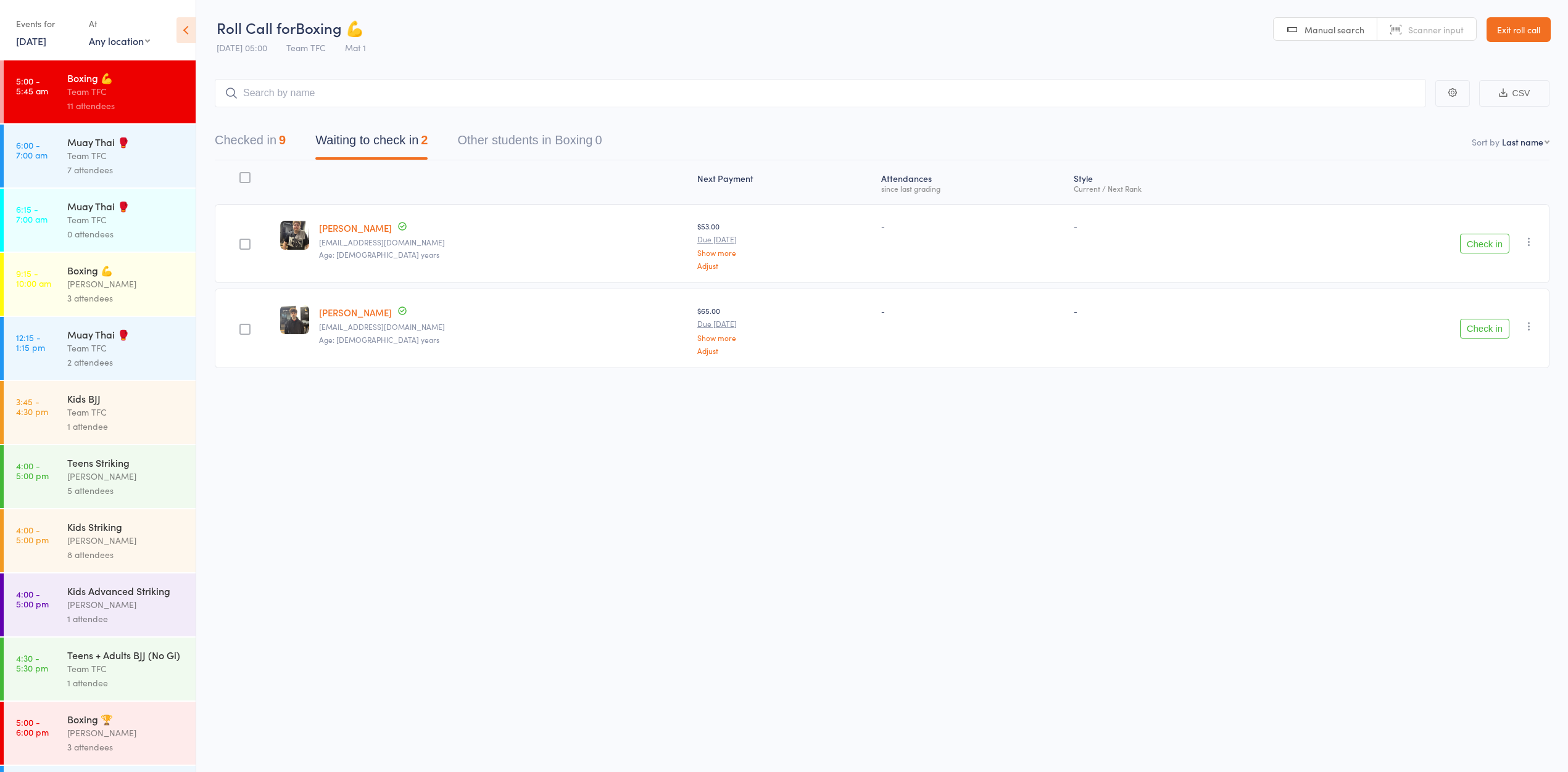
click at [254, 136] on button "Checked in 9" at bounding box center [250, 143] width 71 height 33
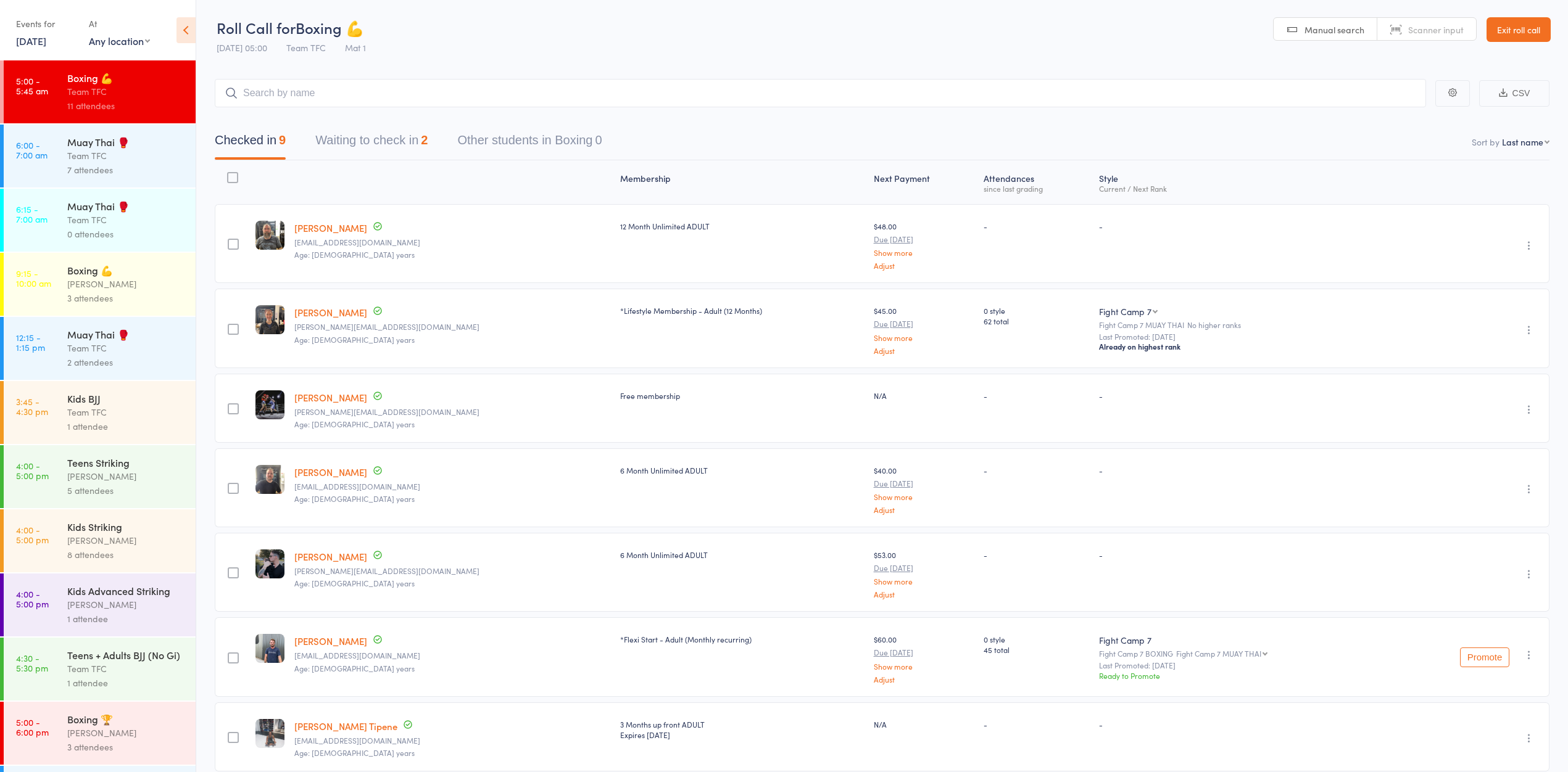
click at [385, 139] on button "Waiting to check in 2" at bounding box center [371, 143] width 113 height 33
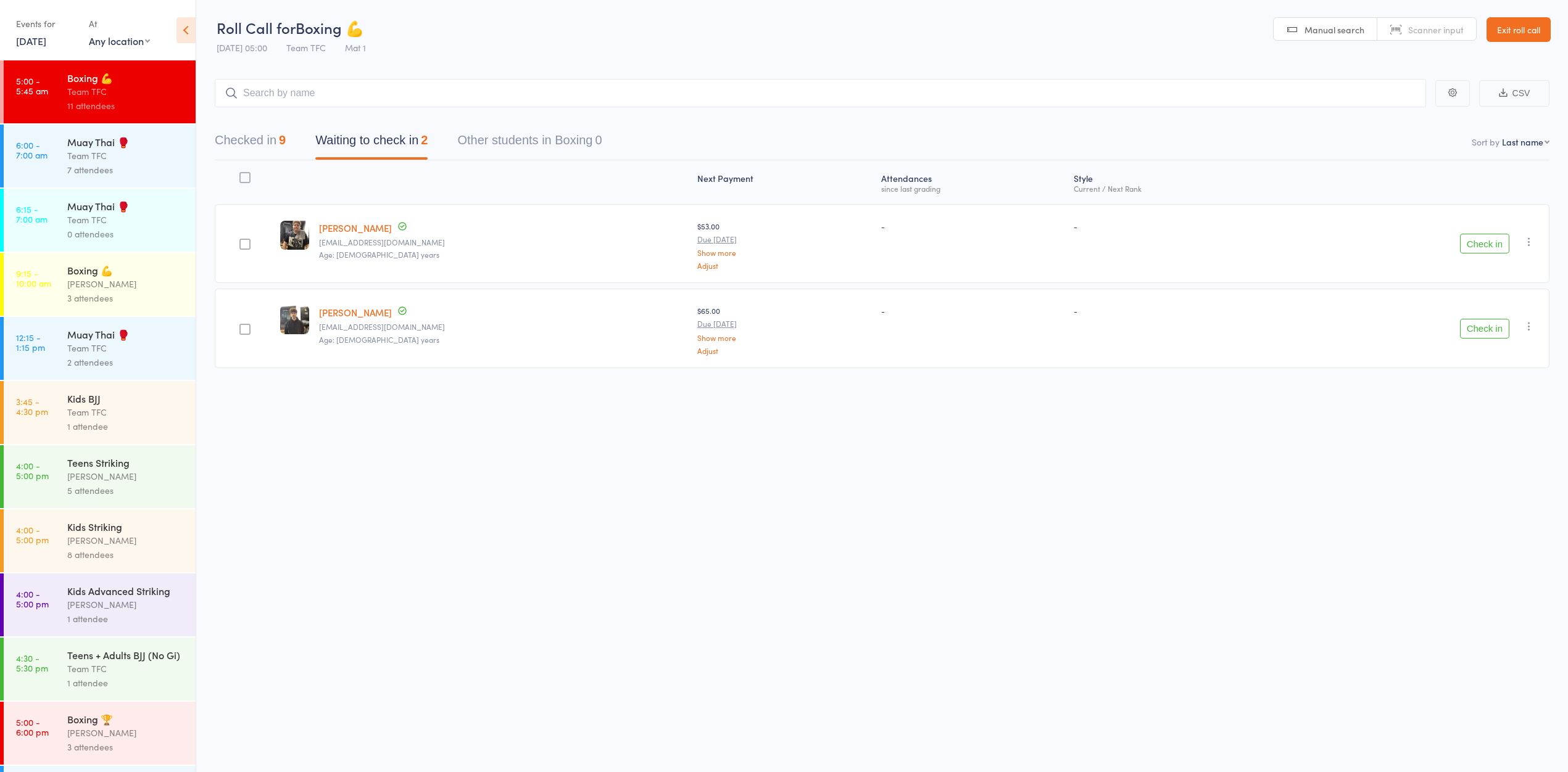
click at [236, 142] on button "Checked in 9" at bounding box center [250, 143] width 71 height 33
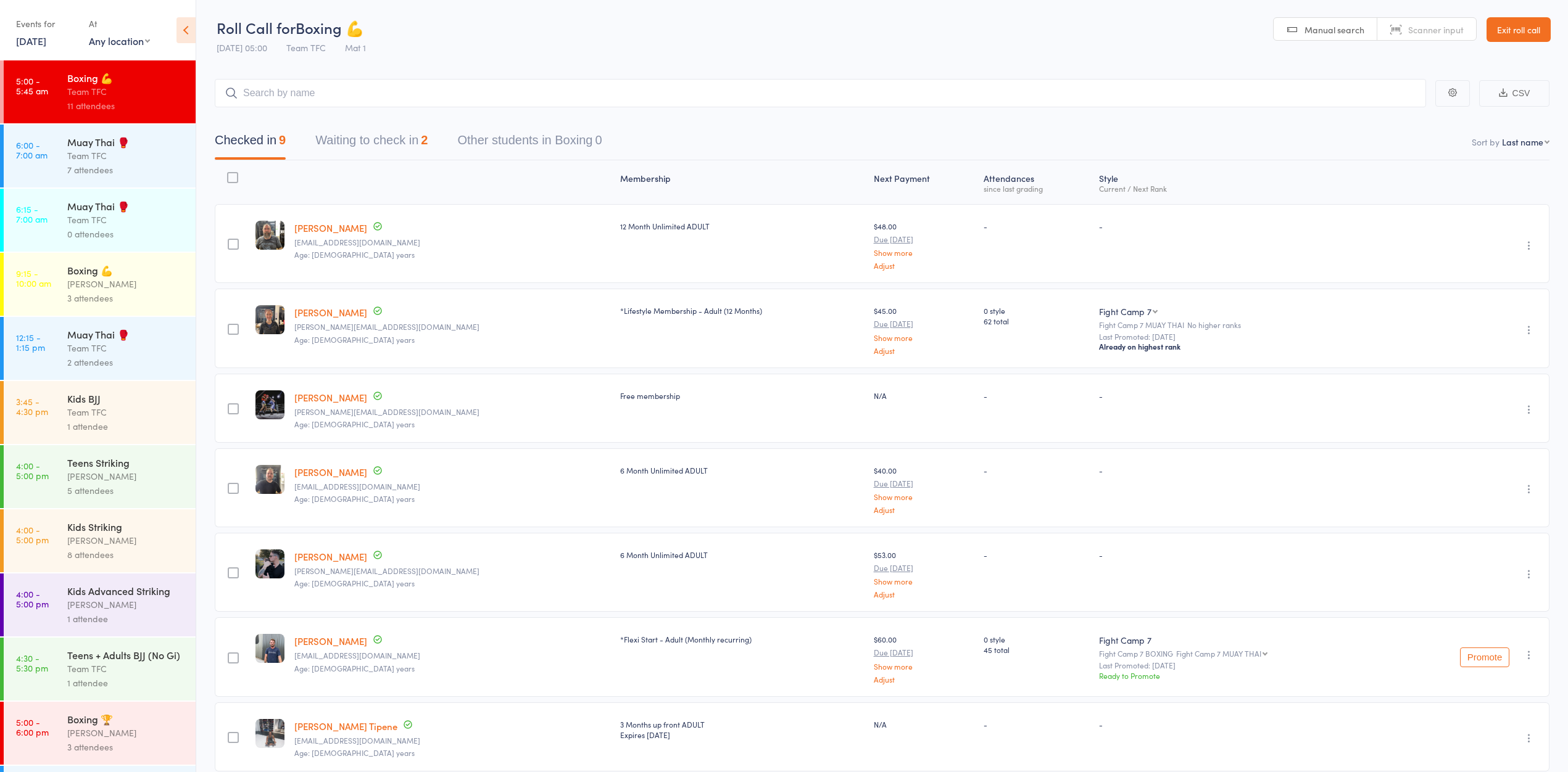
click at [148, 156] on div "Team TFC" at bounding box center [126, 155] width 118 height 14
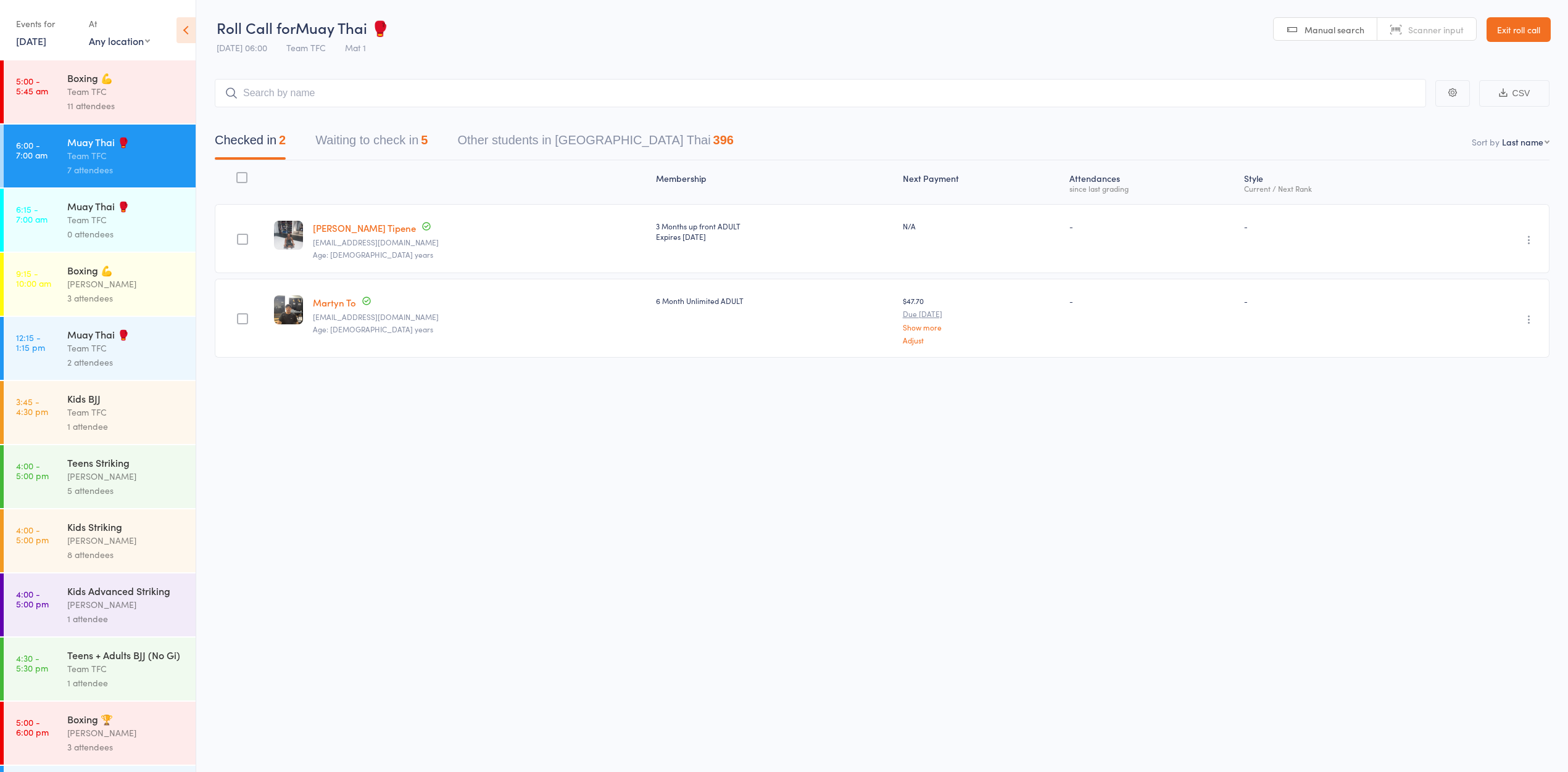
click at [116, 101] on div "11 attendees" at bounding box center [126, 105] width 118 height 14
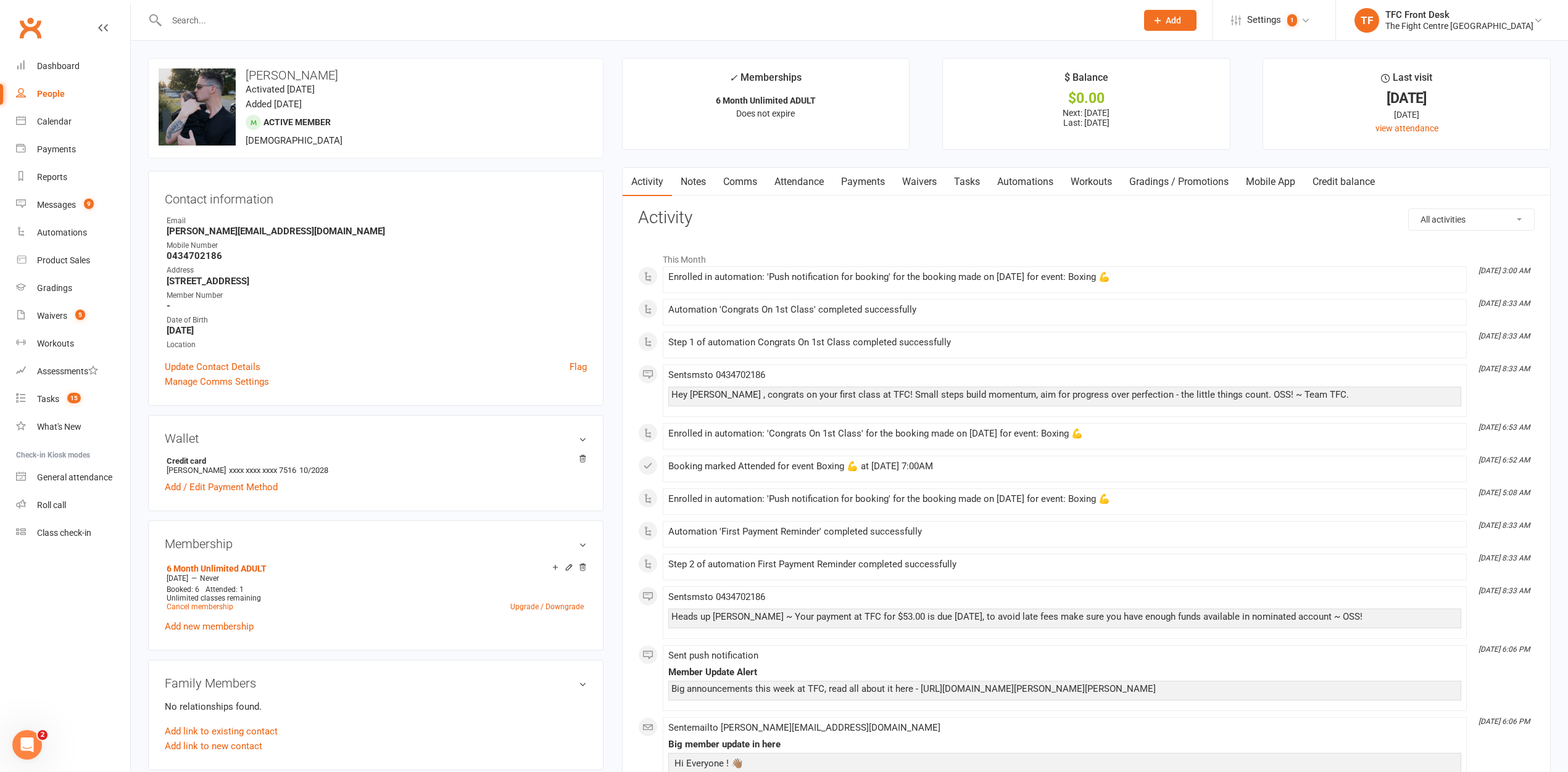
scroll to position [18, 0]
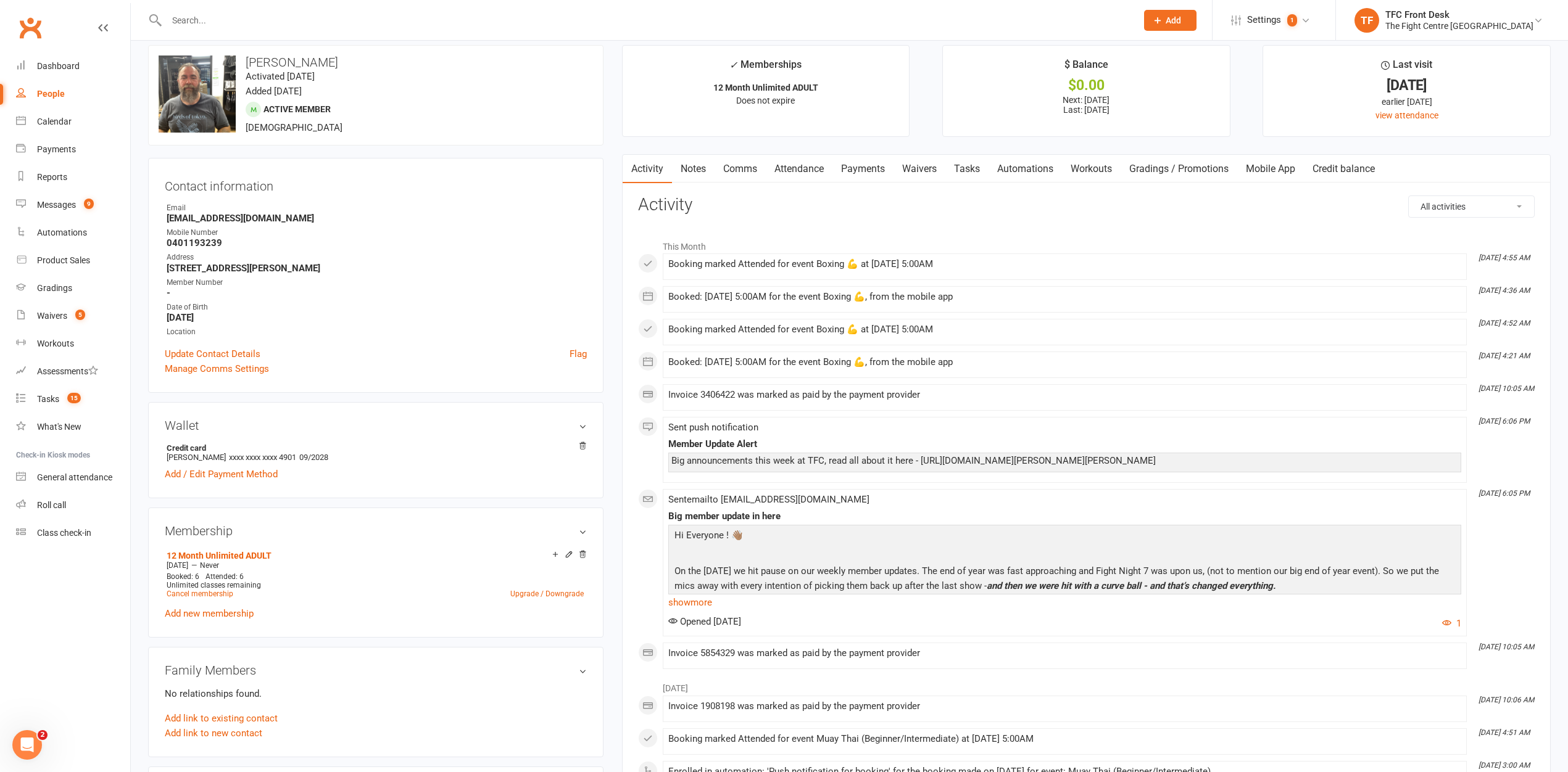
scroll to position [22, 0]
